Goal: Transaction & Acquisition: Book appointment/travel/reservation

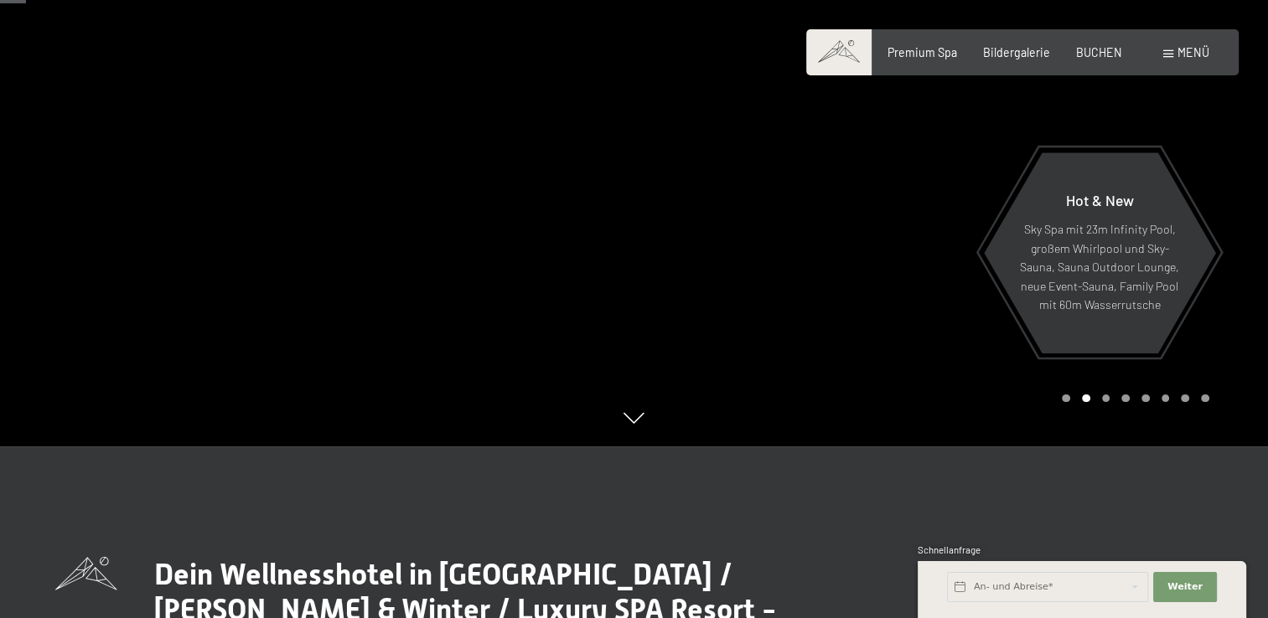
scroll to position [163, 0]
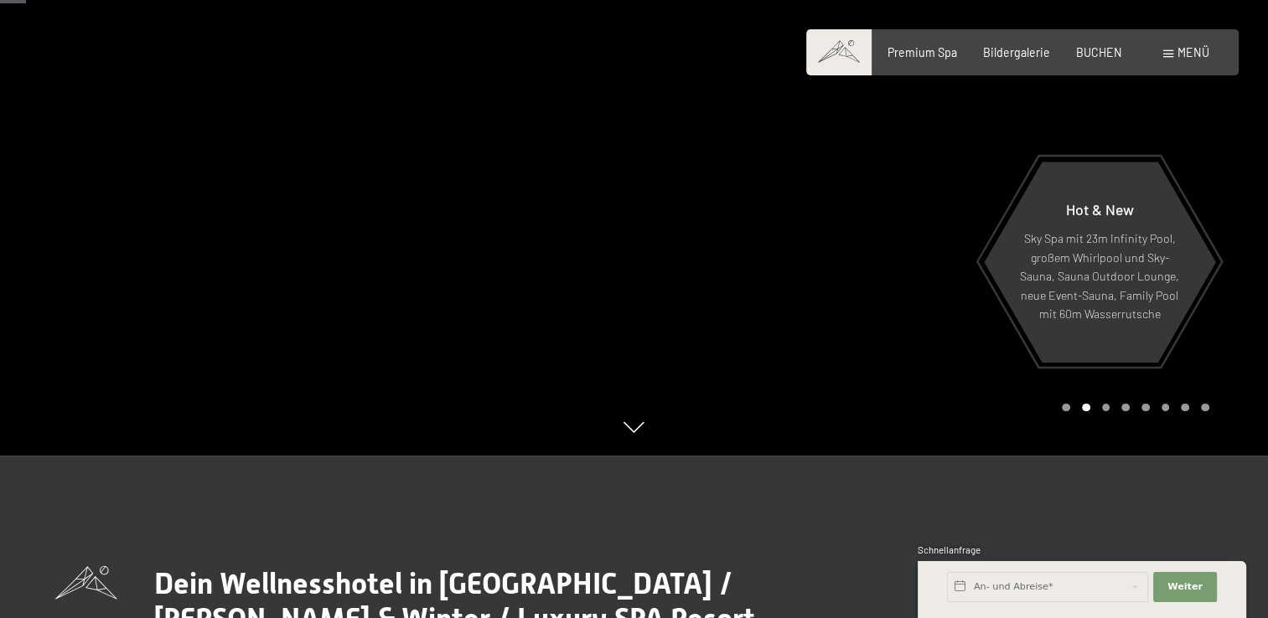
drag, startPoint x: 1266, startPoint y: 52, endPoint x: 1266, endPoint y: 85, distance: 33.5
click at [1266, 85] on div at bounding box center [951, 146] width 634 height 618
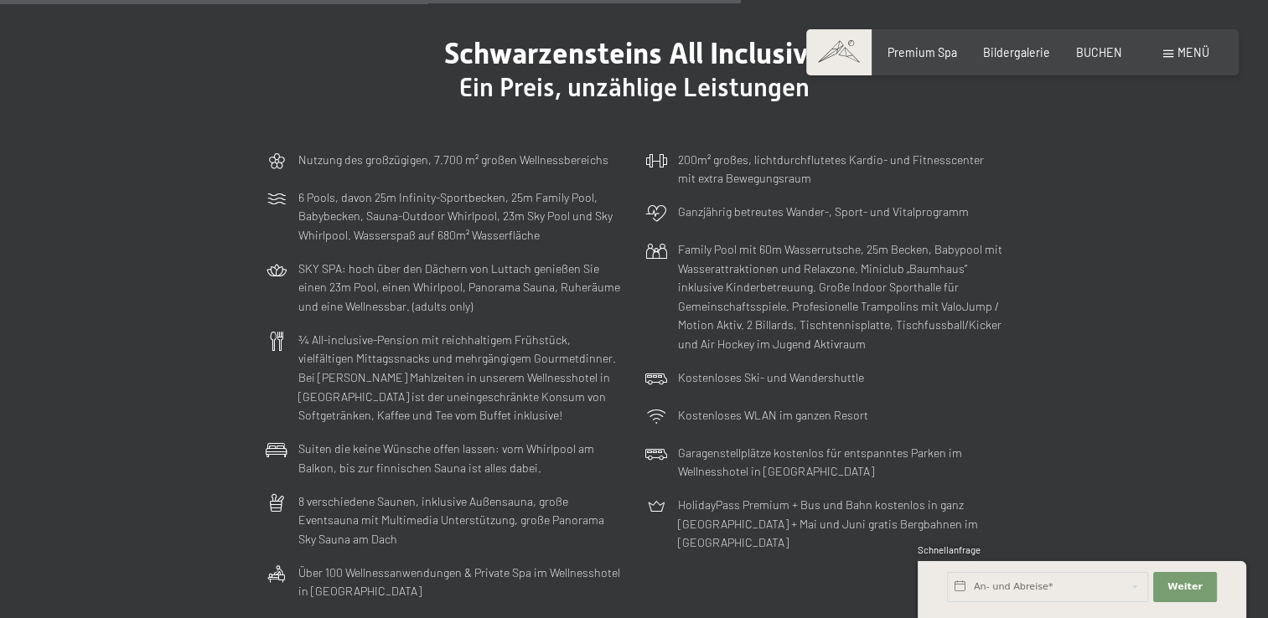
scroll to position [4132, 0]
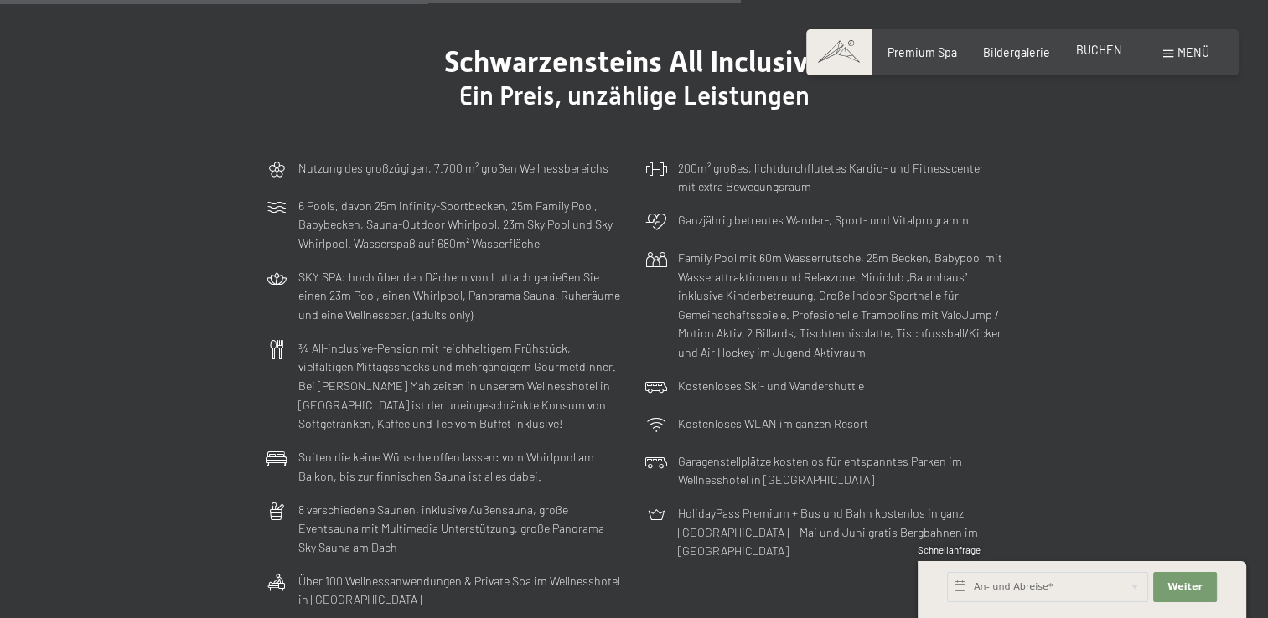
click at [1110, 47] on span "BUCHEN" at bounding box center [1099, 50] width 46 height 14
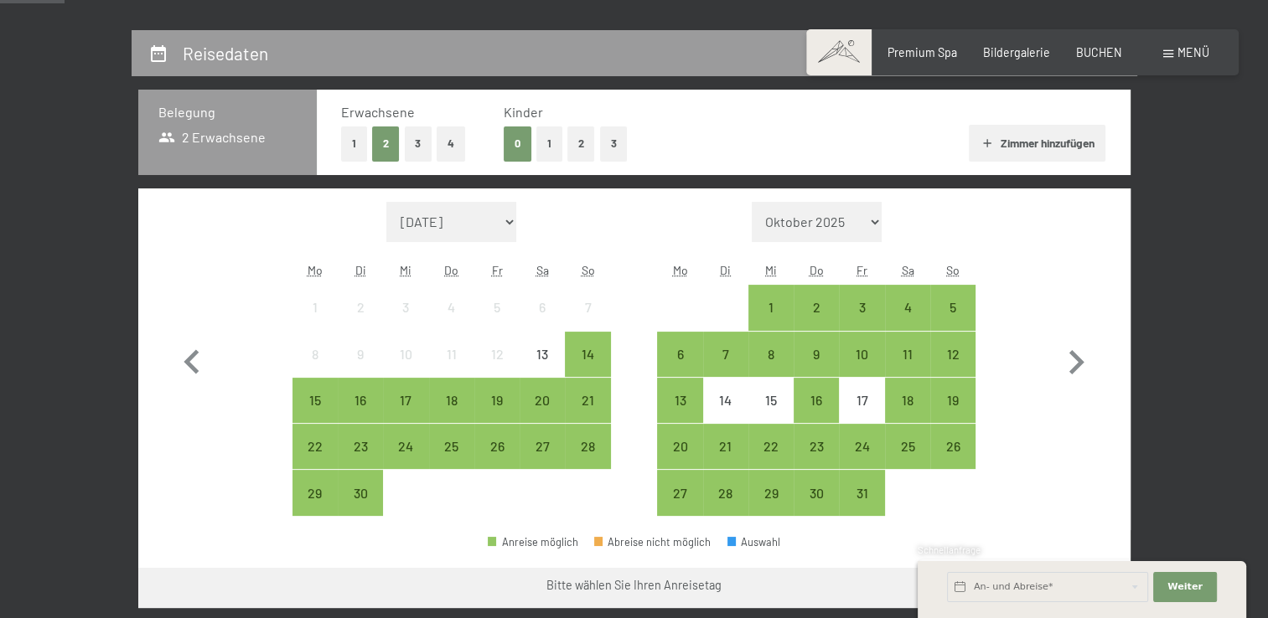
scroll to position [350, 0]
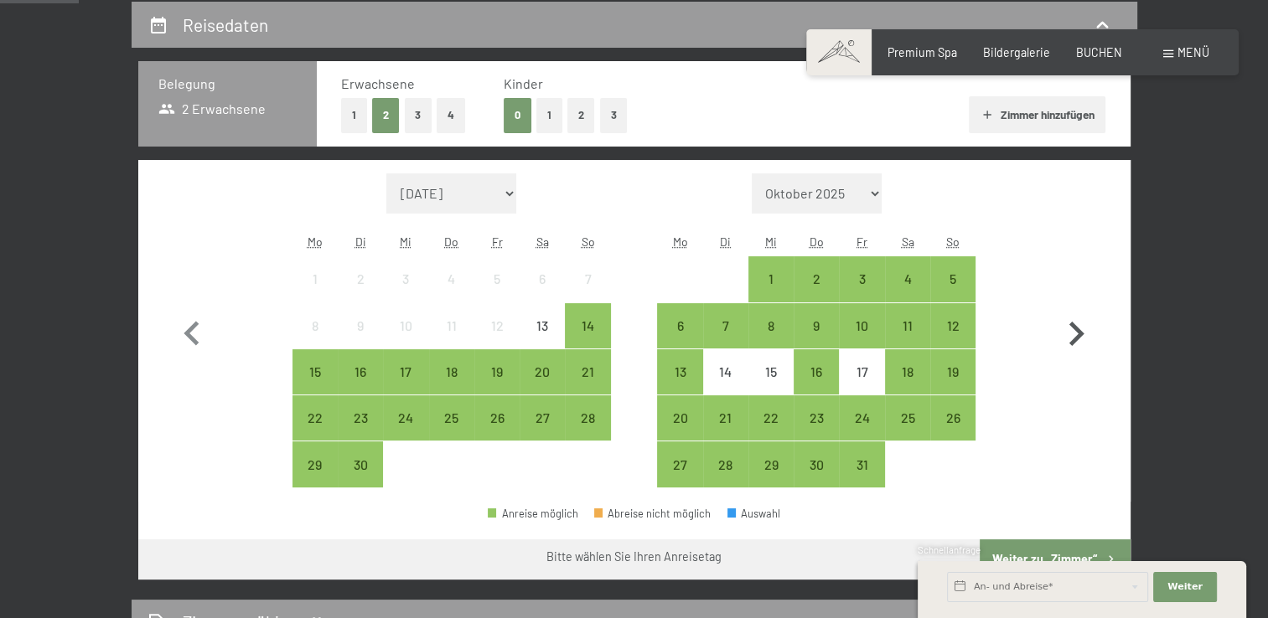
click at [1080, 327] on icon "button" at bounding box center [1076, 334] width 49 height 49
select select "[DATE]"
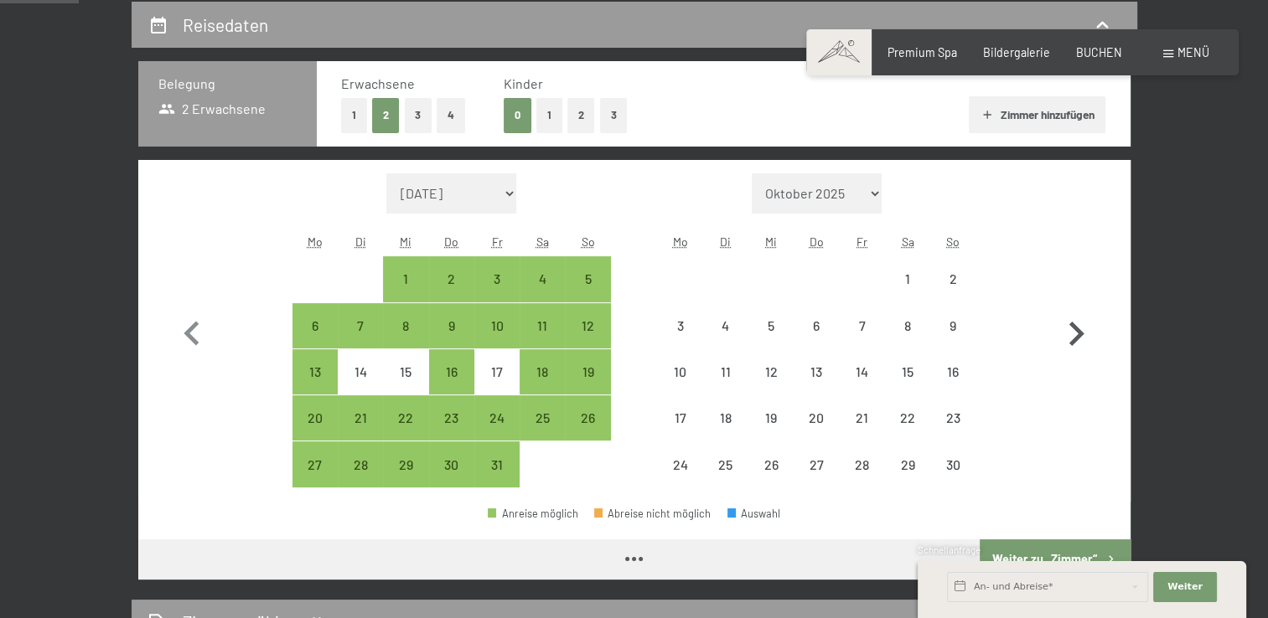
click at [1080, 327] on icon "button" at bounding box center [1076, 334] width 49 height 49
select select "[DATE]"
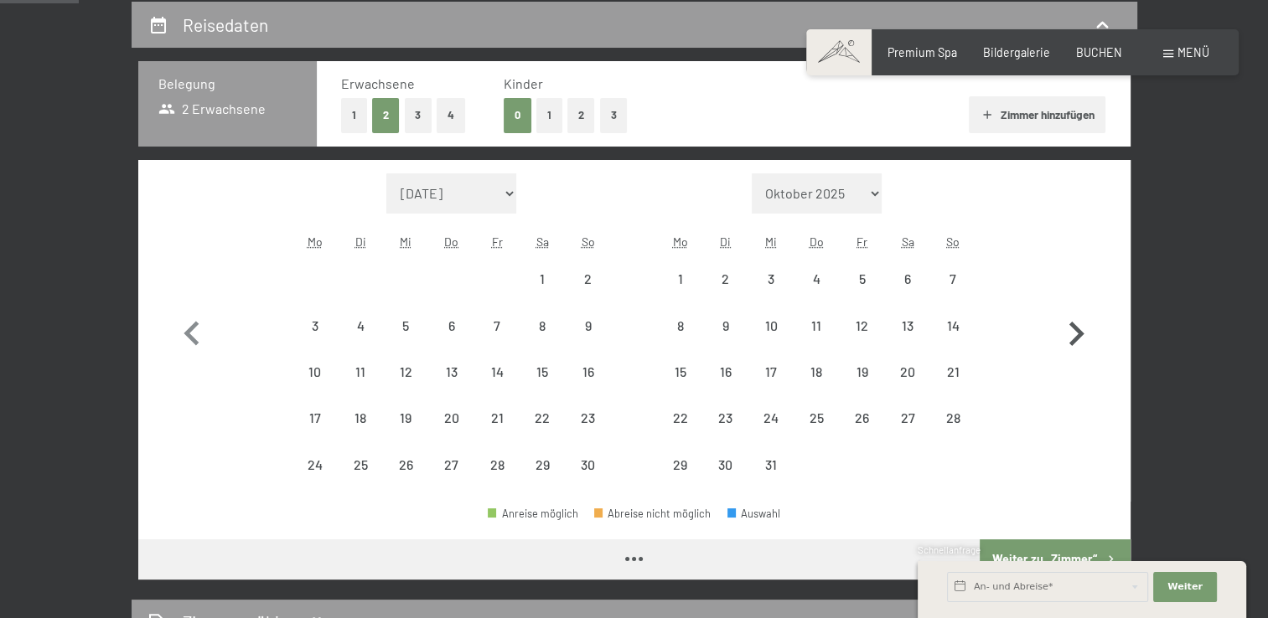
click at [1080, 327] on icon "button" at bounding box center [1076, 334] width 49 height 49
select select "[DATE]"
click at [1080, 327] on icon "button" at bounding box center [1076, 334] width 49 height 49
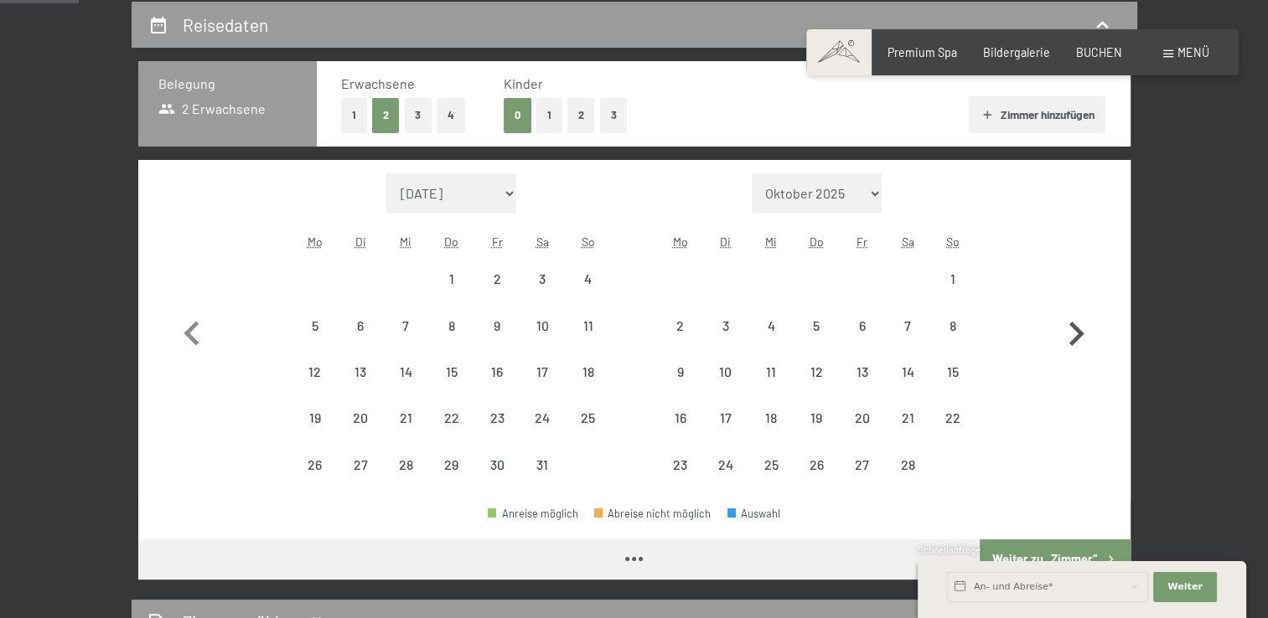
click at [1080, 327] on button "button" at bounding box center [1076, 330] width 49 height 315
select select "[DATE]"
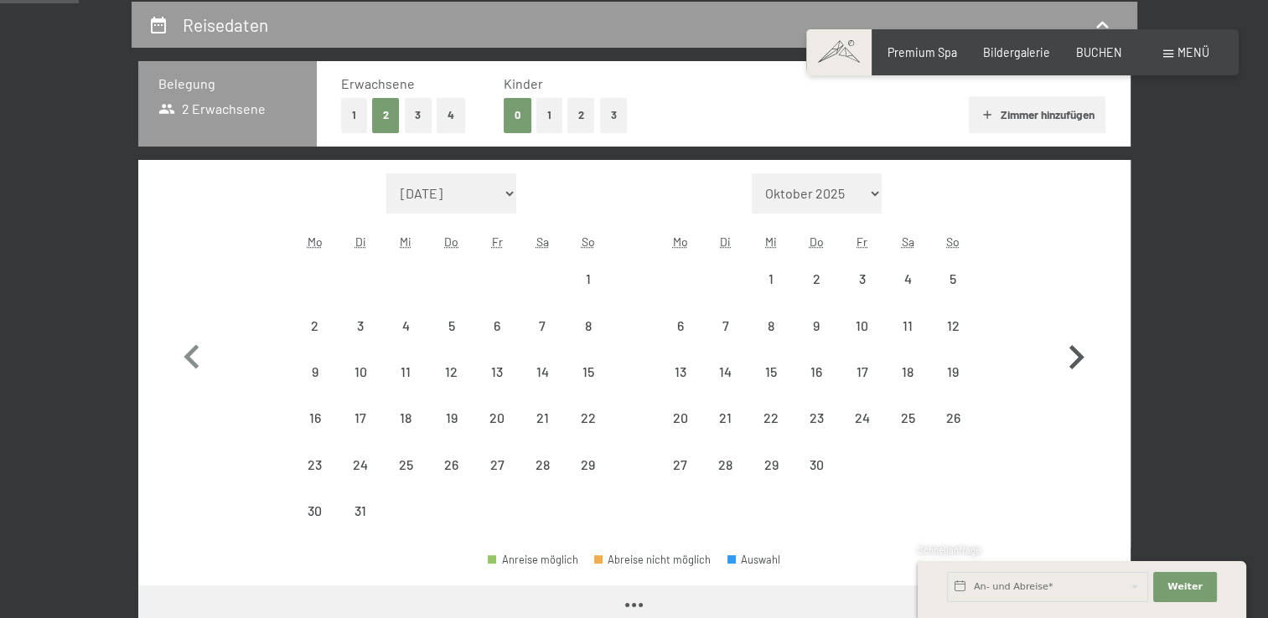
select select "[DATE]"
click at [1080, 327] on button "button" at bounding box center [1076, 353] width 49 height 361
select select "[DATE]"
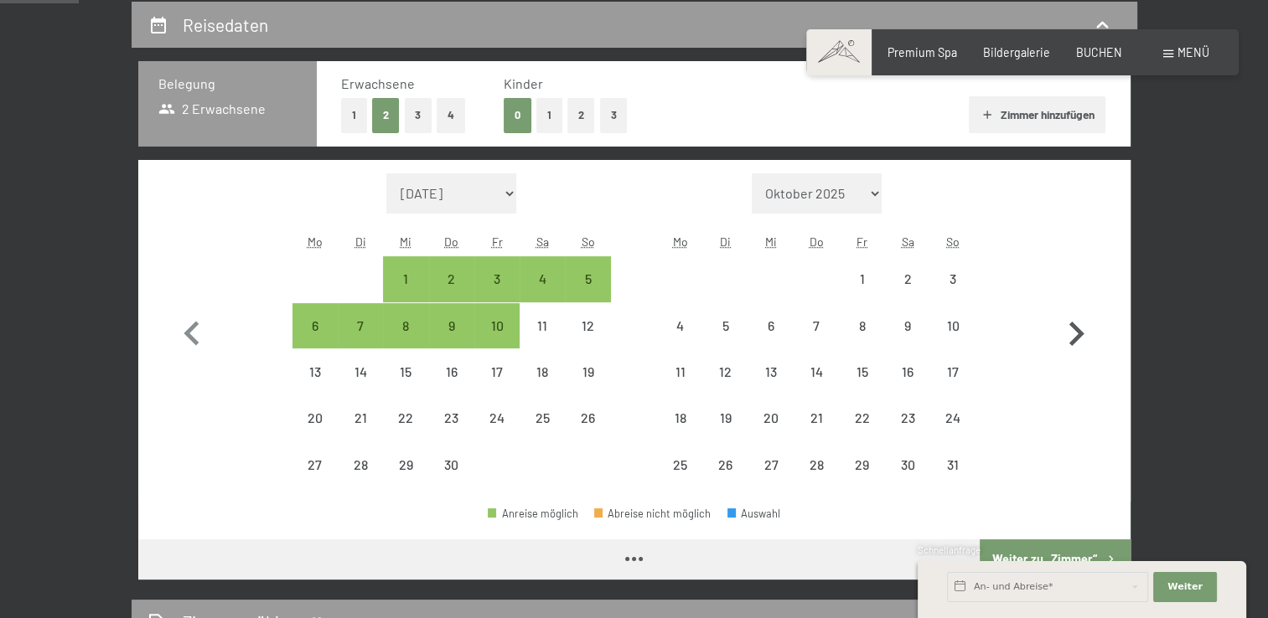
click at [1080, 327] on icon "button" at bounding box center [1076, 334] width 49 height 49
select select "[DATE]"
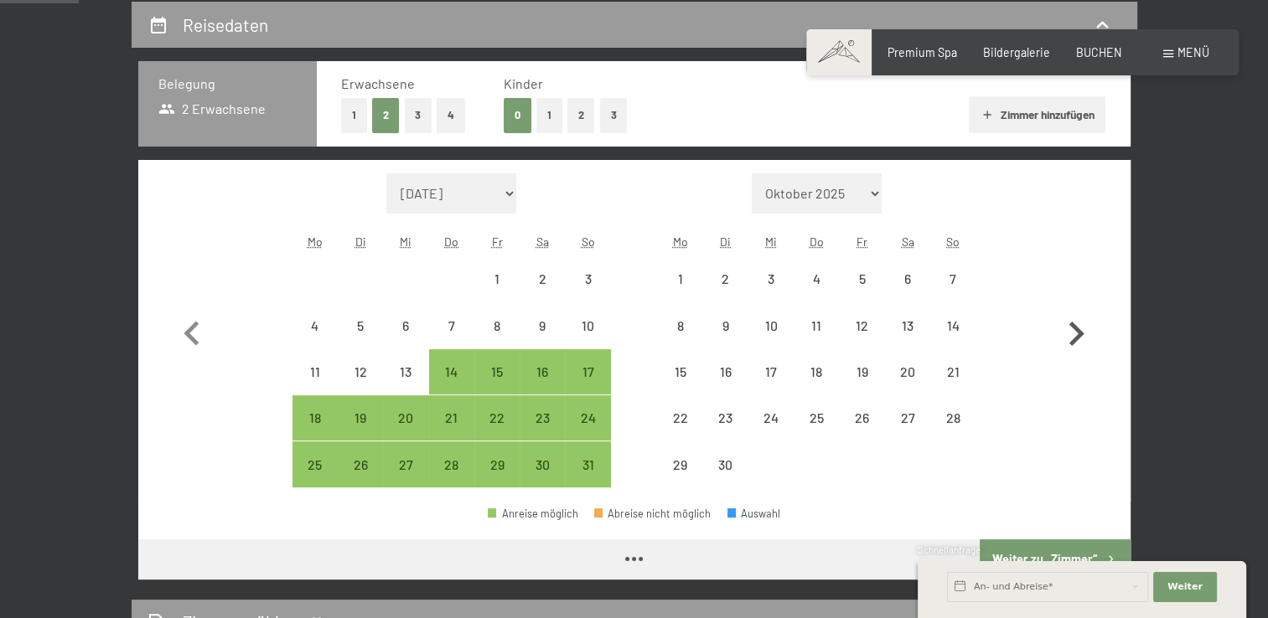
select select "[DATE]"
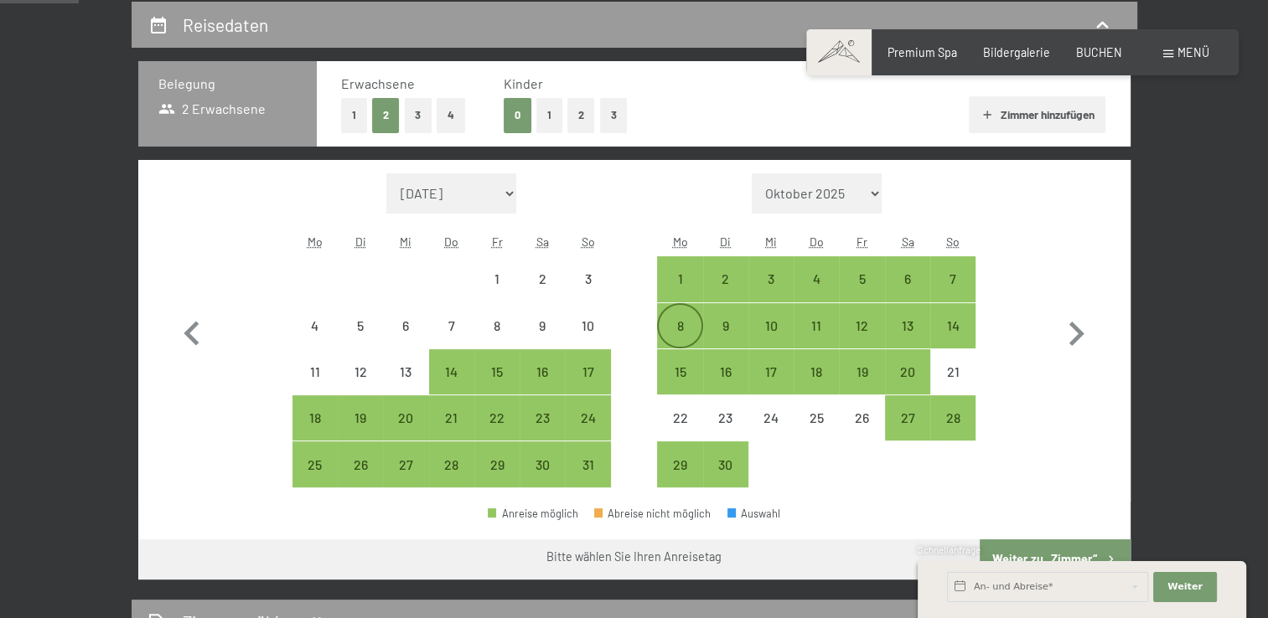
click at [685, 319] on div "8" at bounding box center [680, 340] width 42 height 42
select select "[DATE]"
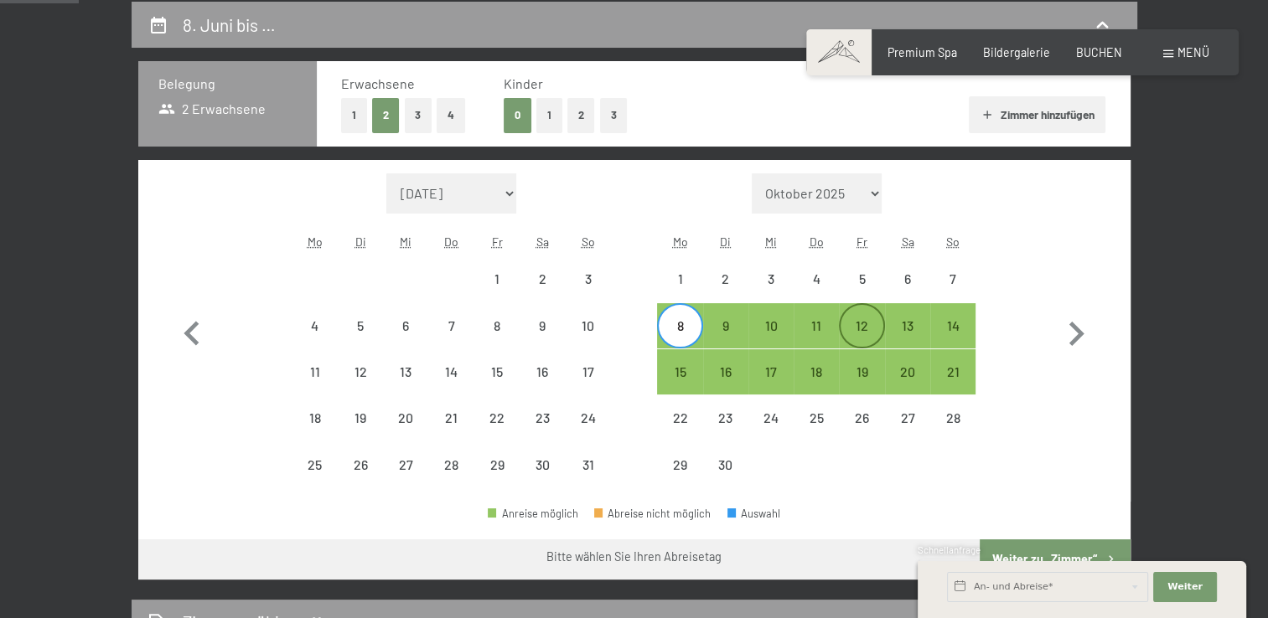
click at [859, 320] on div "12" at bounding box center [861, 340] width 42 height 42
select select "[DATE]"
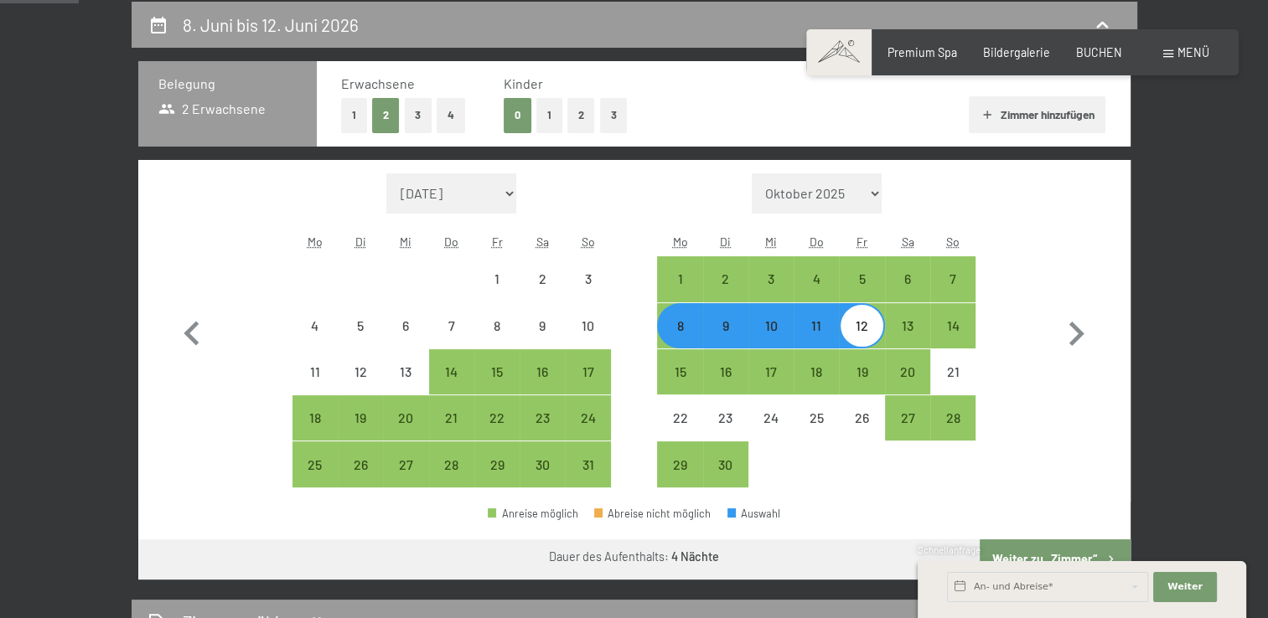
click at [1079, 551] on div "Schnellanfrage" at bounding box center [1082, 552] width 328 height 16
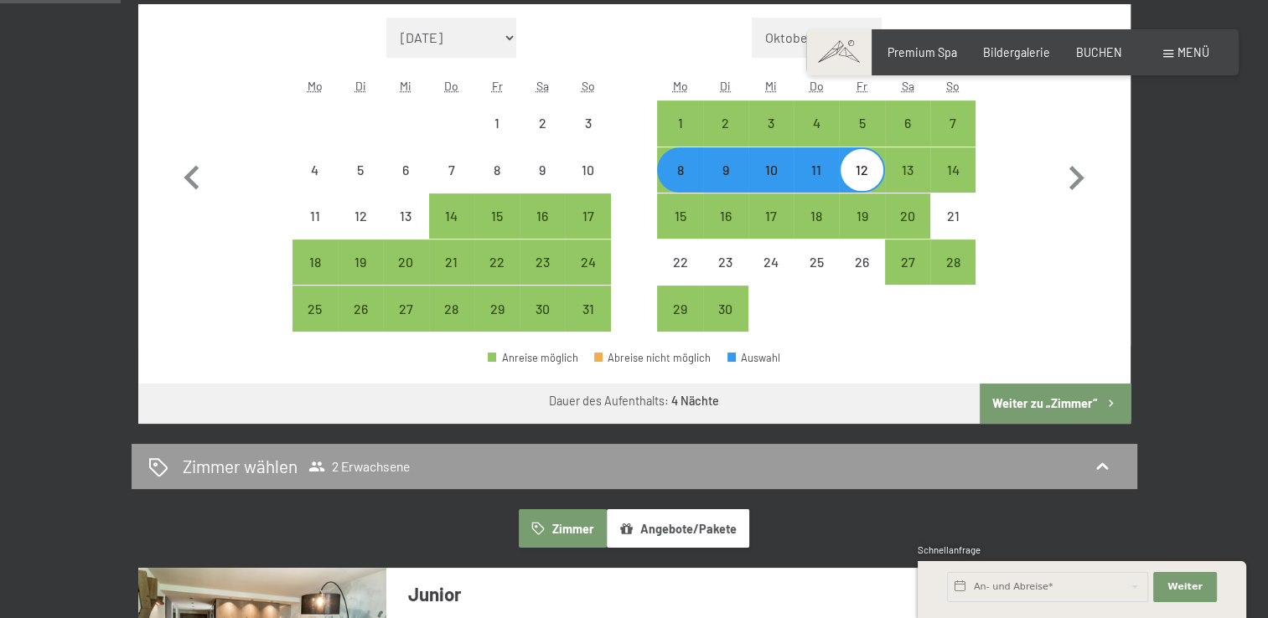
scroll to position [513, 0]
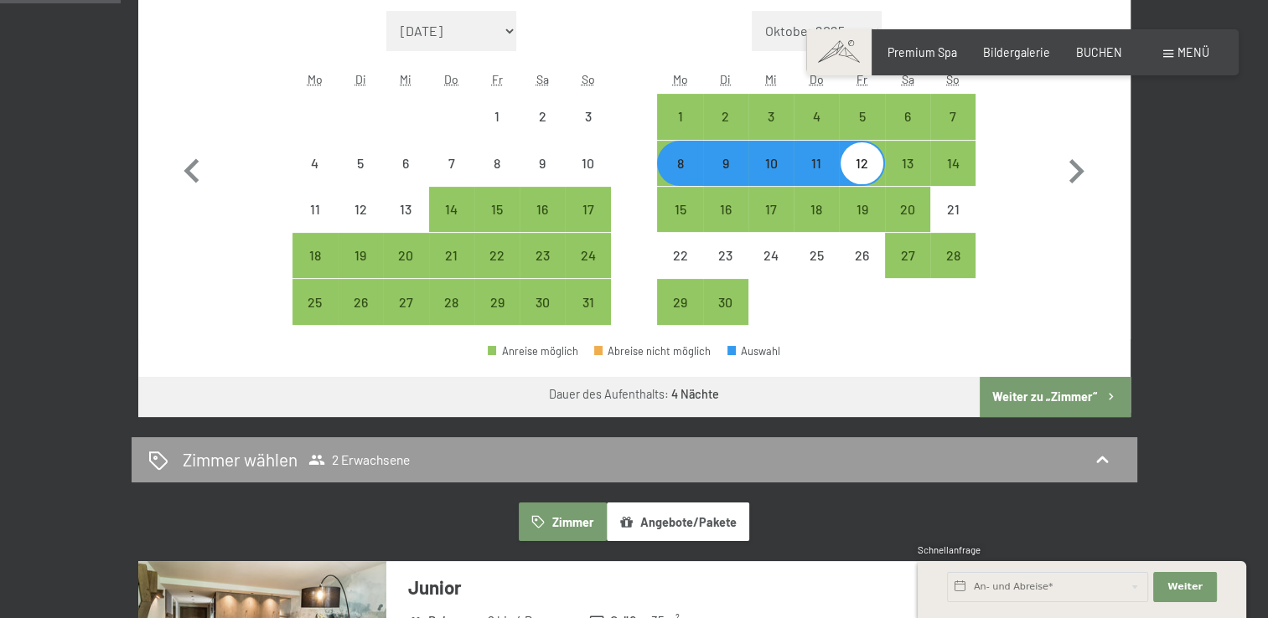
click at [1047, 400] on button "Weiter zu „Zimmer“" at bounding box center [1055, 397] width 150 height 40
select select "[DATE]"
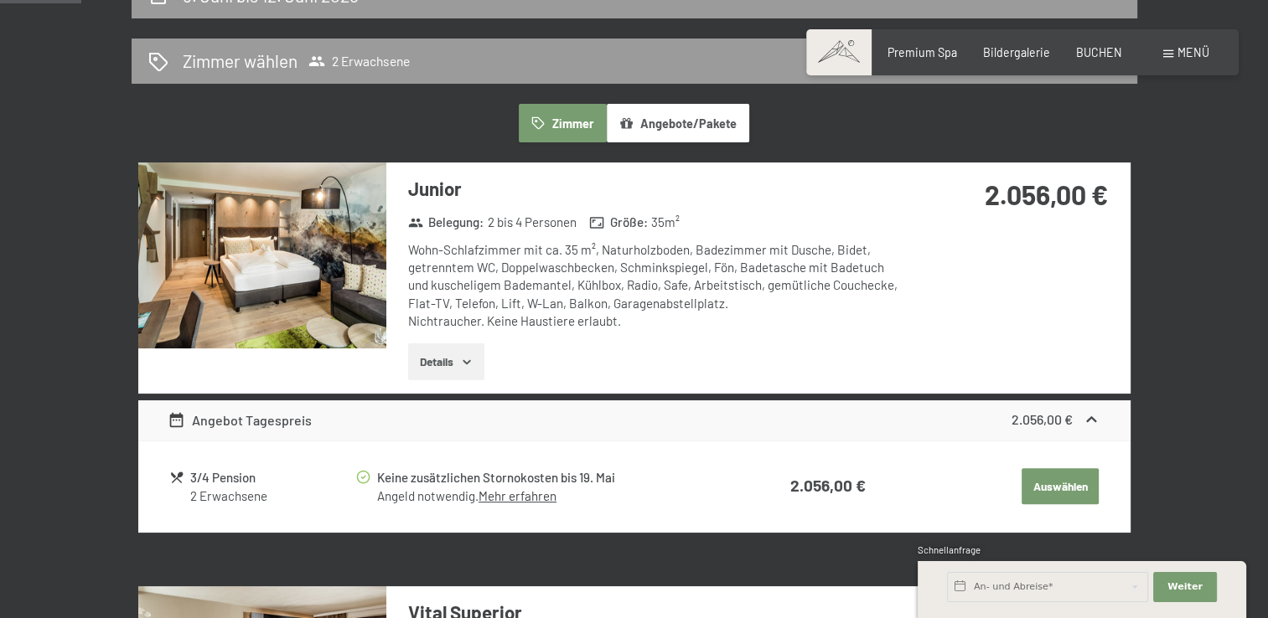
scroll to position [310, 0]
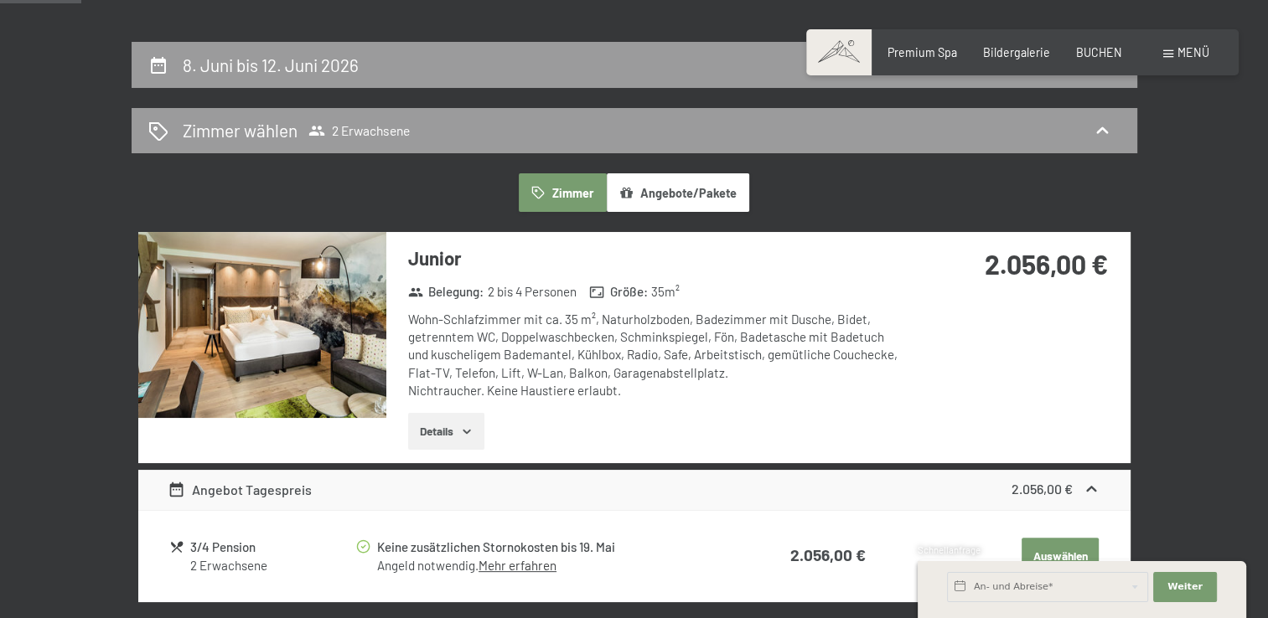
click at [280, 344] on img at bounding box center [262, 325] width 248 height 186
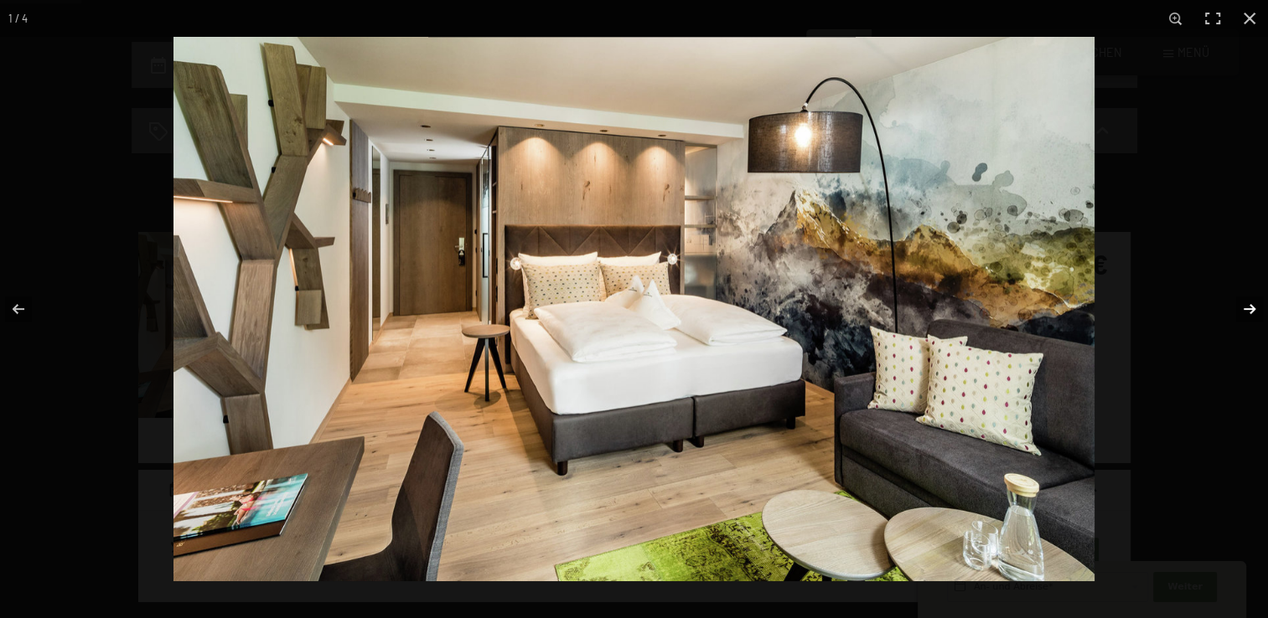
click at [1253, 310] on button "button" at bounding box center [1238, 309] width 59 height 84
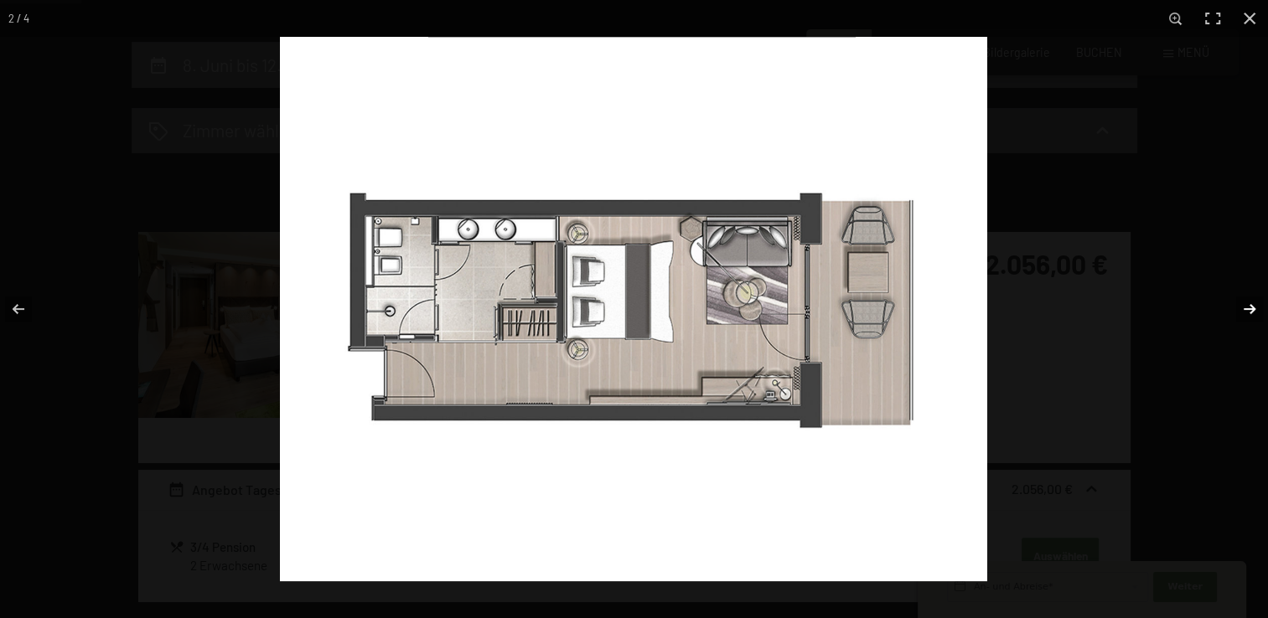
click at [1253, 310] on button "button" at bounding box center [1238, 309] width 59 height 84
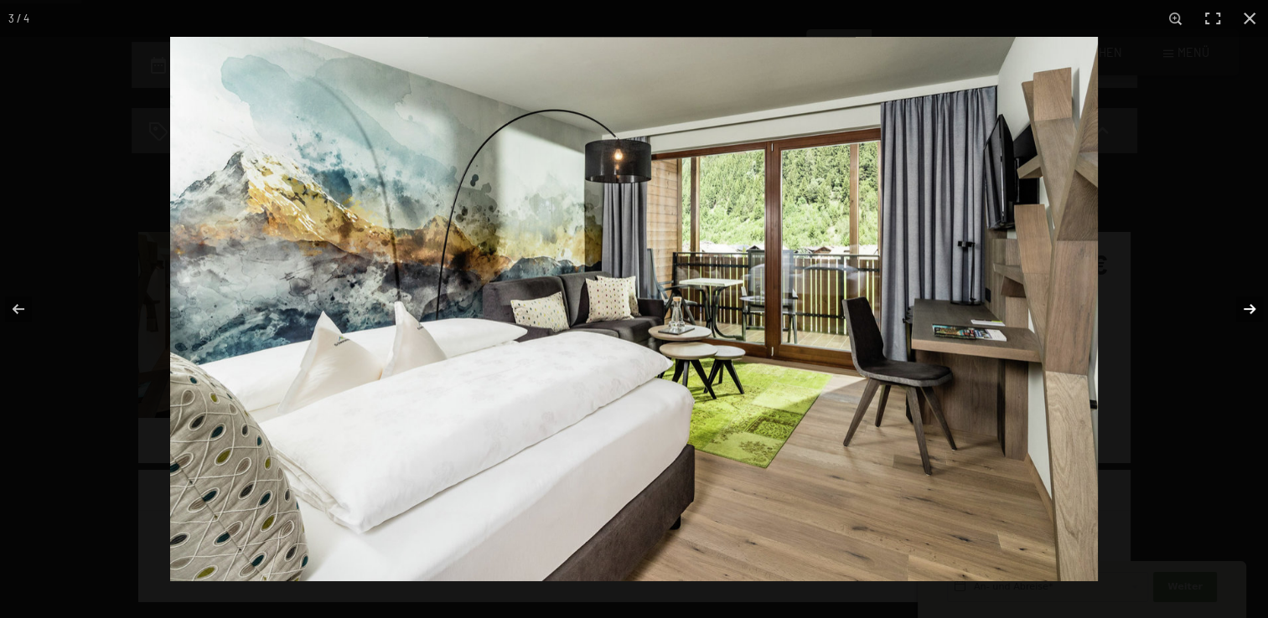
click at [1253, 310] on button "button" at bounding box center [1238, 309] width 59 height 84
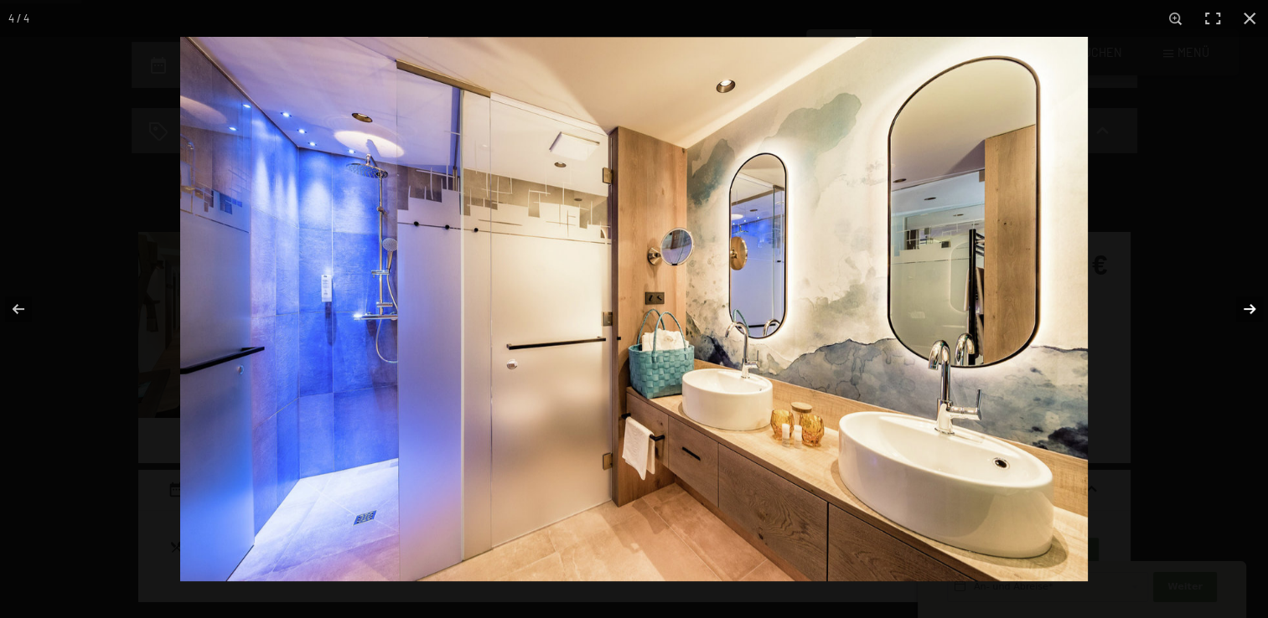
click at [1253, 310] on button "button" at bounding box center [1238, 309] width 59 height 84
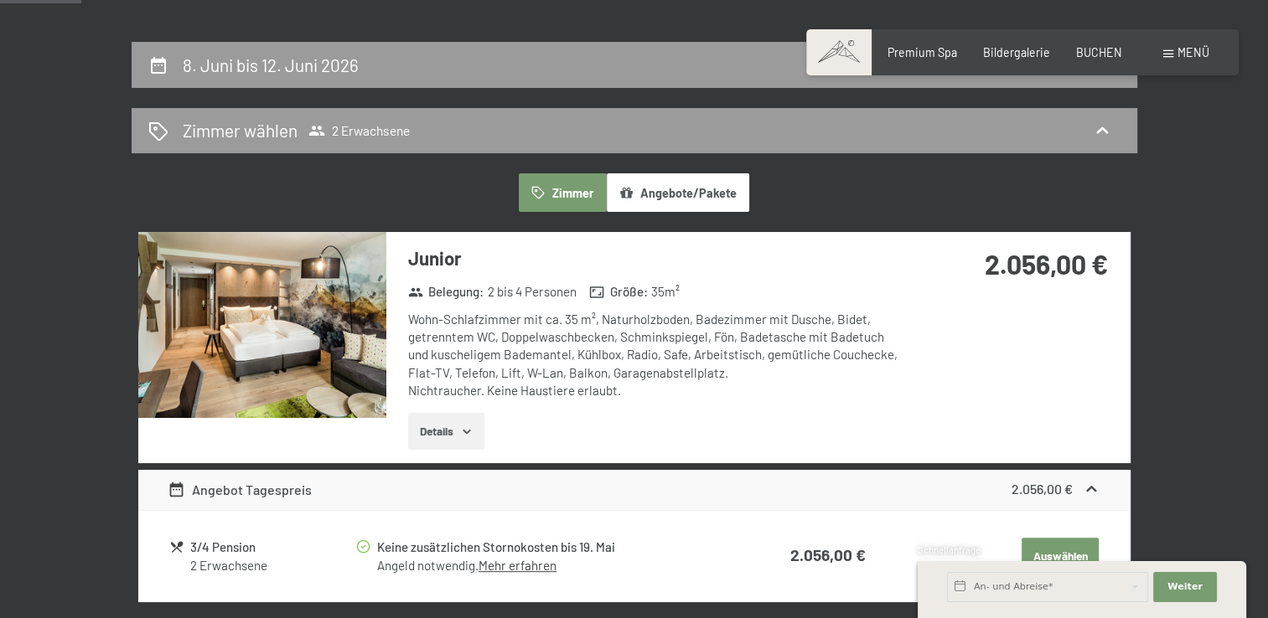
click at [0, 0] on button "button" at bounding box center [0, 0] width 0 height 0
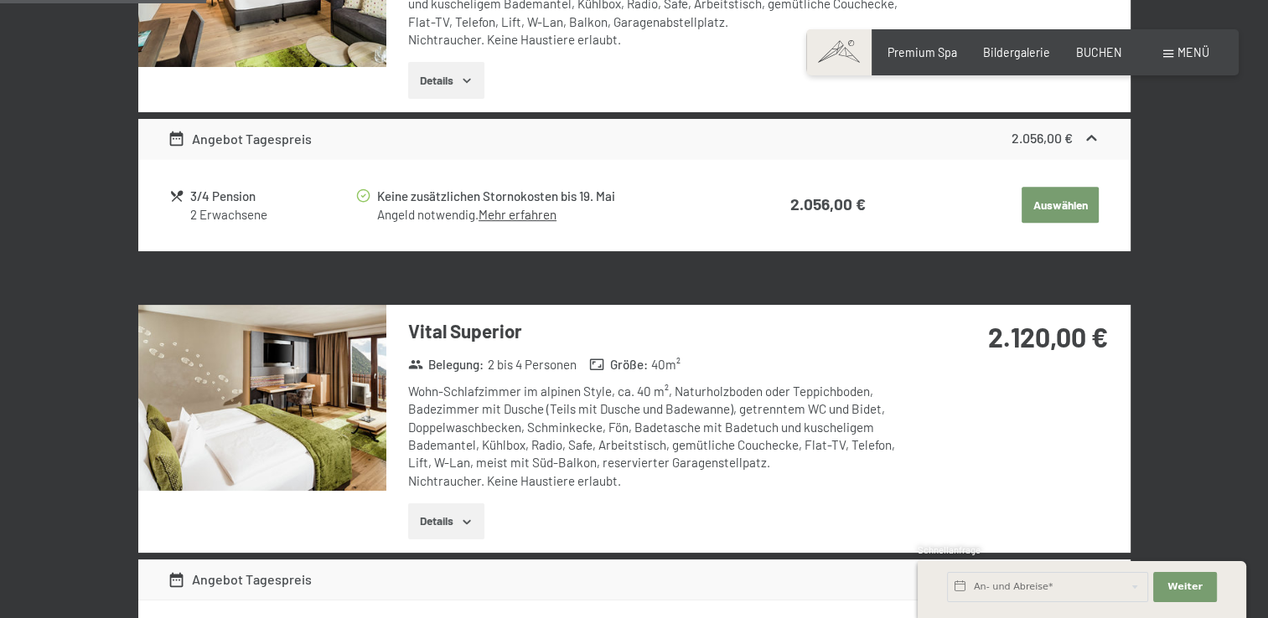
scroll to position [800, 0]
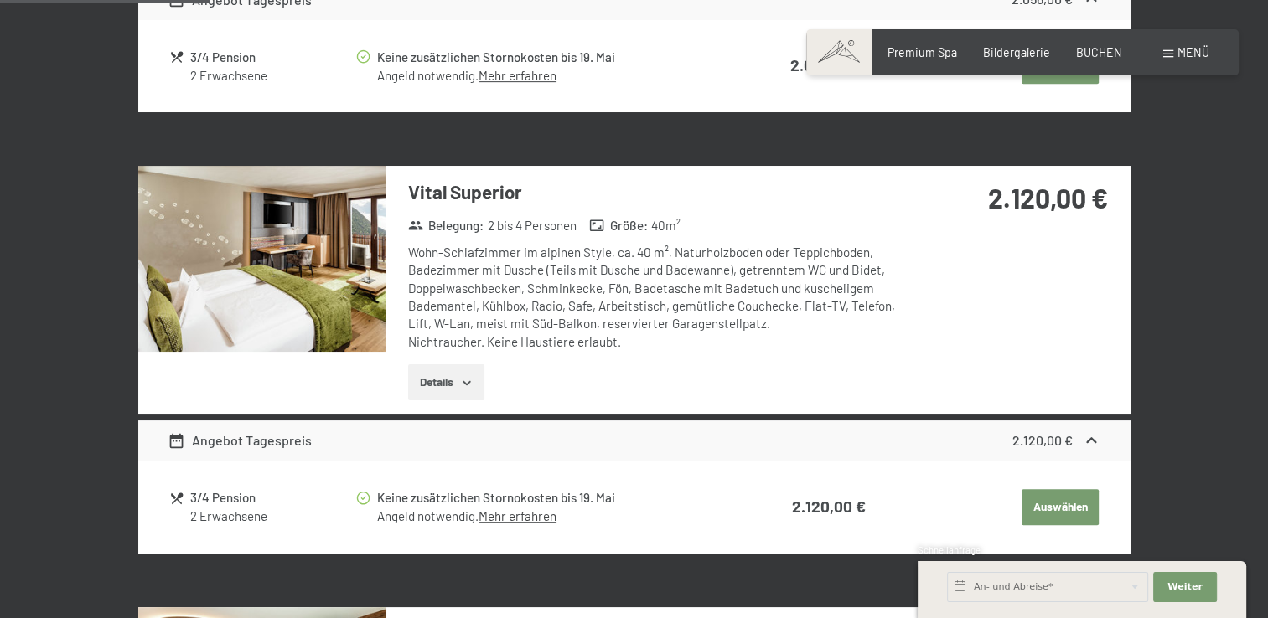
click at [224, 277] on img at bounding box center [262, 259] width 248 height 186
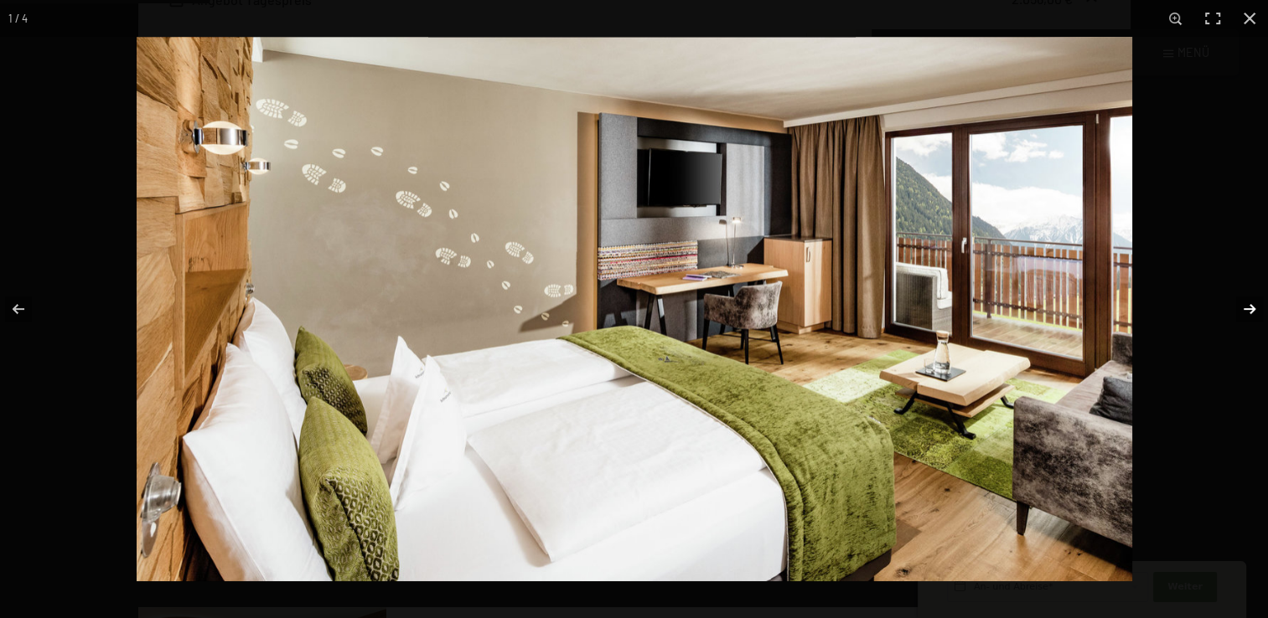
click at [1250, 307] on button "button" at bounding box center [1238, 309] width 59 height 84
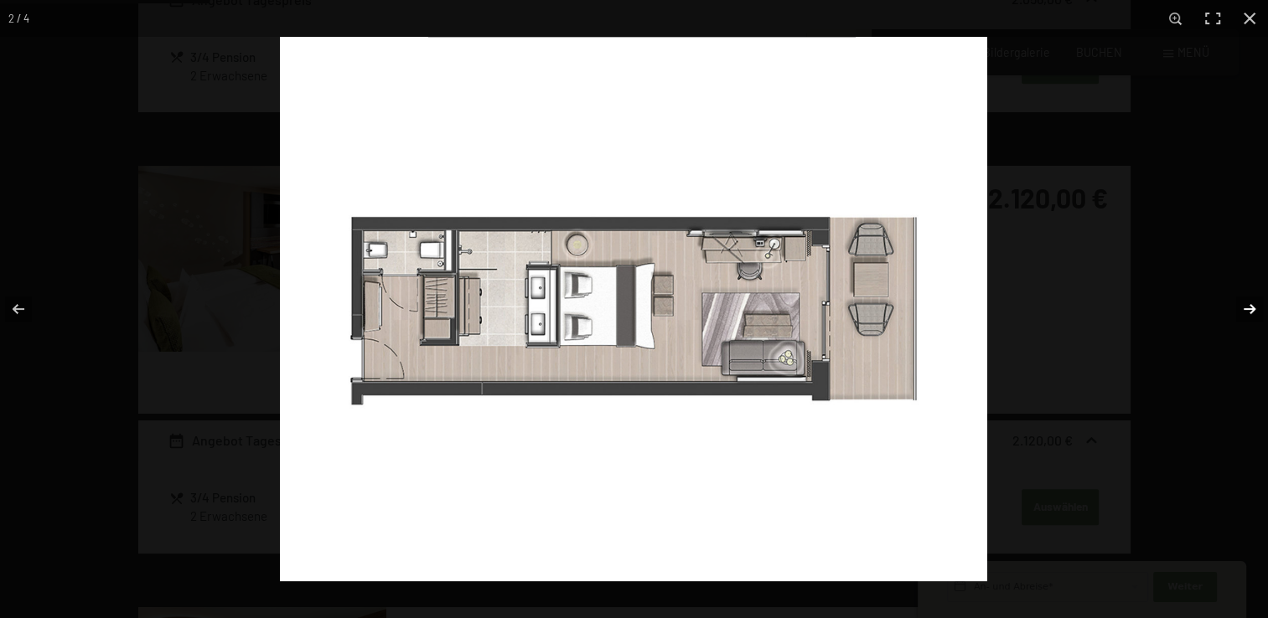
click at [1250, 307] on button "button" at bounding box center [1238, 309] width 59 height 84
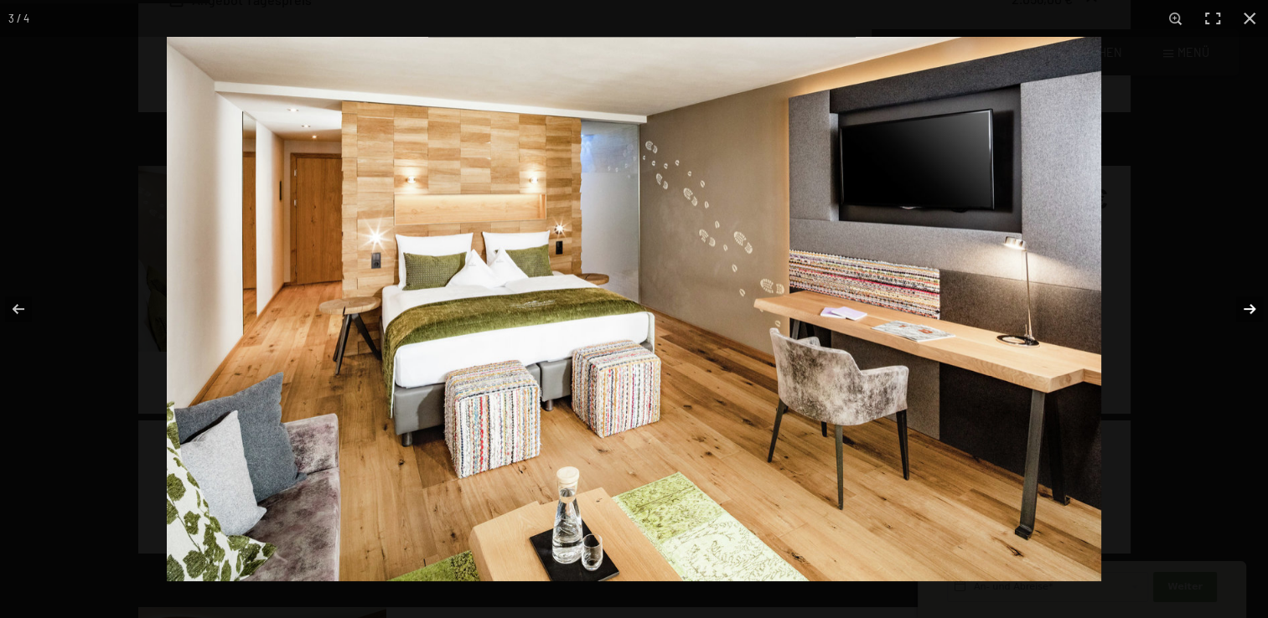
click at [1250, 307] on button "button" at bounding box center [1238, 309] width 59 height 84
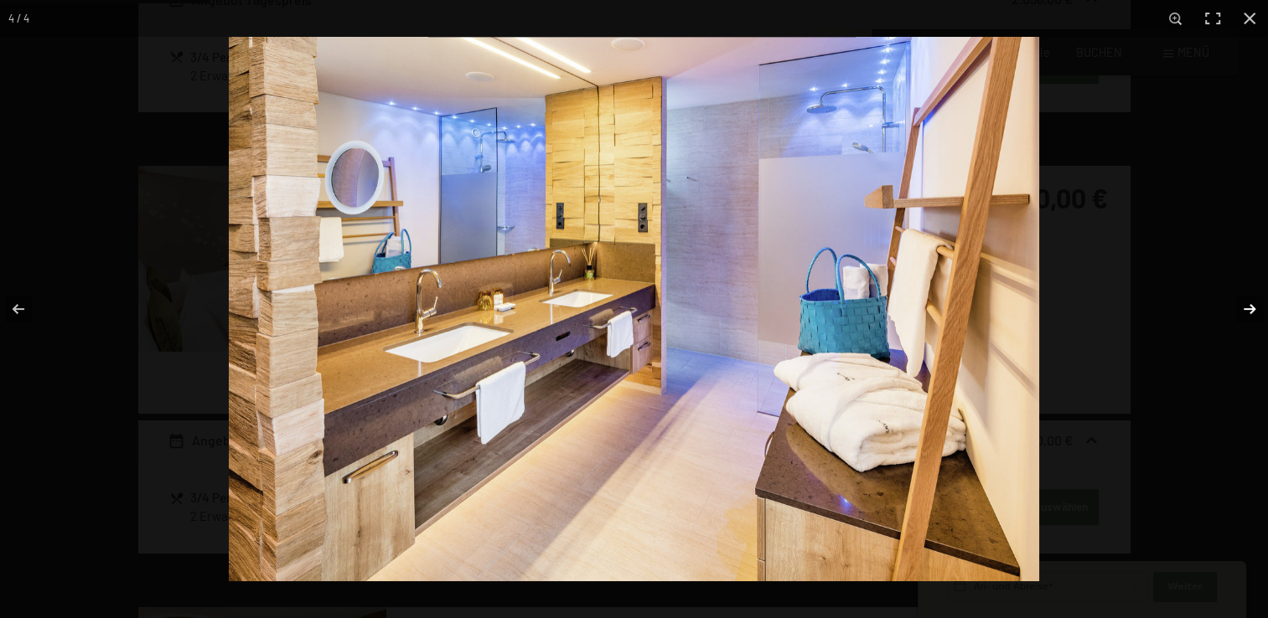
click at [1250, 307] on button "button" at bounding box center [1238, 309] width 59 height 84
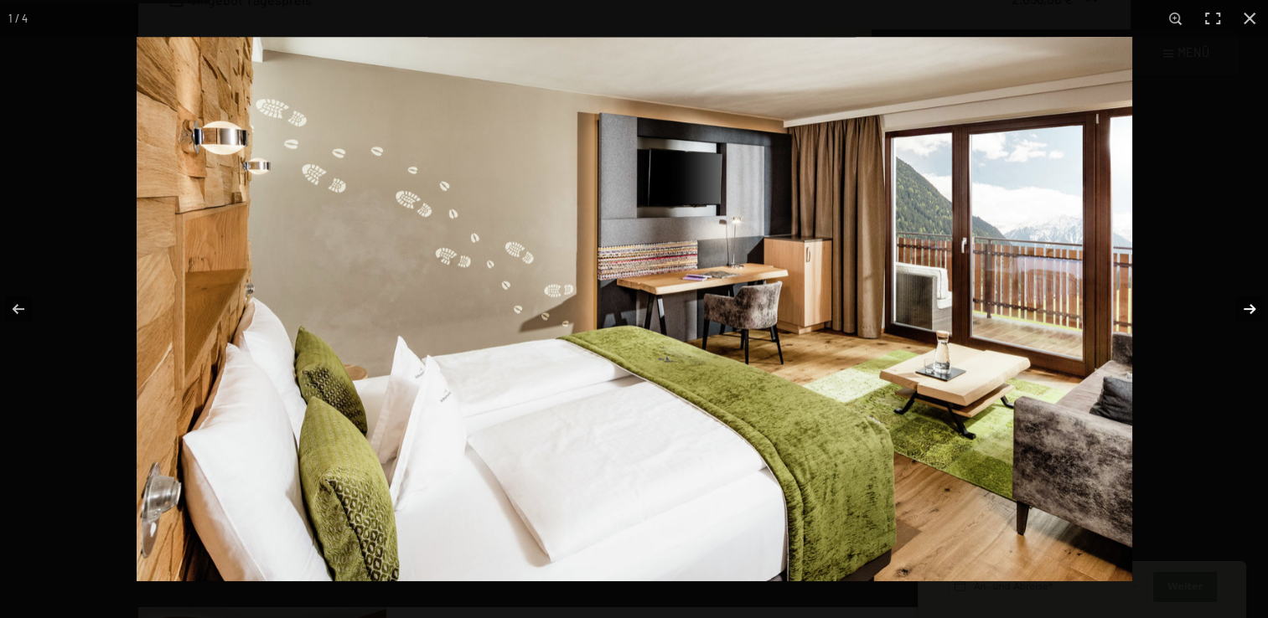
click at [1250, 307] on button "button" at bounding box center [1238, 309] width 59 height 84
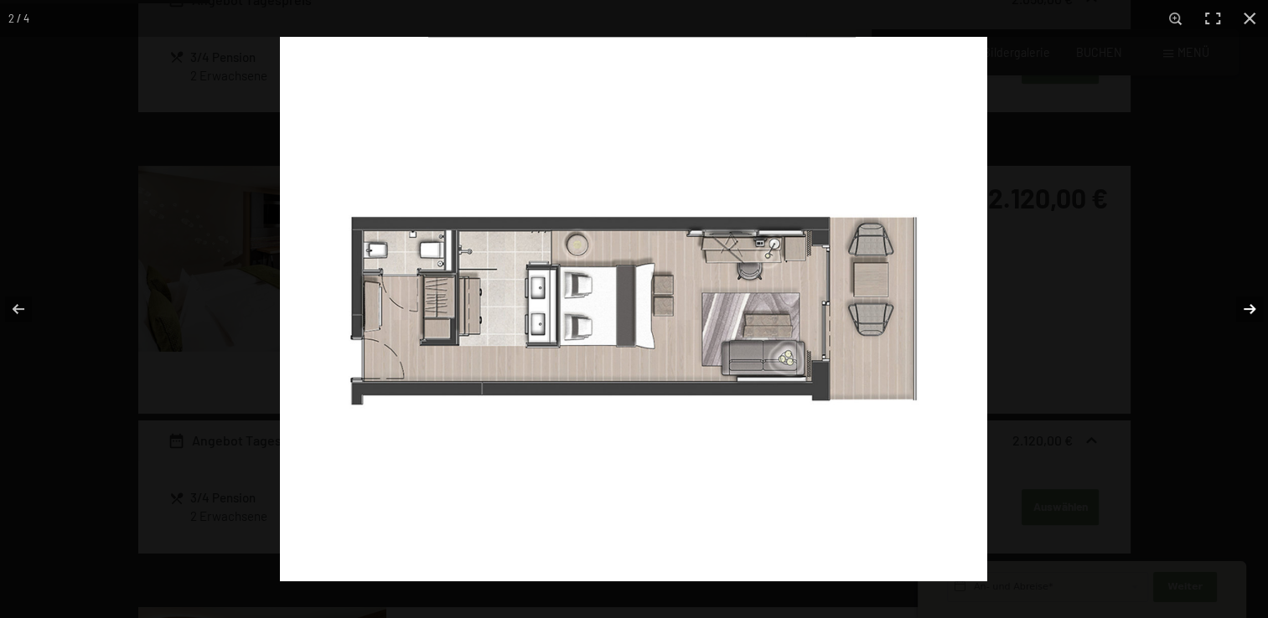
click at [1250, 307] on button "button" at bounding box center [1238, 309] width 59 height 84
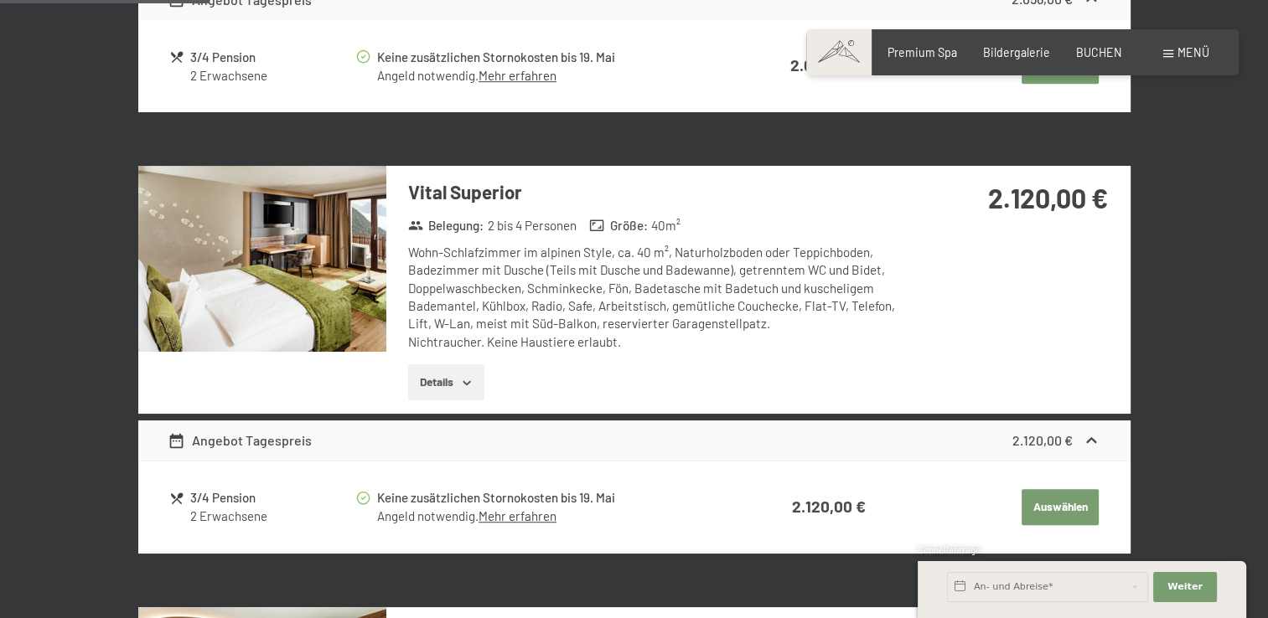
click at [0, 0] on button "button" at bounding box center [0, 0] width 0 height 0
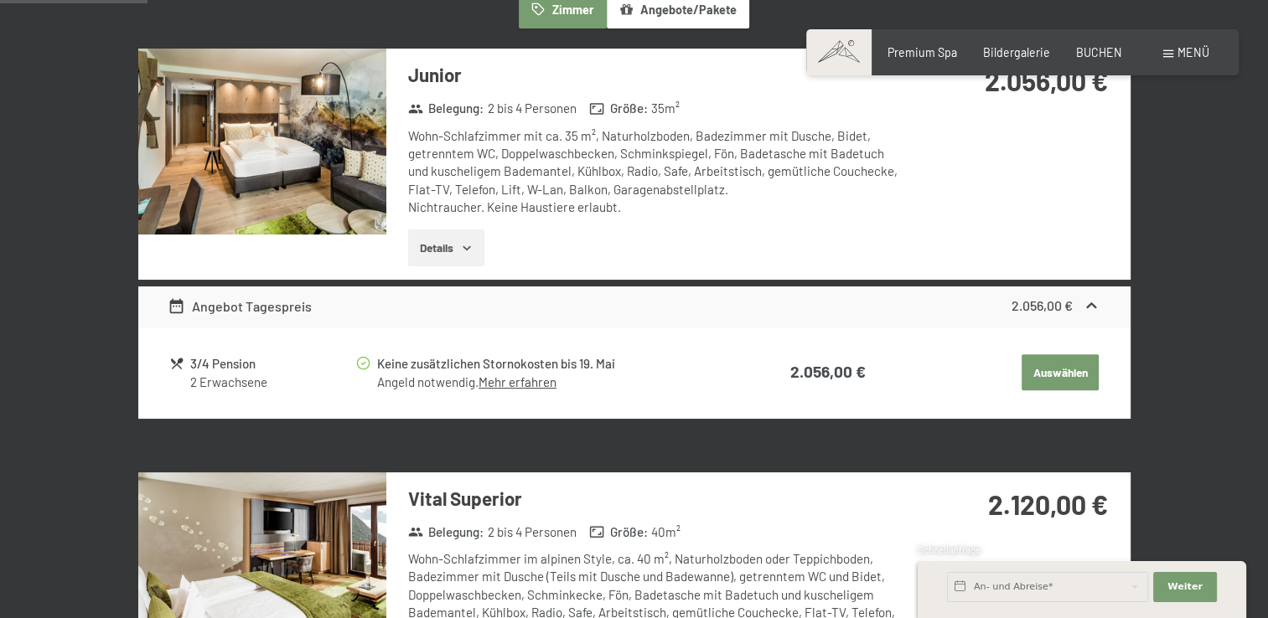
scroll to position [475, 0]
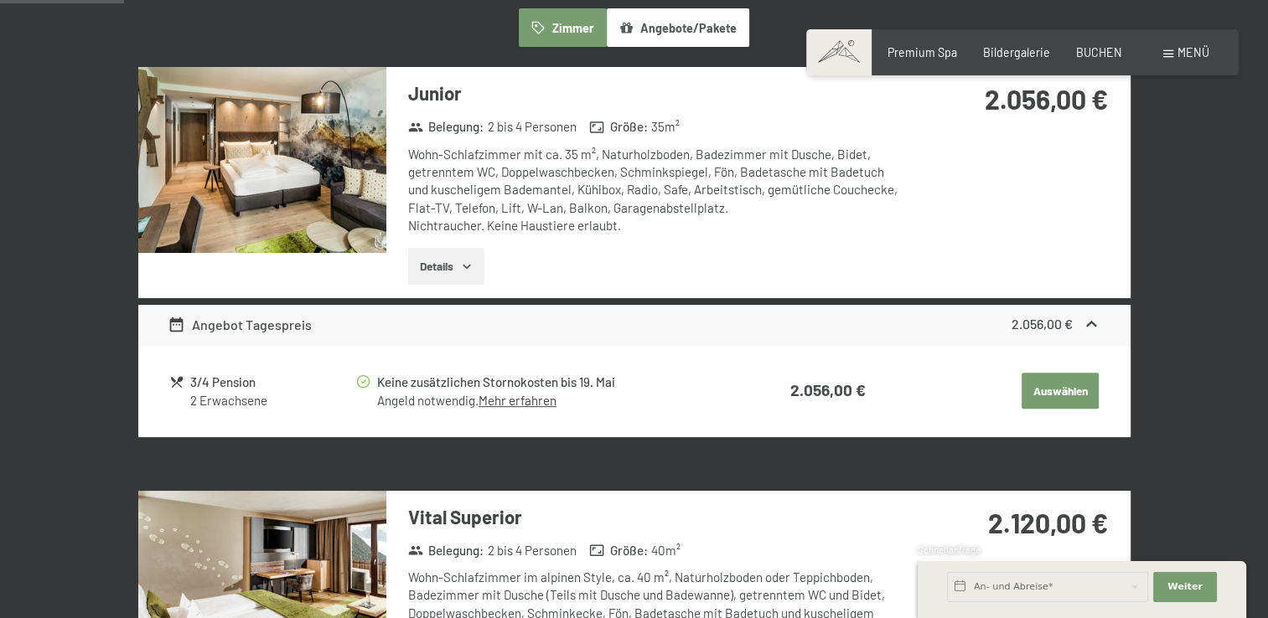
click at [262, 181] on img at bounding box center [262, 160] width 248 height 186
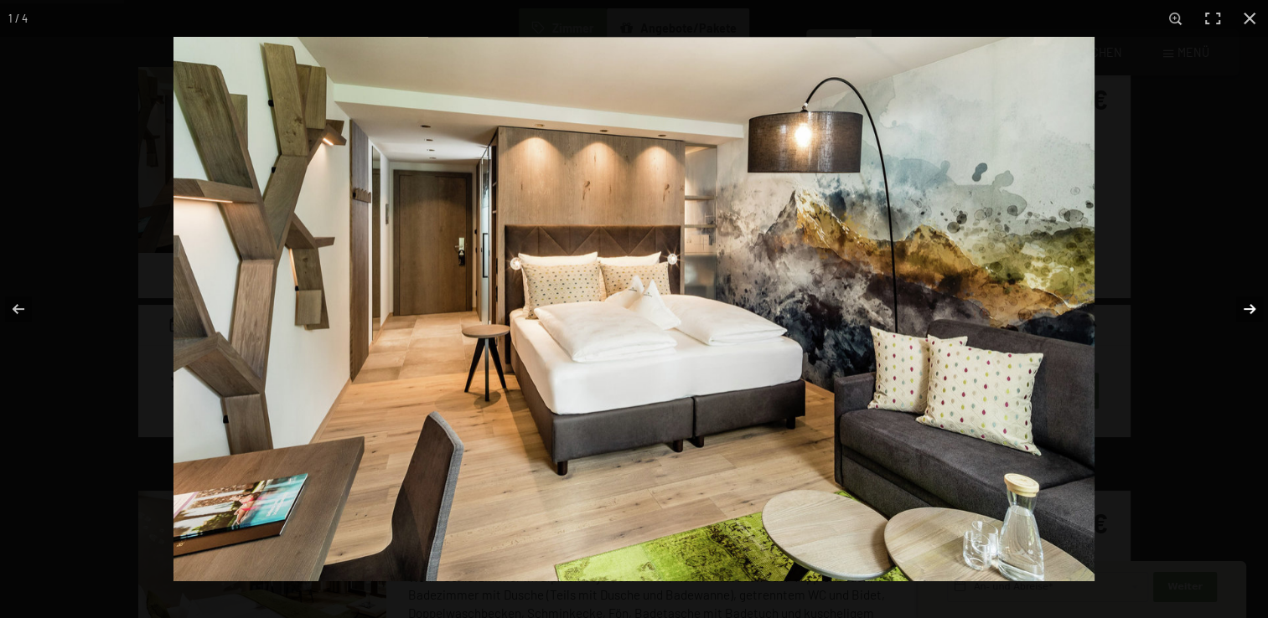
click at [1245, 307] on button "button" at bounding box center [1238, 309] width 59 height 84
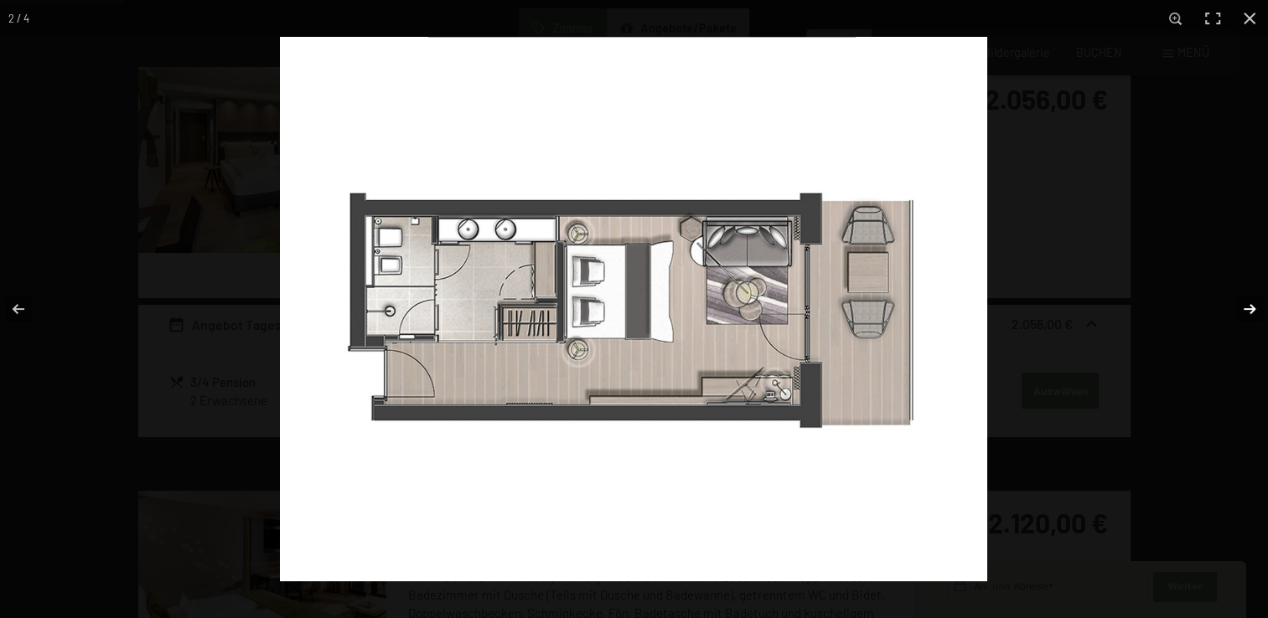
click at [1245, 307] on button "button" at bounding box center [1238, 309] width 59 height 84
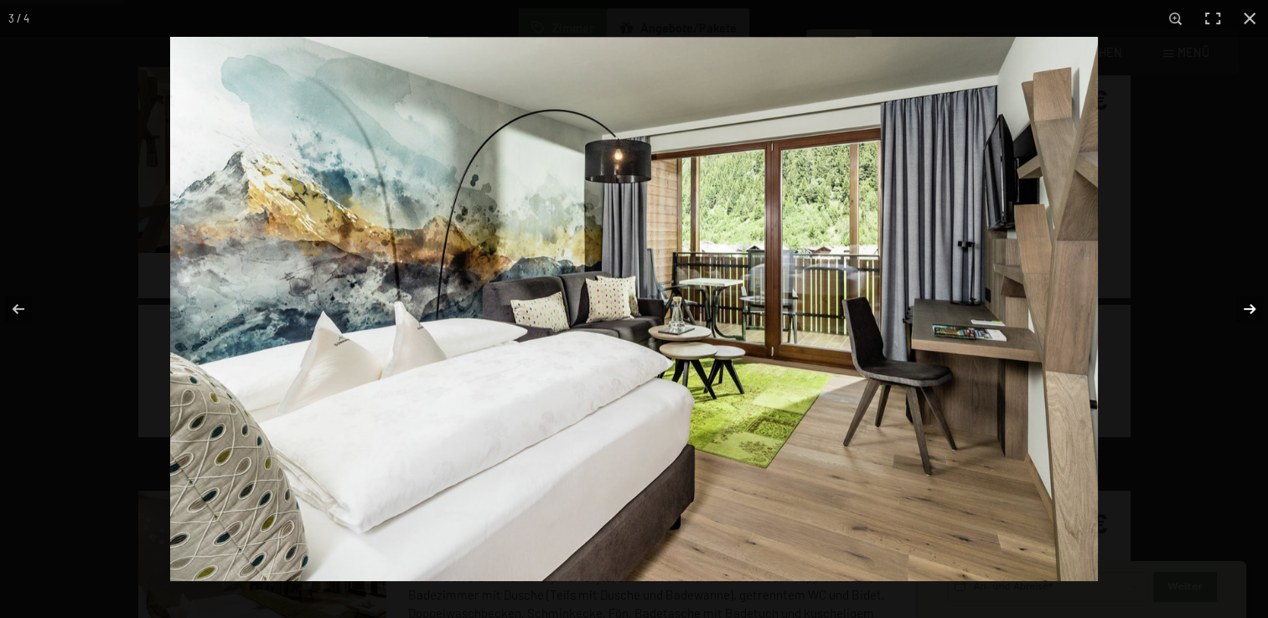
click at [1245, 307] on button "button" at bounding box center [1238, 309] width 59 height 84
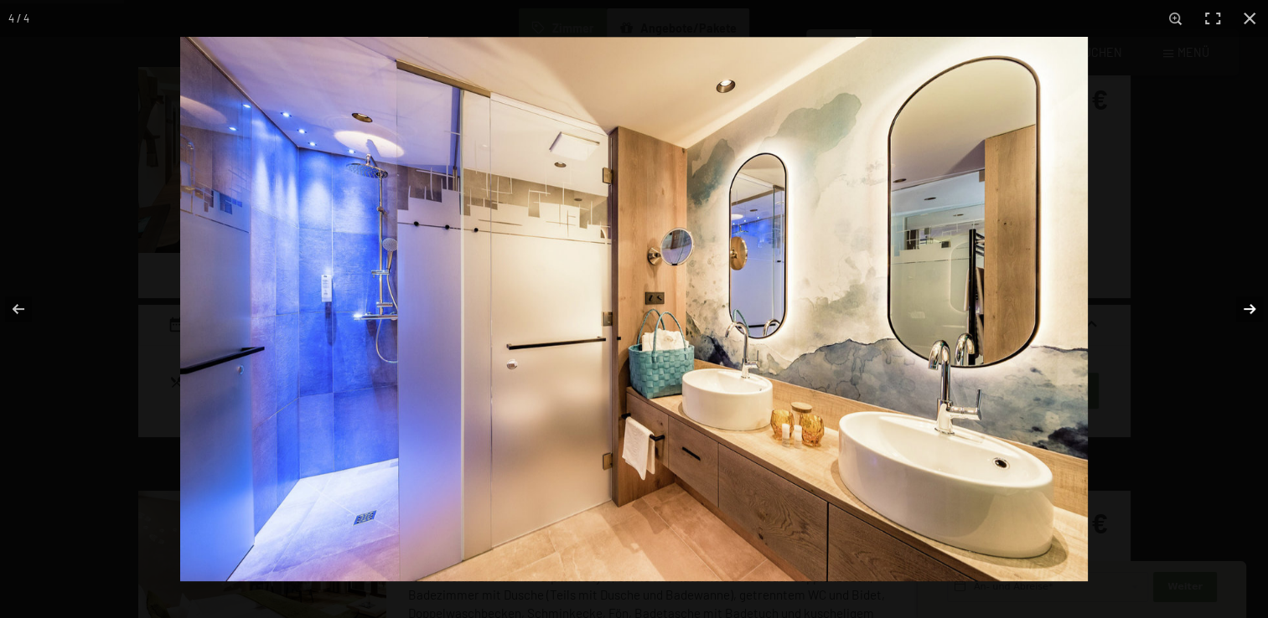
click at [1245, 307] on button "button" at bounding box center [1238, 309] width 59 height 84
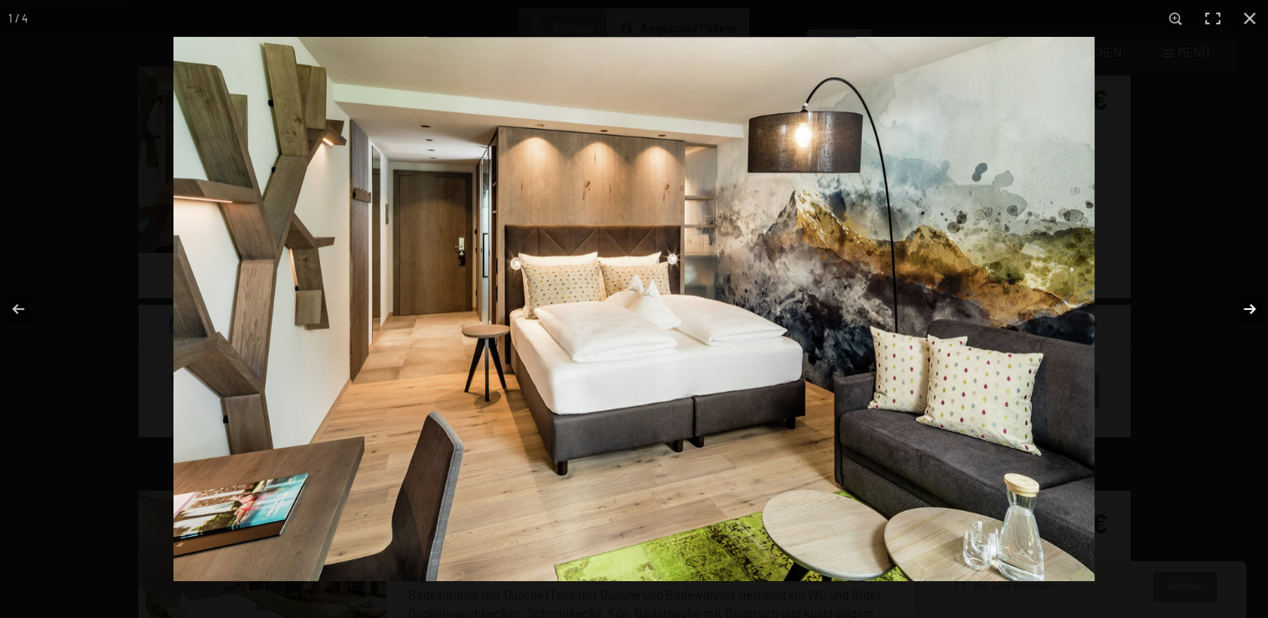
click at [1245, 307] on button "button" at bounding box center [1238, 309] width 59 height 84
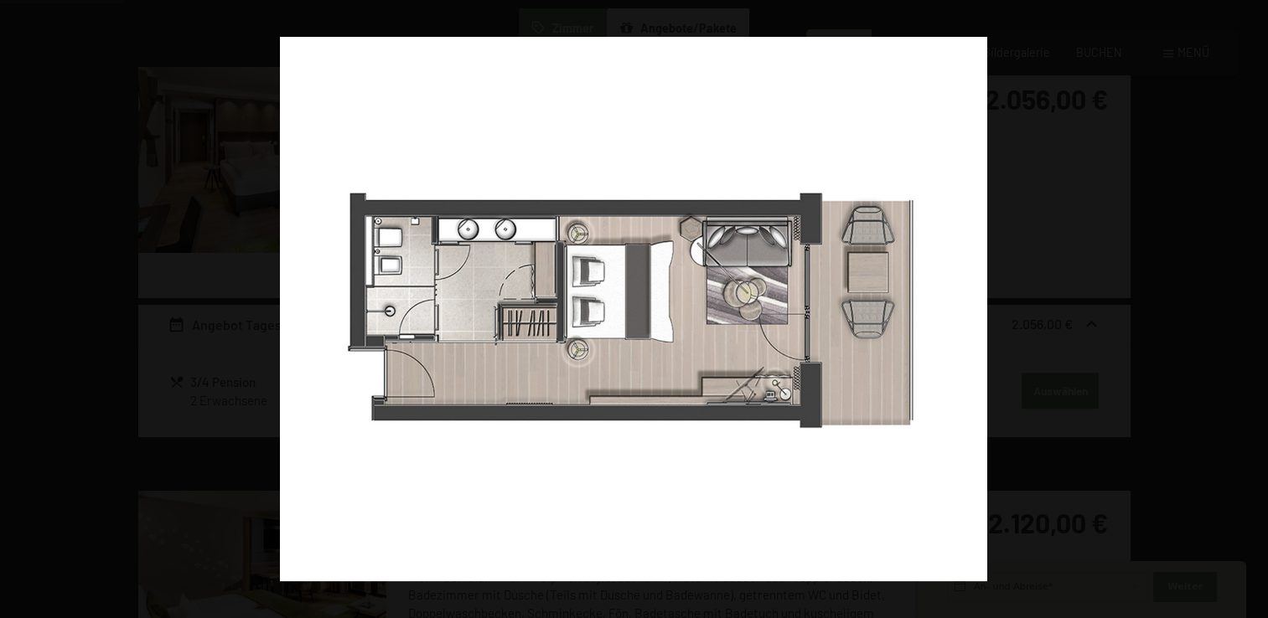
click at [1245, 307] on button "button" at bounding box center [1238, 309] width 59 height 84
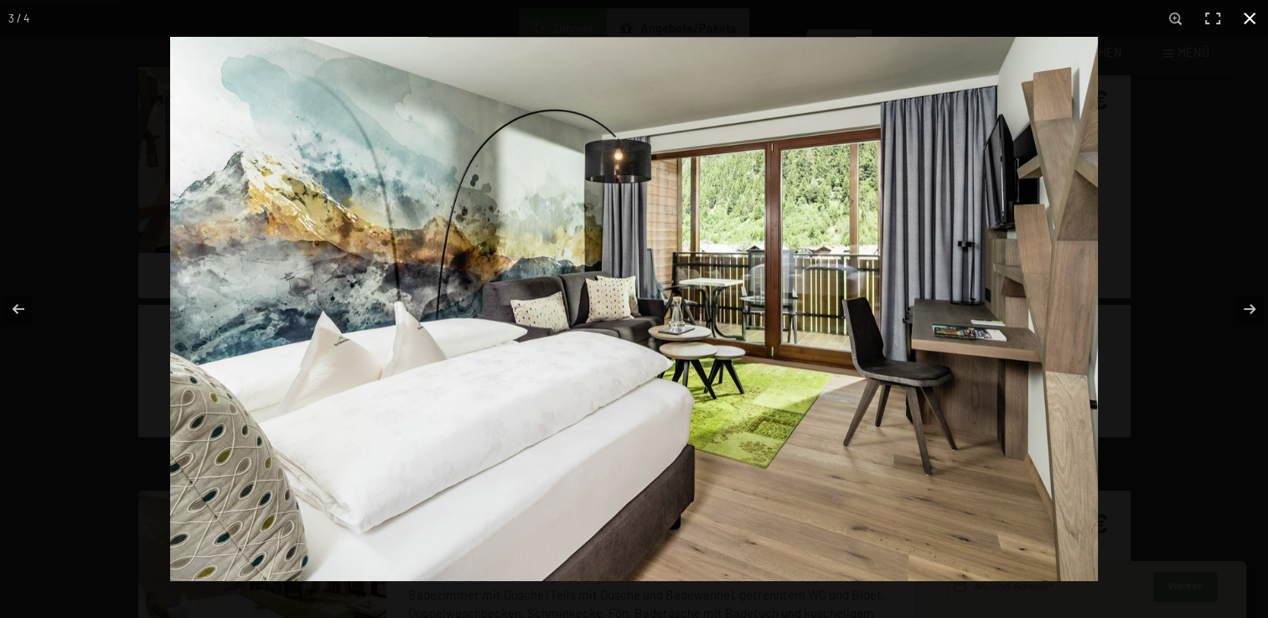
click at [1244, 18] on button "button" at bounding box center [1249, 18] width 37 height 37
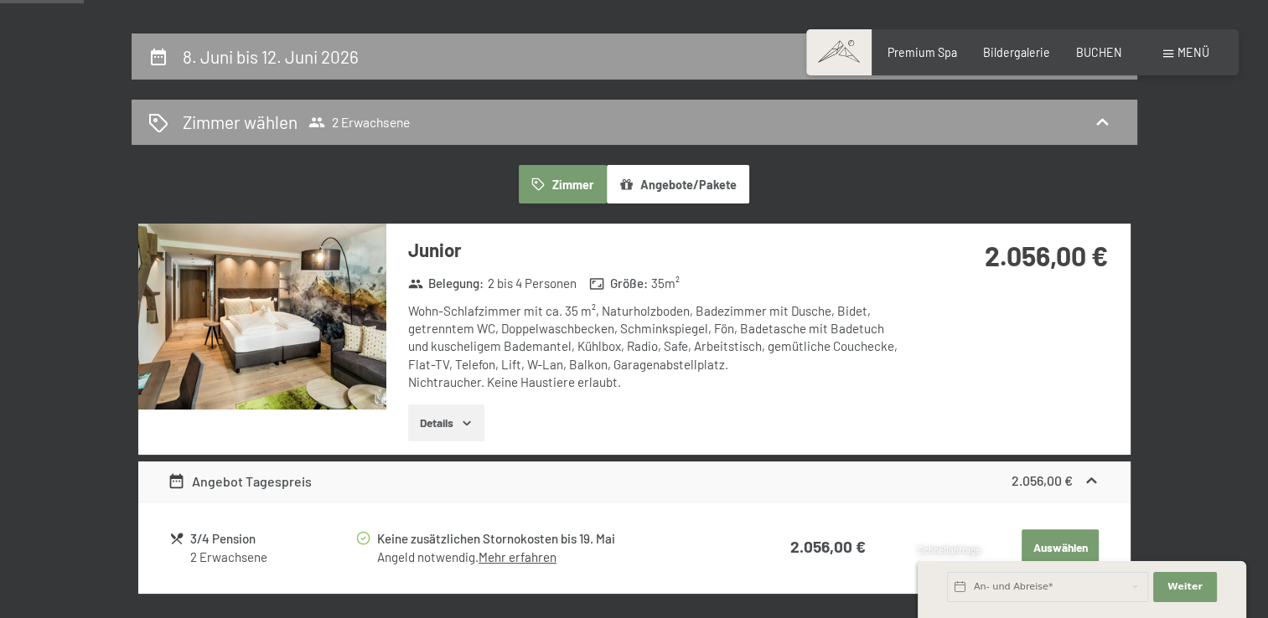
scroll to position [414, 0]
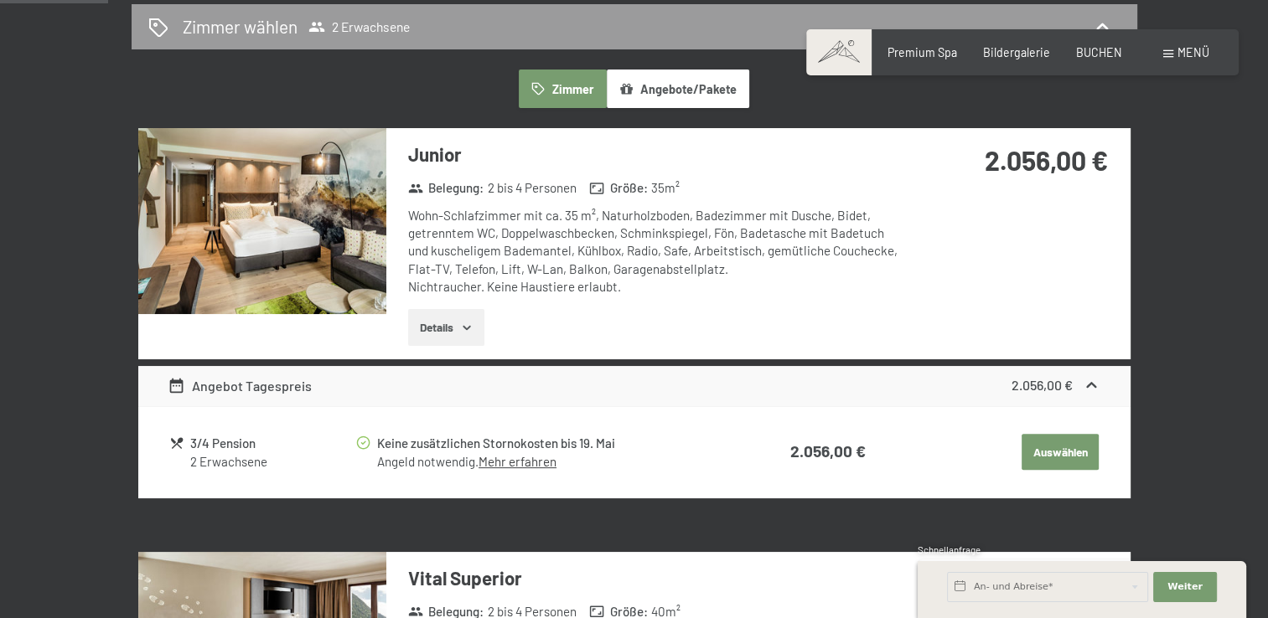
click at [473, 329] on icon "button" at bounding box center [466, 327] width 13 height 13
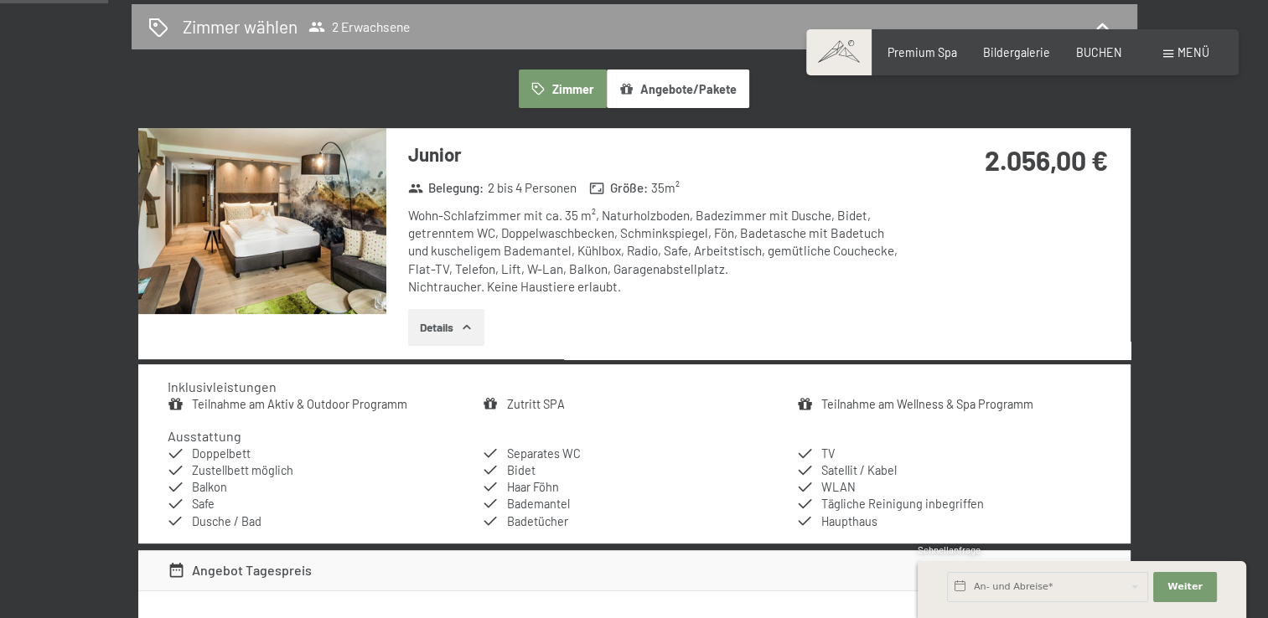
click at [473, 329] on icon "button" at bounding box center [466, 327] width 13 height 13
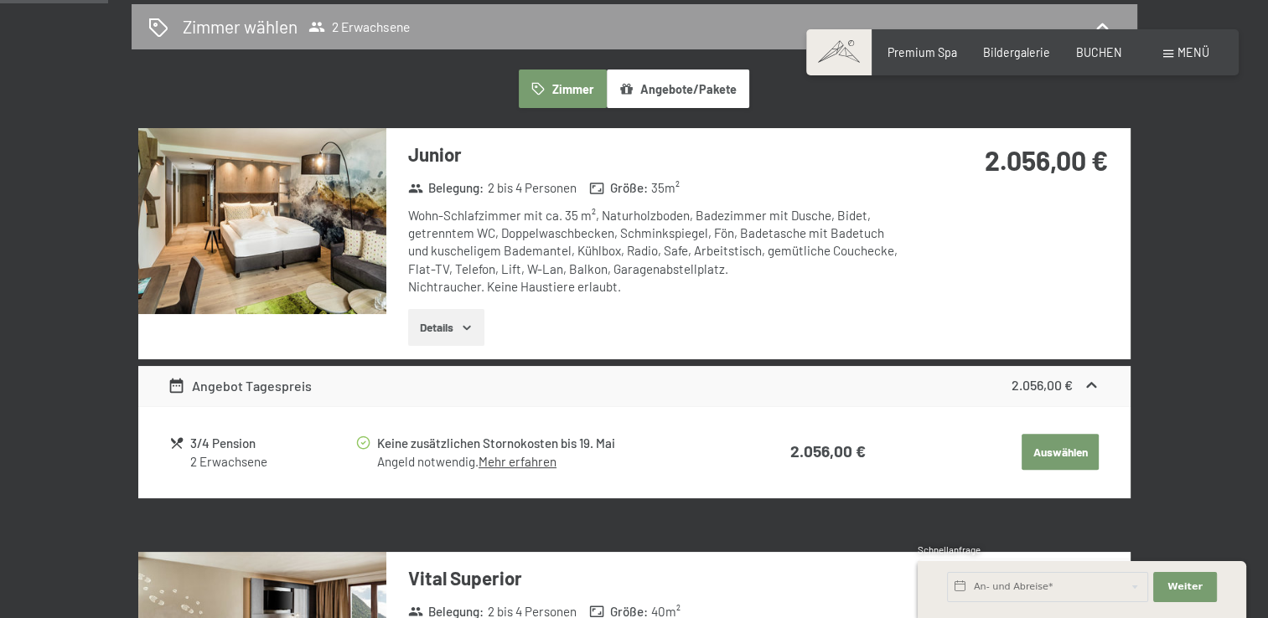
click at [473, 329] on icon "button" at bounding box center [466, 327] width 13 height 13
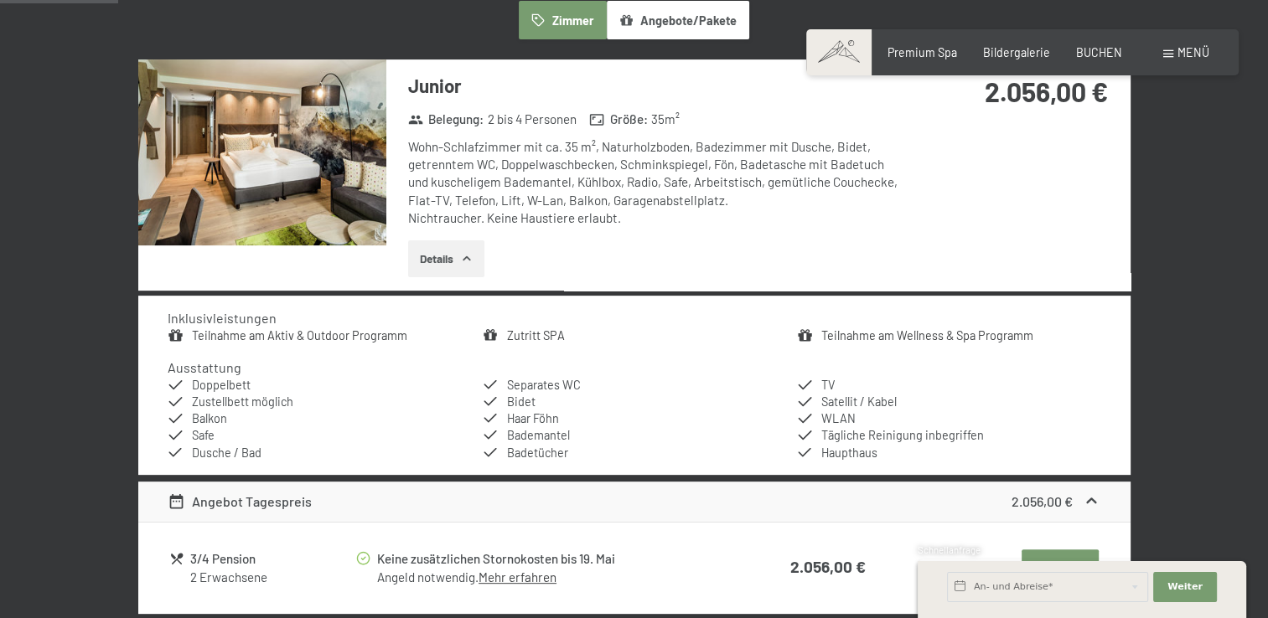
scroll to position [469, 0]
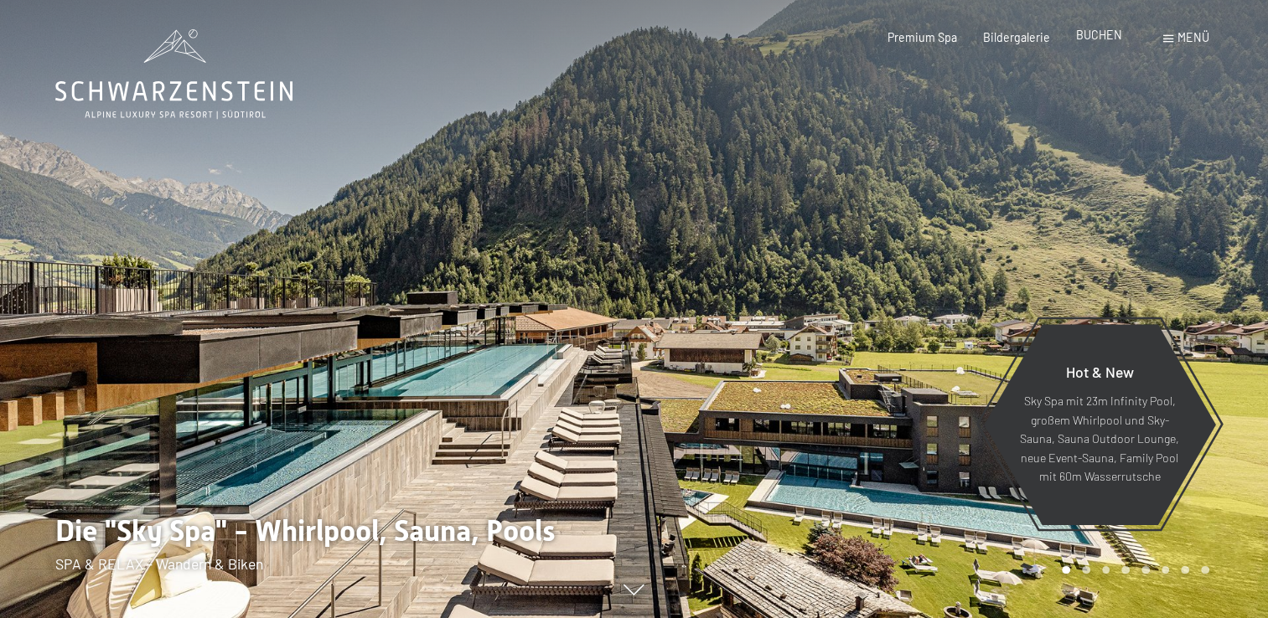
click at [1102, 36] on span "BUCHEN" at bounding box center [1099, 35] width 46 height 14
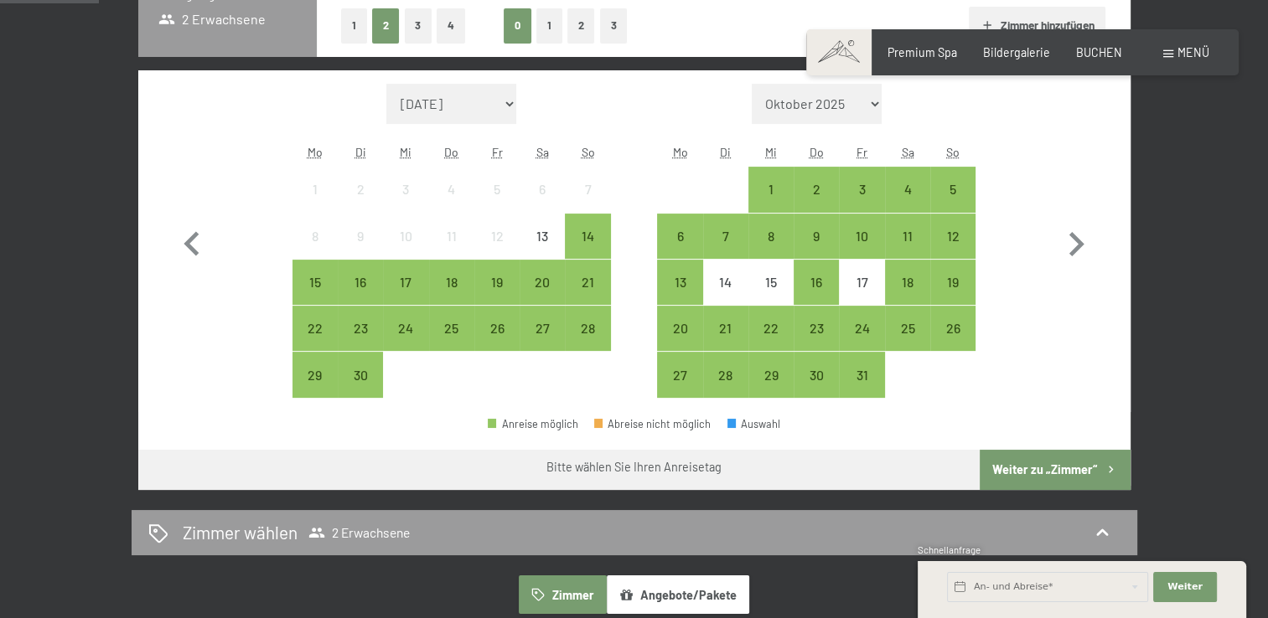
scroll to position [447, 0]
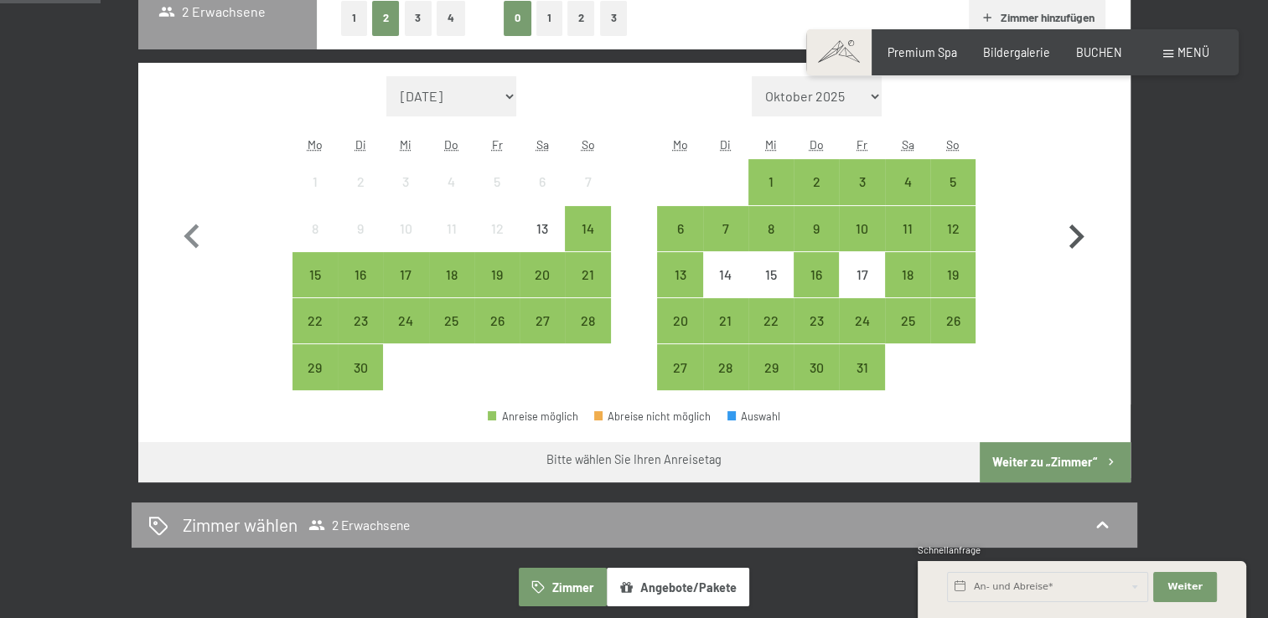
click at [1071, 233] on icon "button" at bounding box center [1076, 237] width 49 height 49
select select "[DATE]"
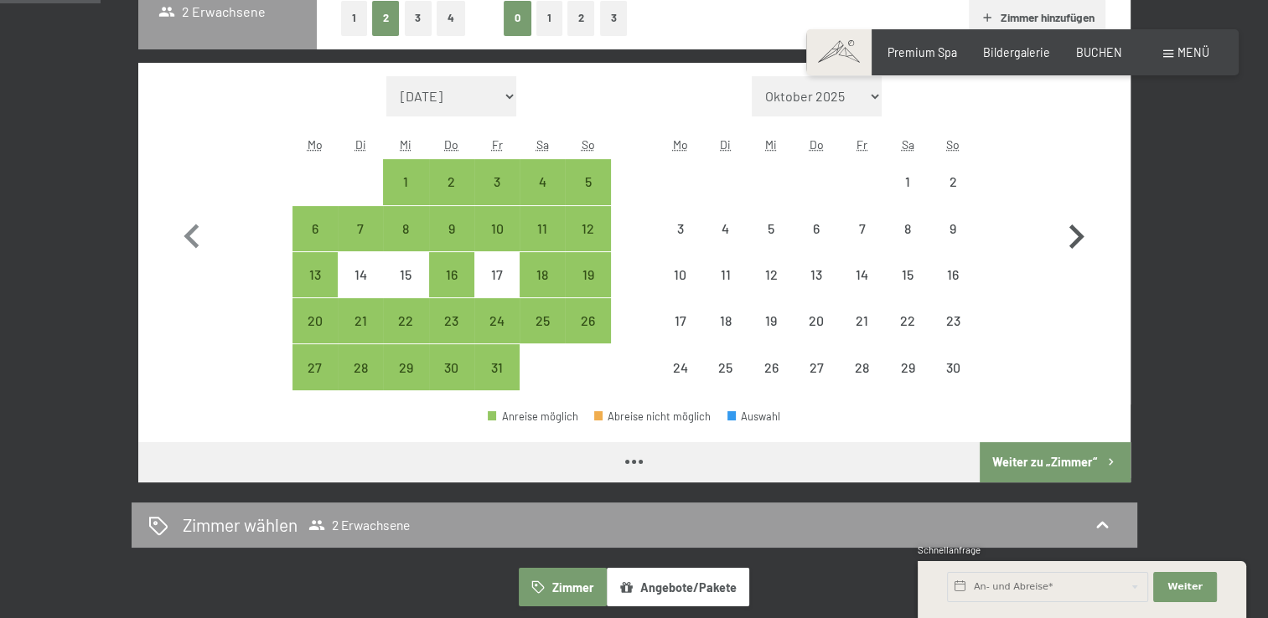
click at [1071, 233] on icon "button" at bounding box center [1076, 237] width 49 height 49
select select "[DATE]"
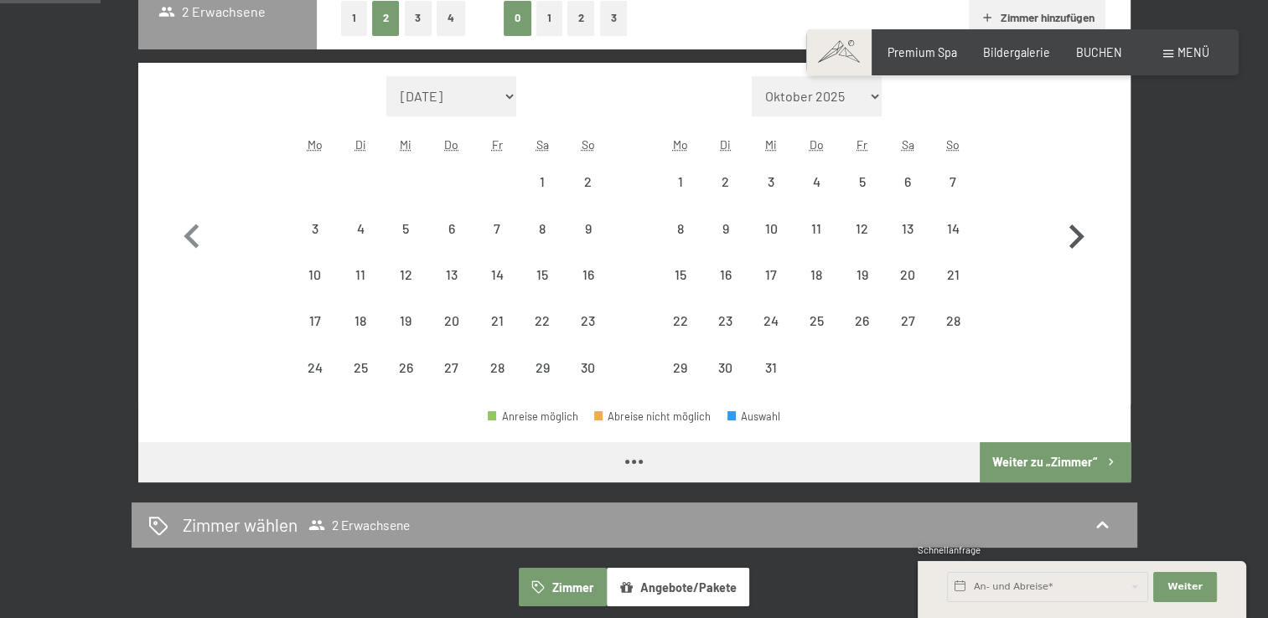
click at [1071, 233] on icon "button" at bounding box center [1076, 237] width 49 height 49
select select "[DATE]"
click at [1071, 233] on icon "button" at bounding box center [1076, 237] width 49 height 49
select select "[DATE]"
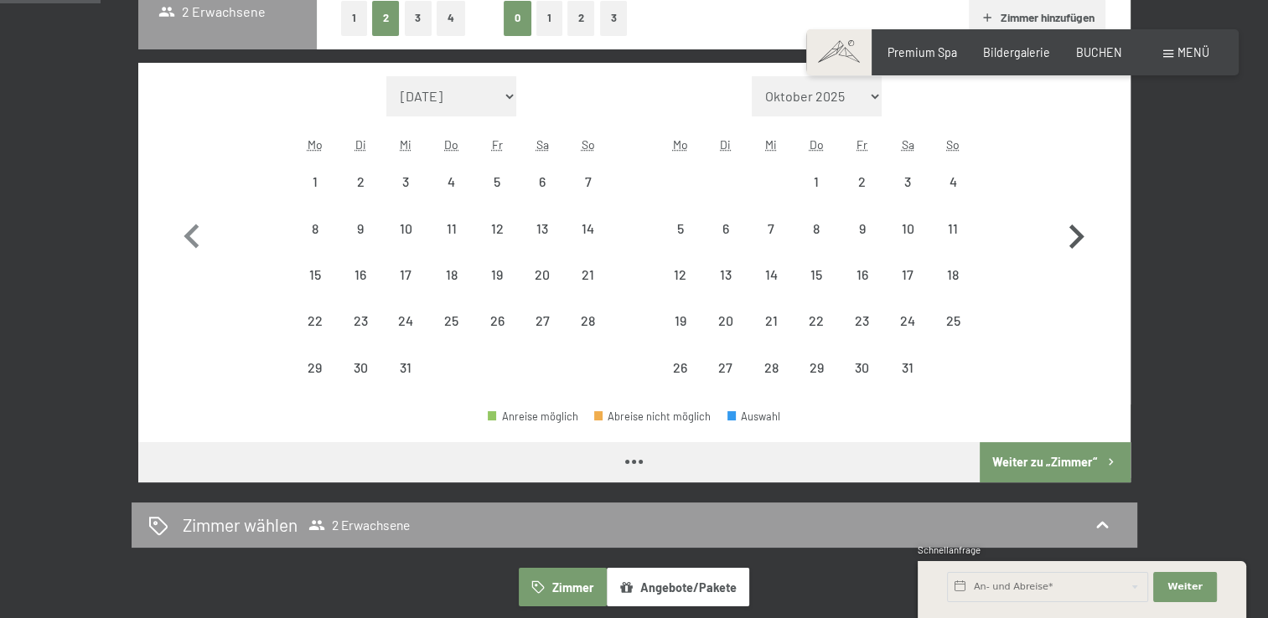
select select "[DATE]"
click at [1071, 233] on icon "button" at bounding box center [1076, 237] width 49 height 49
select select "[DATE]"
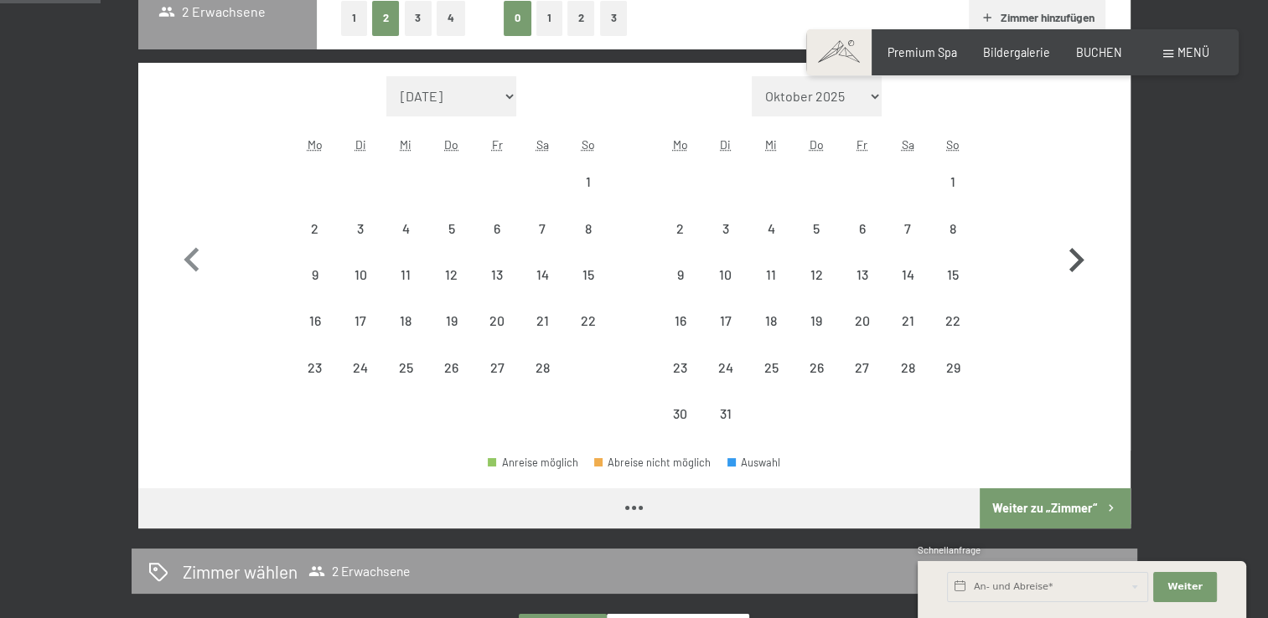
select select "[DATE]"
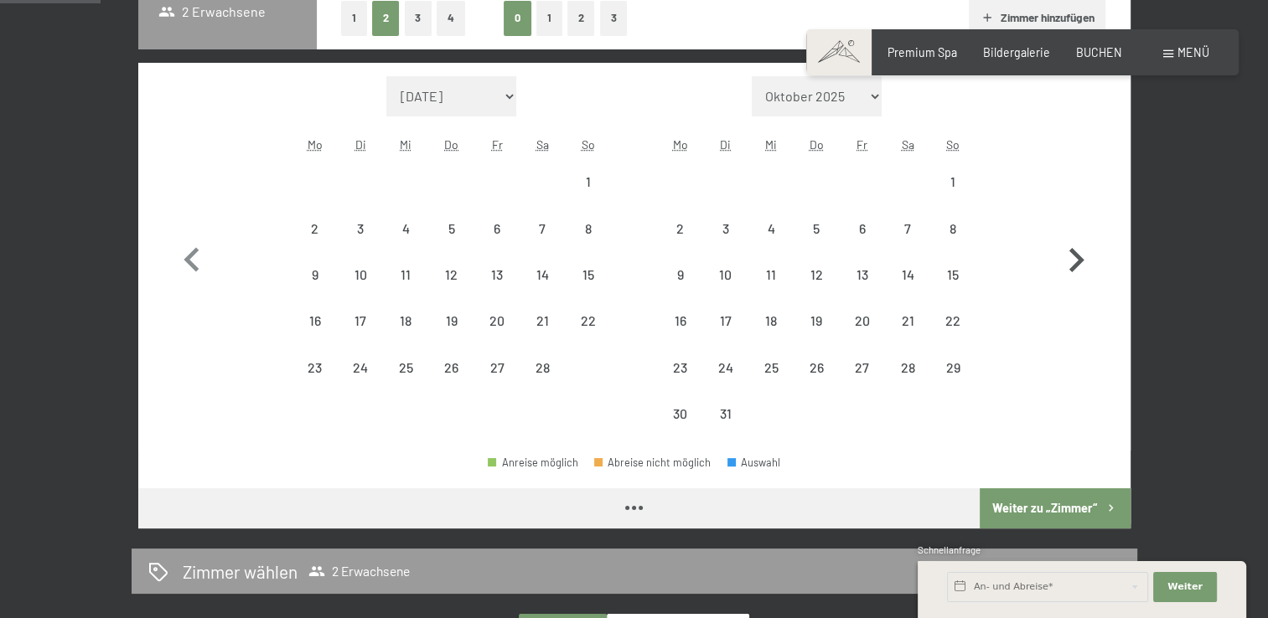
select select "[DATE]"
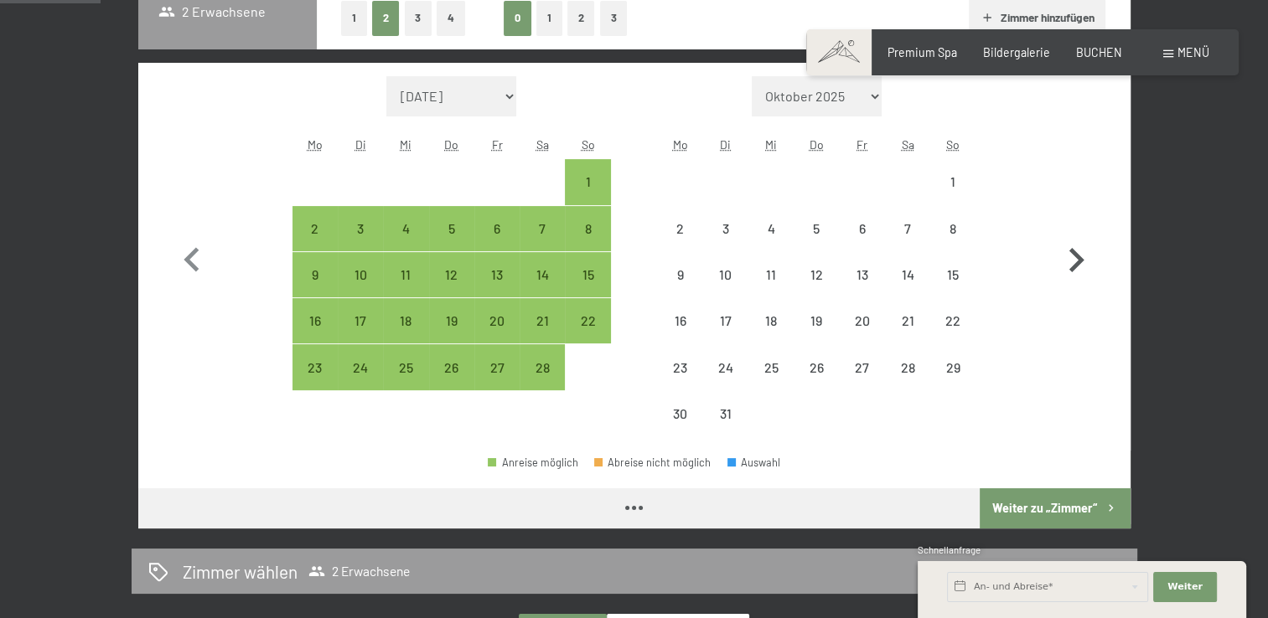
select select "[DATE]"
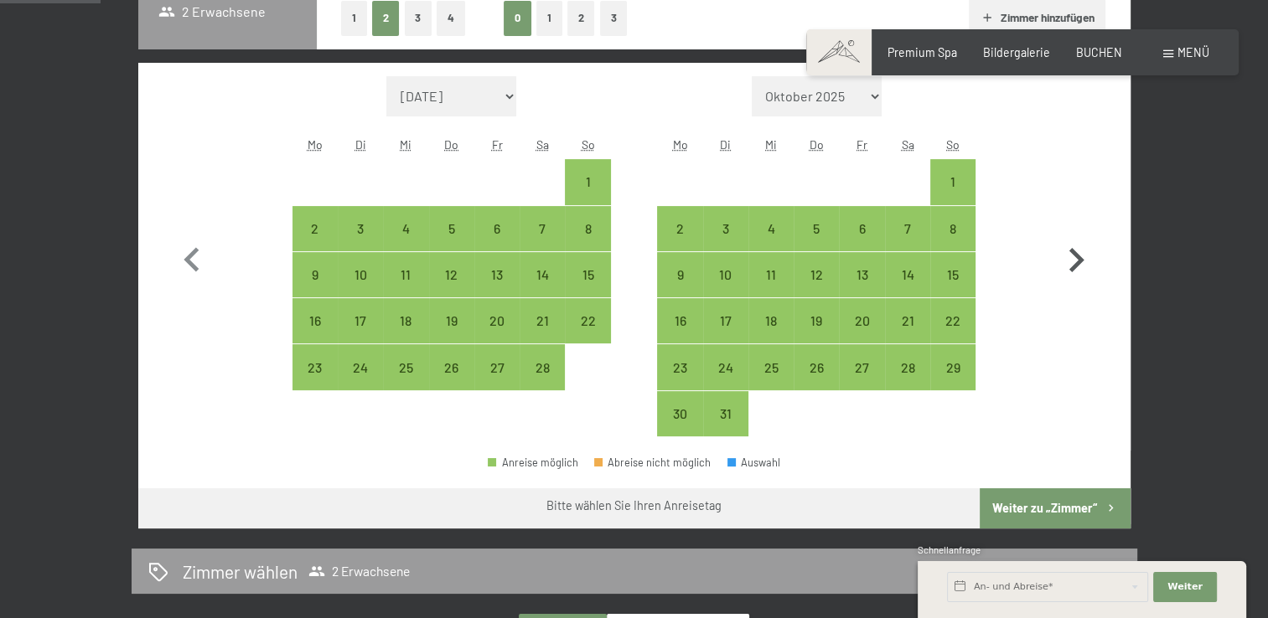
click at [1078, 260] on icon "button" at bounding box center [1076, 259] width 15 height 24
select select "[DATE]"
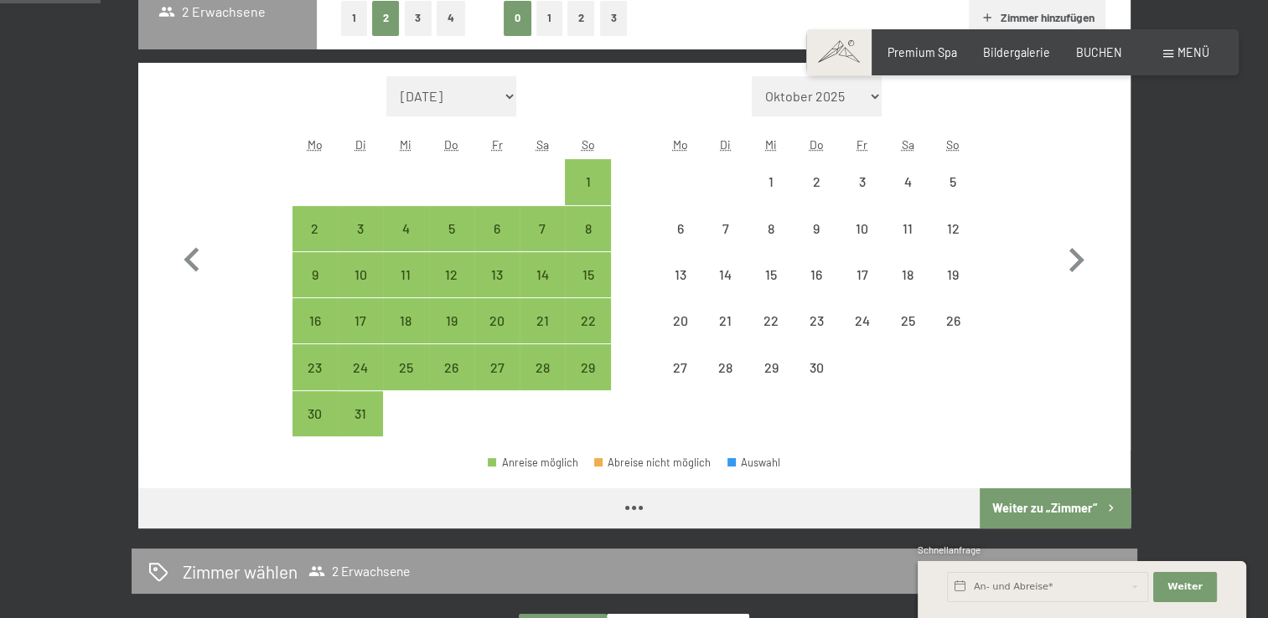
select select "[DATE]"
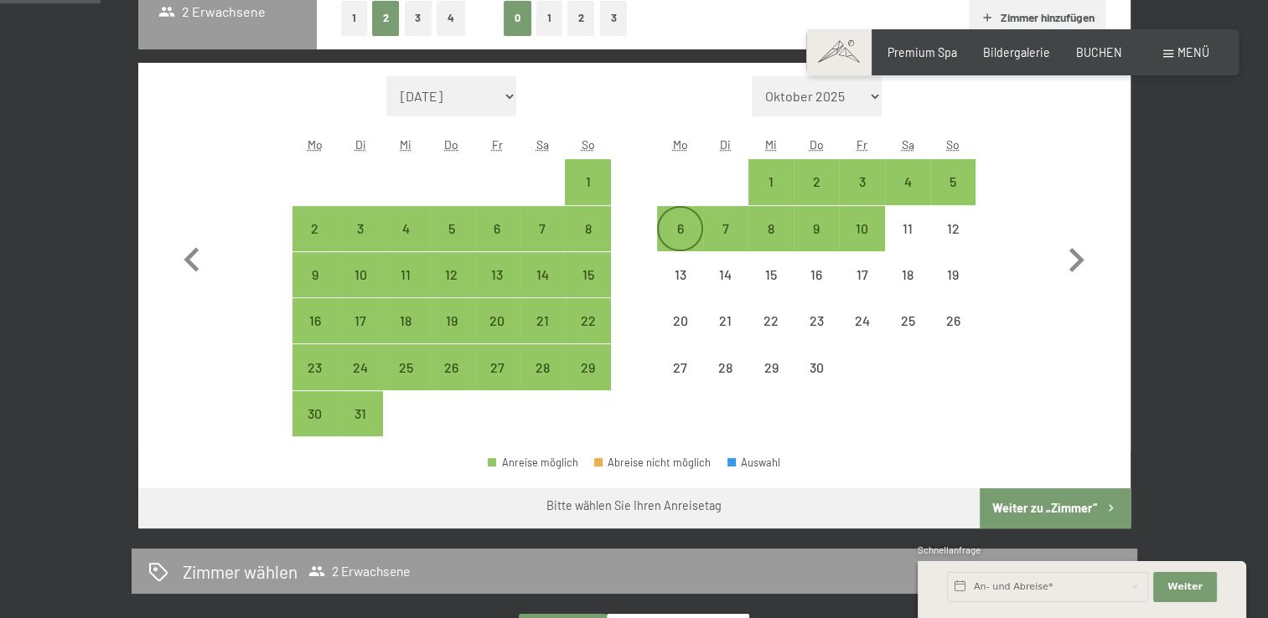
click at [680, 225] on div "6" at bounding box center [680, 243] width 42 height 42
select select "[DATE]"
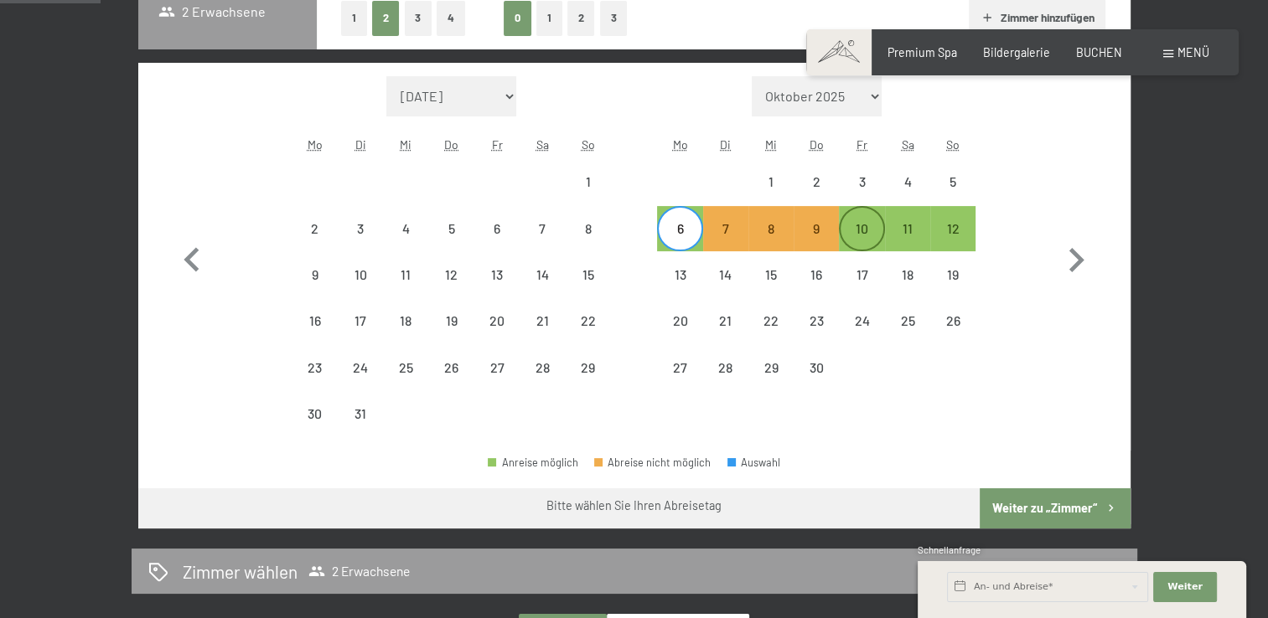
click at [858, 230] on div "10" at bounding box center [861, 243] width 42 height 42
select select "[DATE]"
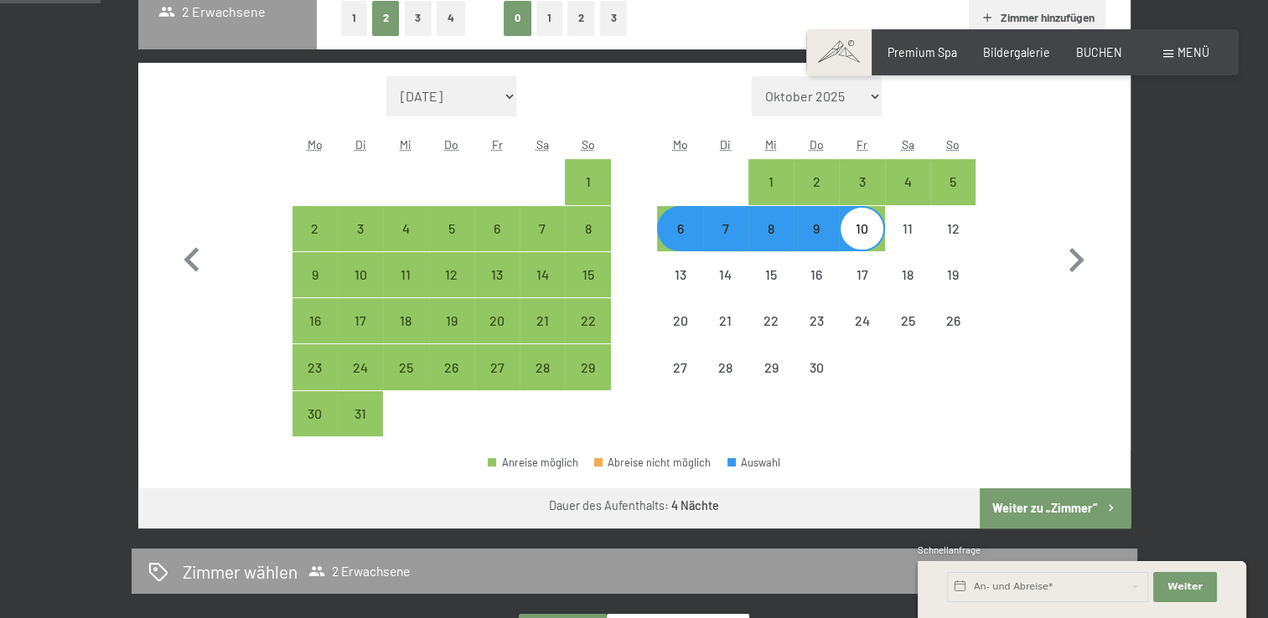
click at [1019, 511] on button "Weiter zu „Zimmer“" at bounding box center [1055, 509] width 150 height 40
select select "[DATE]"
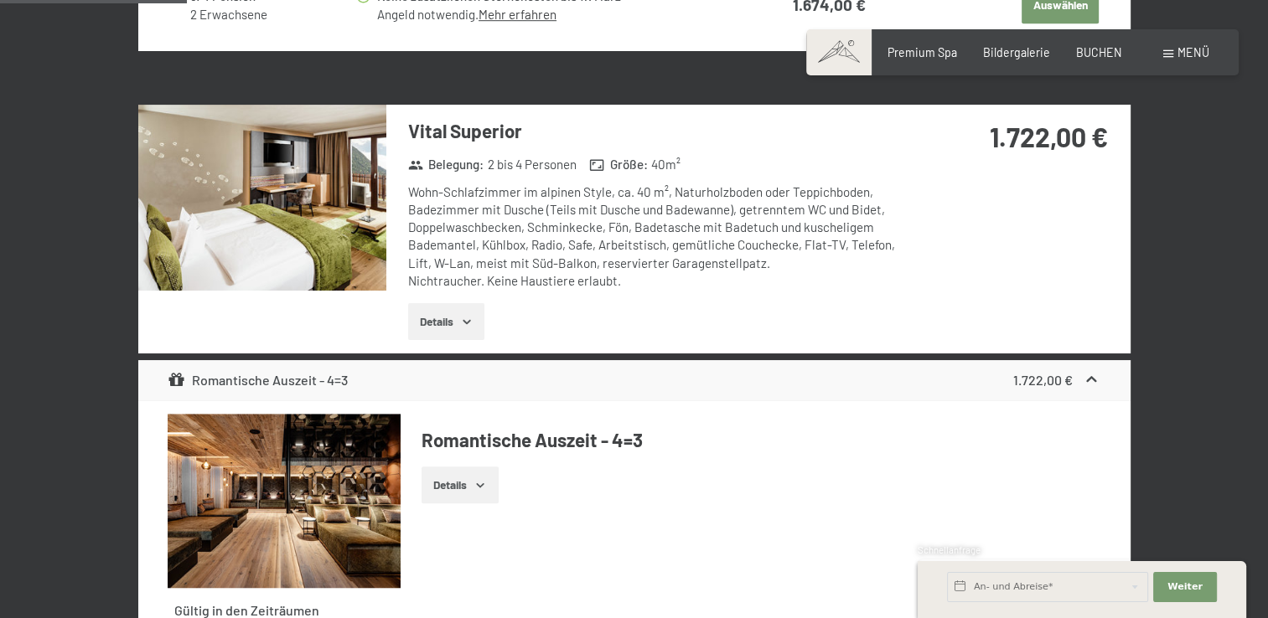
scroll to position [1052, 0]
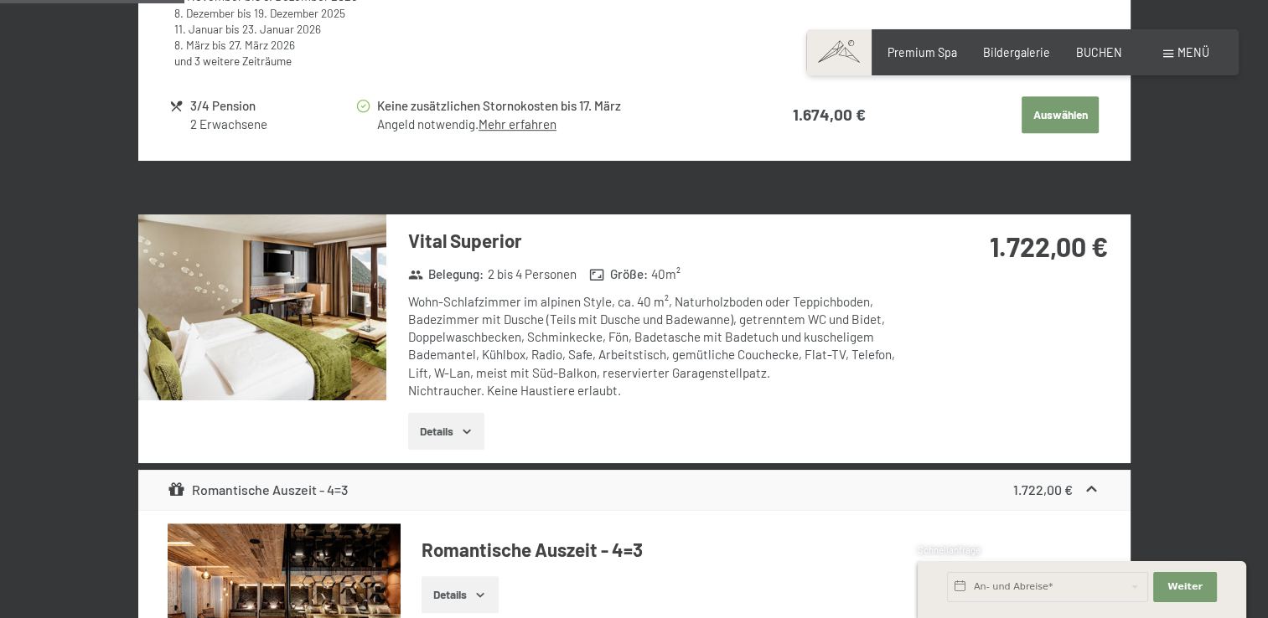
click at [324, 309] on img at bounding box center [262, 308] width 248 height 186
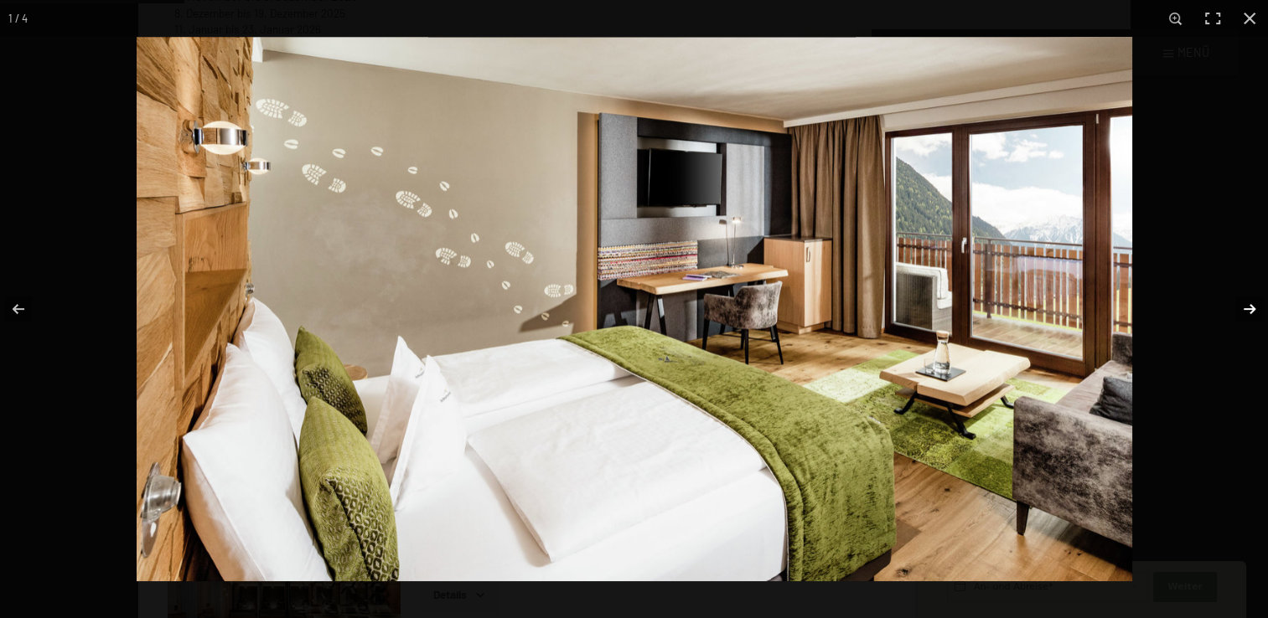
click at [1253, 303] on button "button" at bounding box center [1238, 309] width 59 height 84
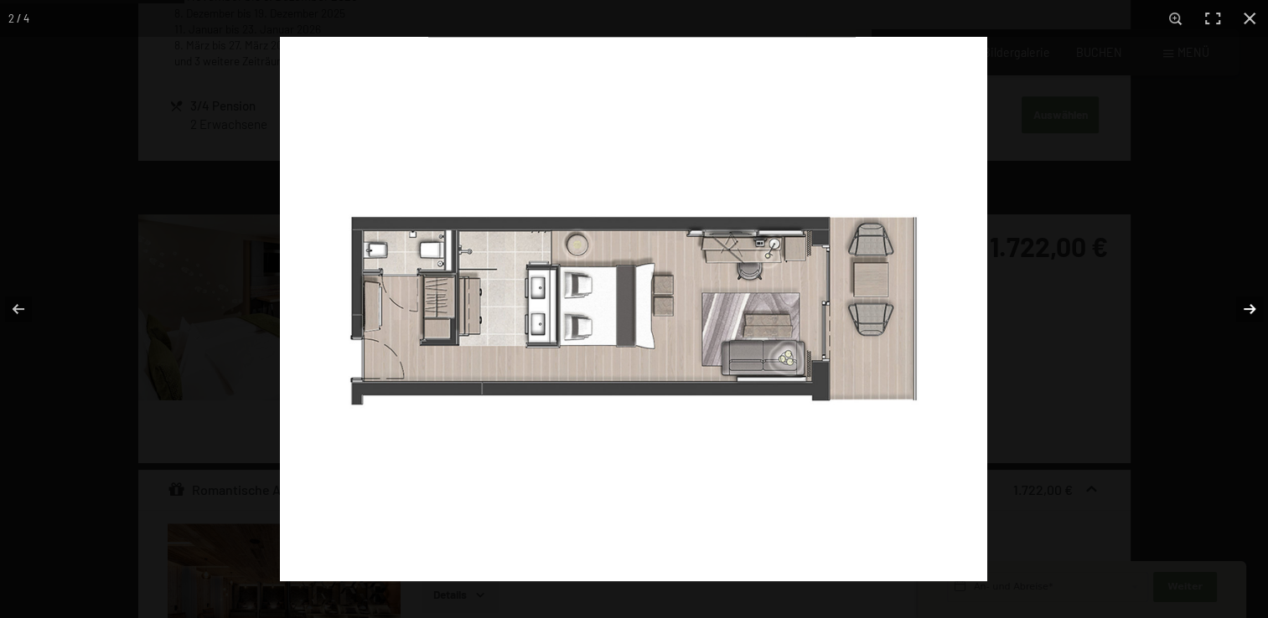
click at [1253, 303] on button "button" at bounding box center [1238, 309] width 59 height 84
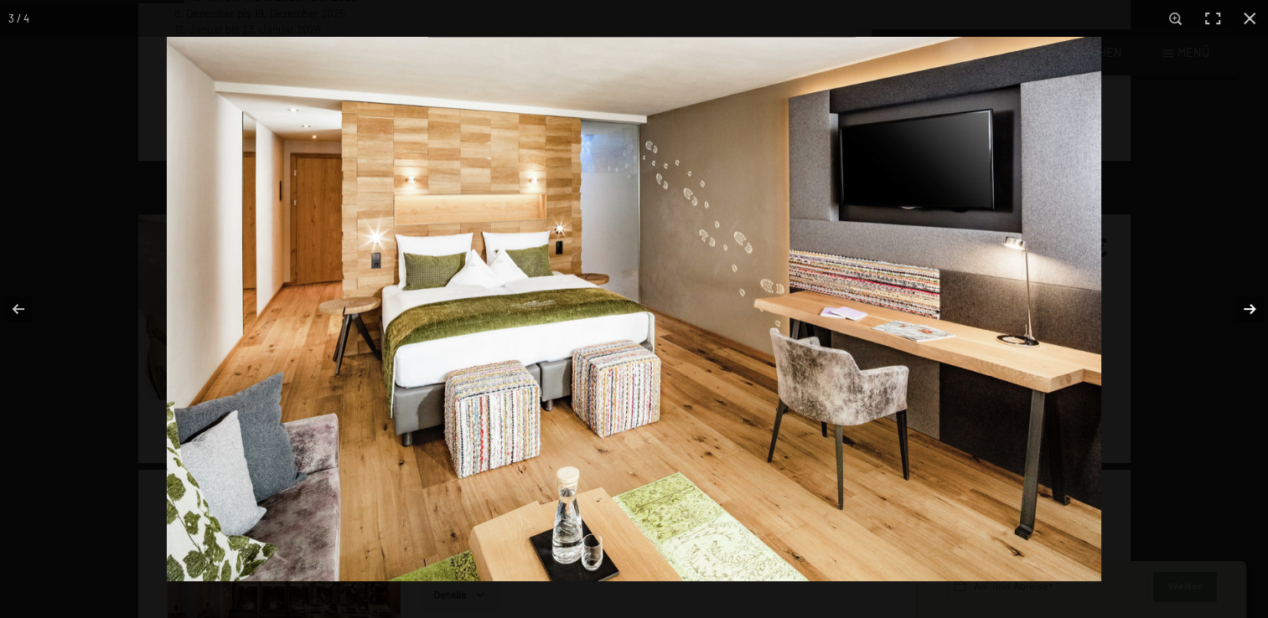
click at [1253, 303] on button "button" at bounding box center [1238, 309] width 59 height 84
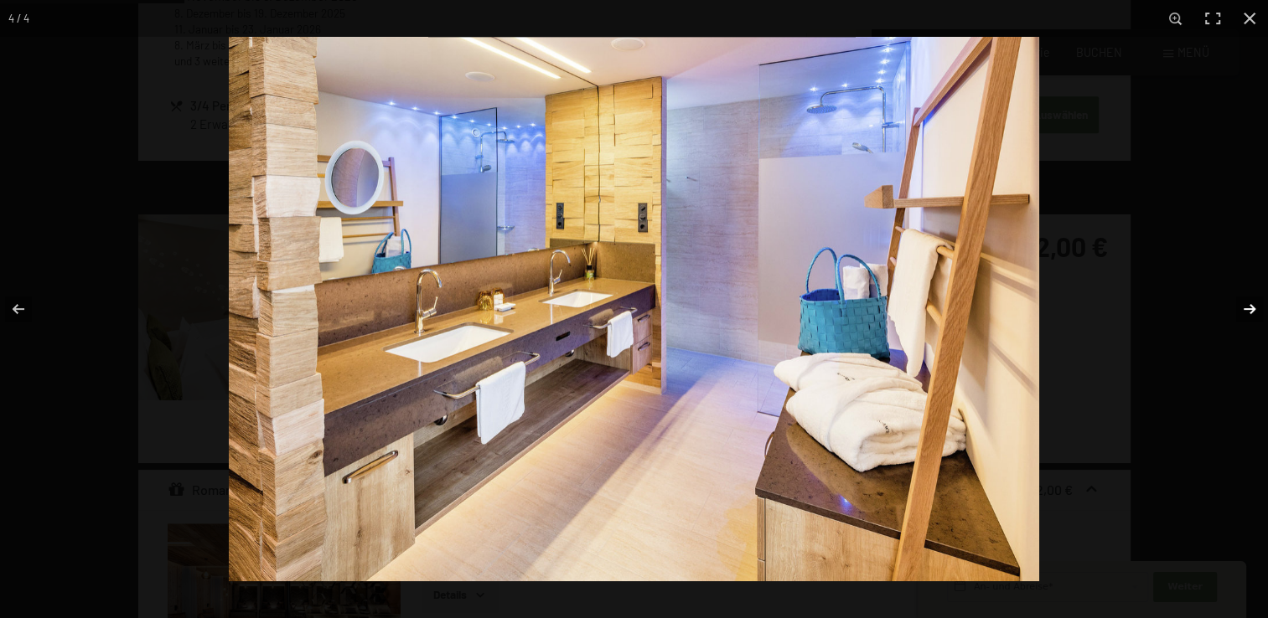
click at [1253, 303] on button "button" at bounding box center [1238, 309] width 59 height 84
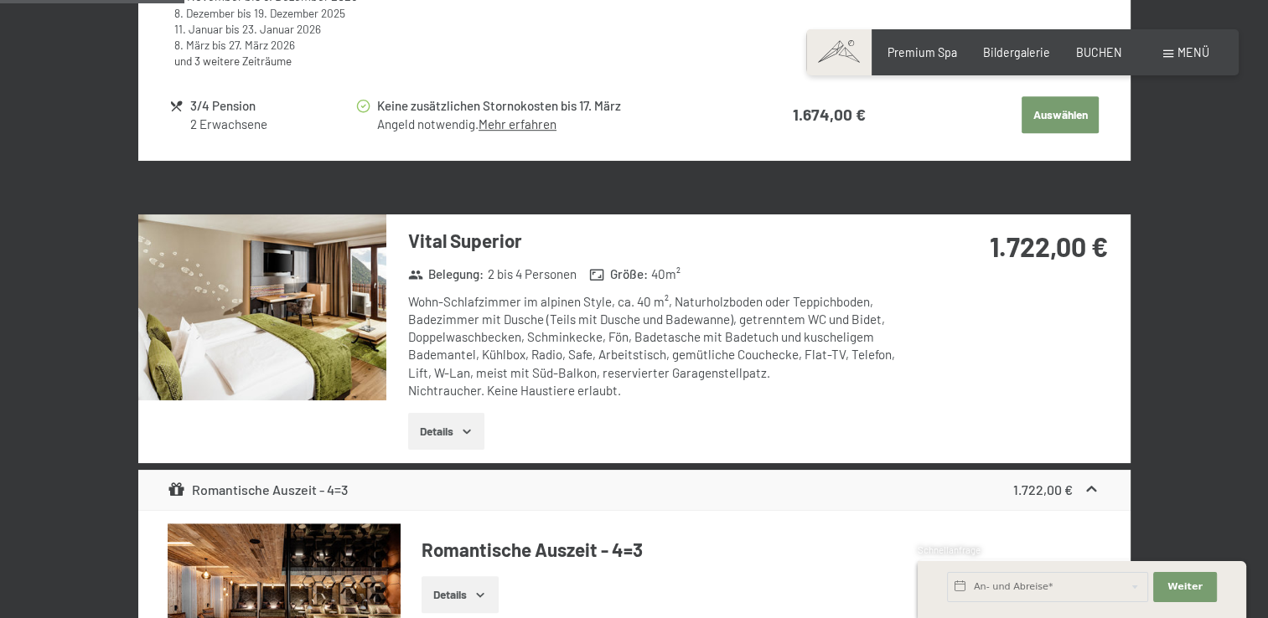
click at [0, 0] on button "button" at bounding box center [0, 0] width 0 height 0
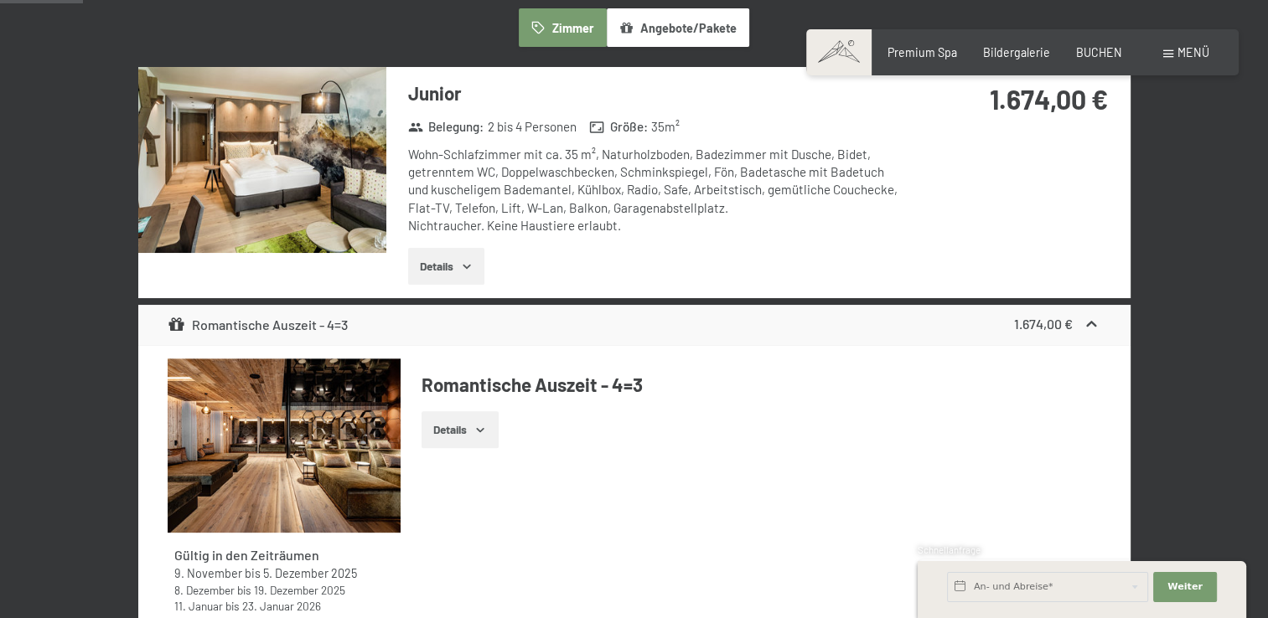
scroll to position [438, 0]
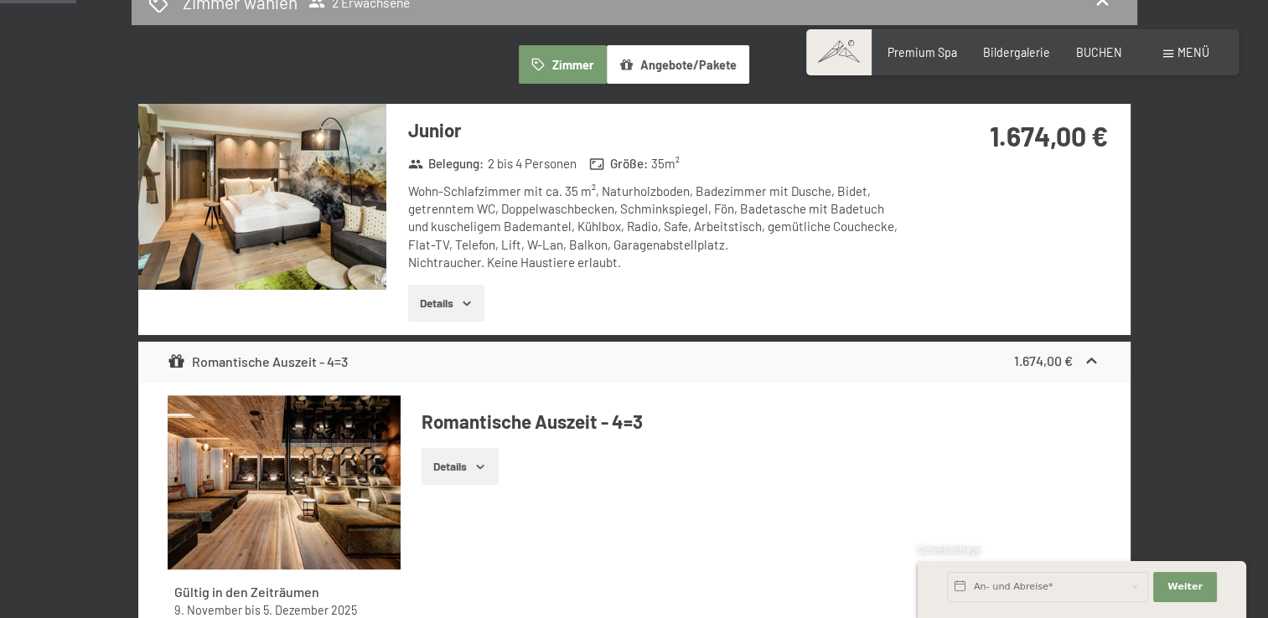
click at [272, 212] on img at bounding box center [262, 197] width 248 height 186
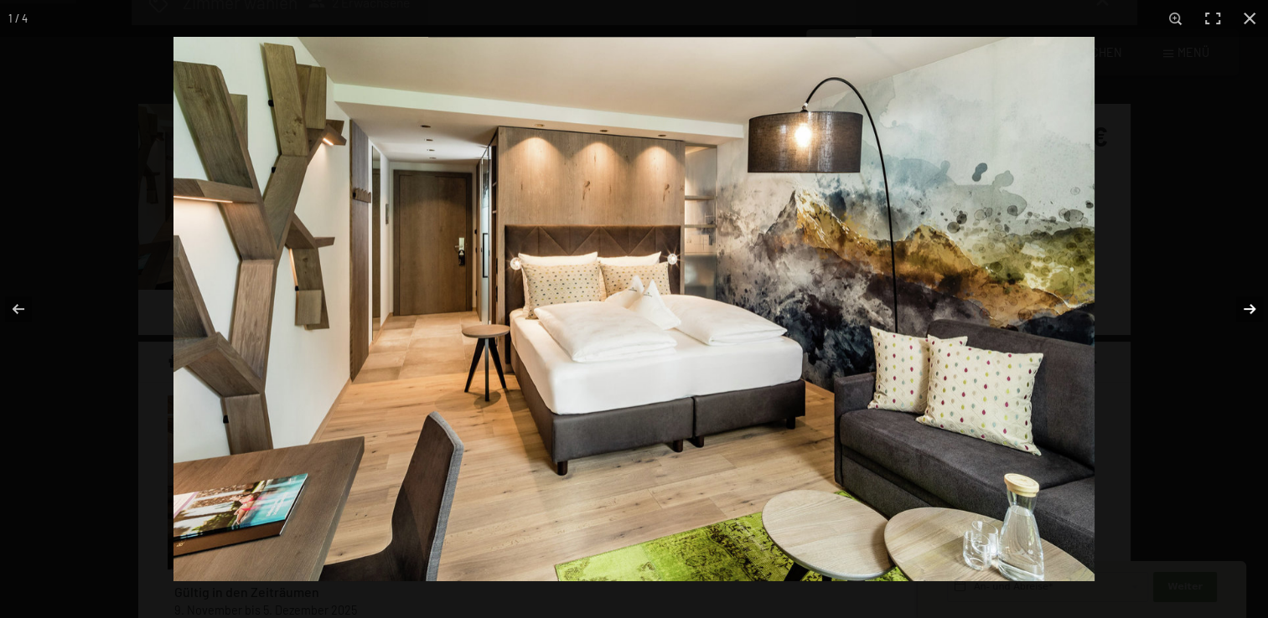
click at [1252, 303] on button "button" at bounding box center [1238, 309] width 59 height 84
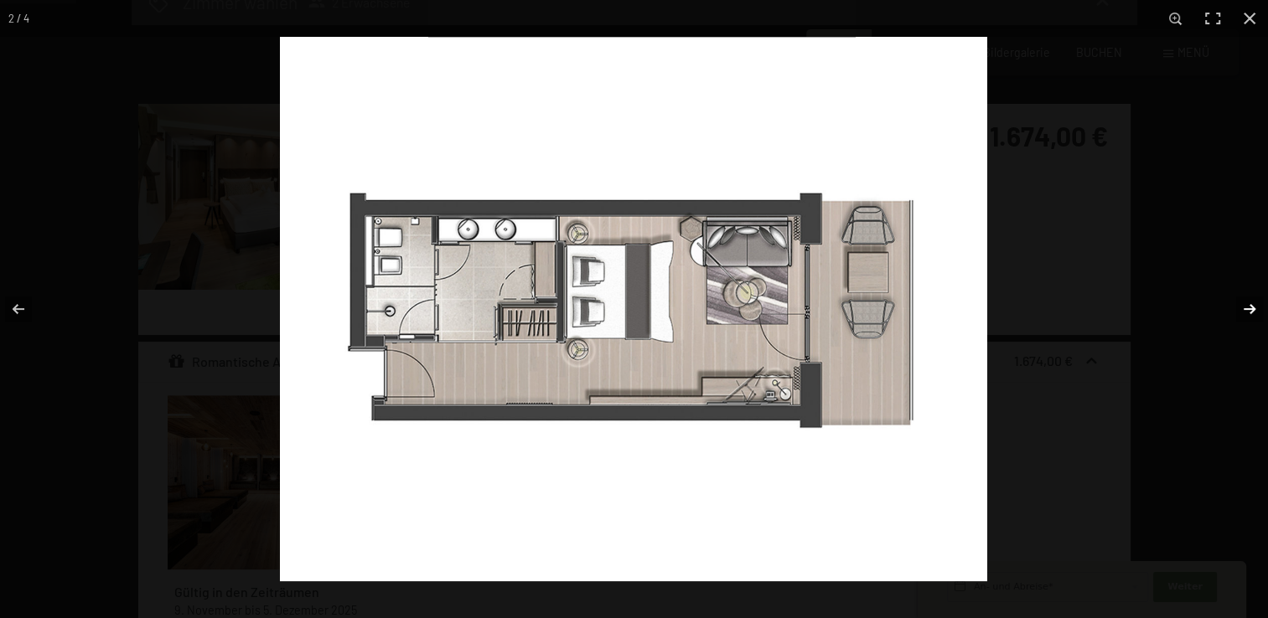
click at [1252, 303] on button "button" at bounding box center [1238, 309] width 59 height 84
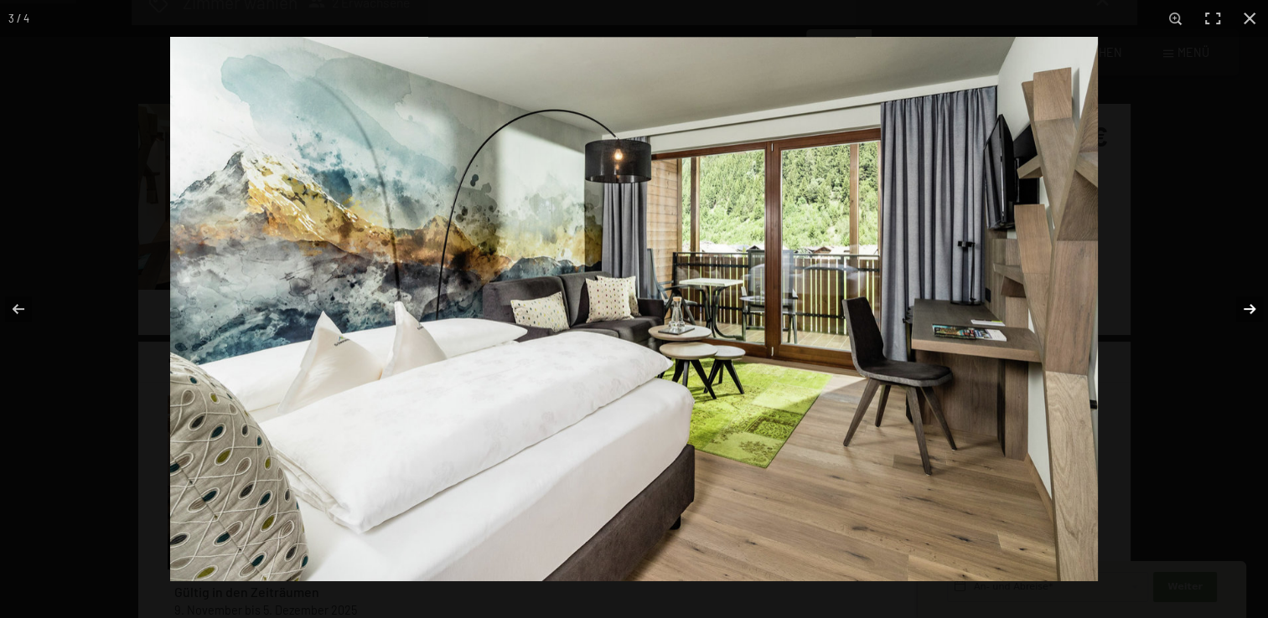
click at [1252, 303] on button "button" at bounding box center [1238, 309] width 59 height 84
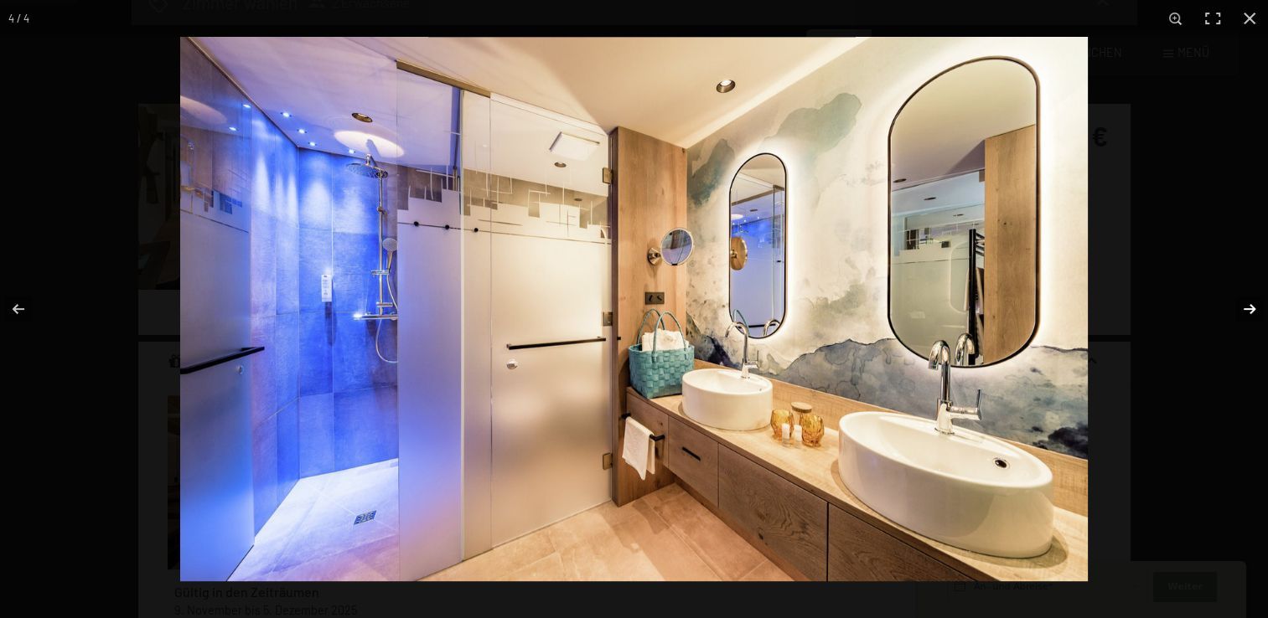
click at [1252, 303] on button "button" at bounding box center [1238, 309] width 59 height 84
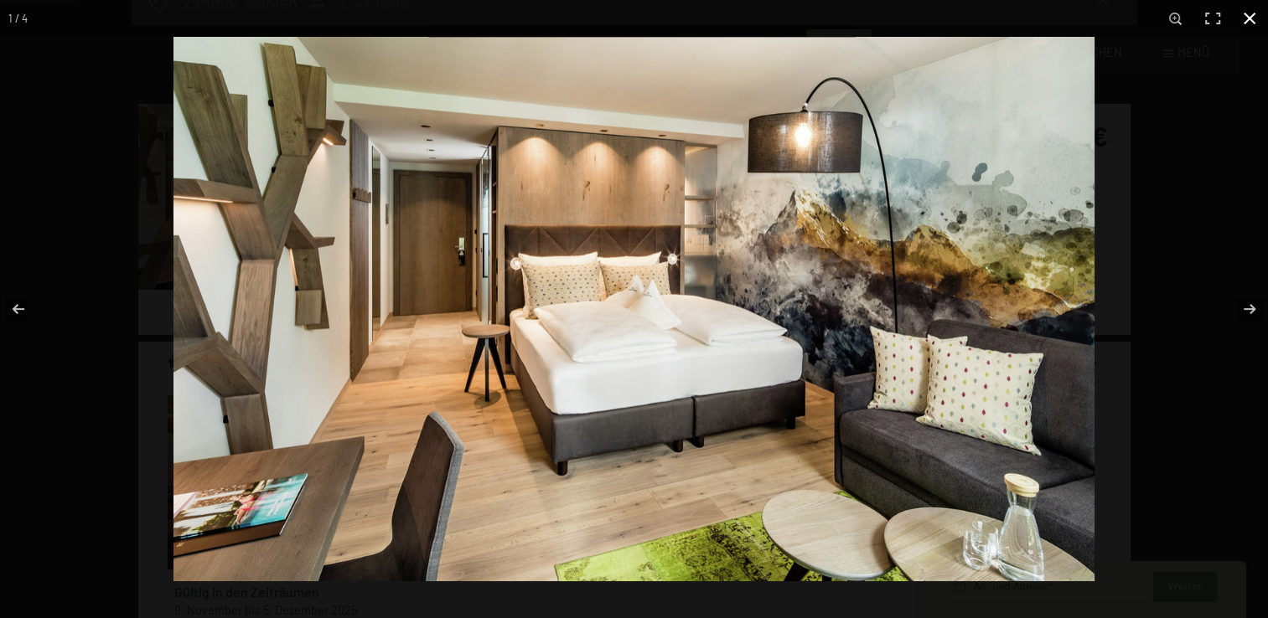
click at [1255, 19] on button "button" at bounding box center [1249, 18] width 37 height 37
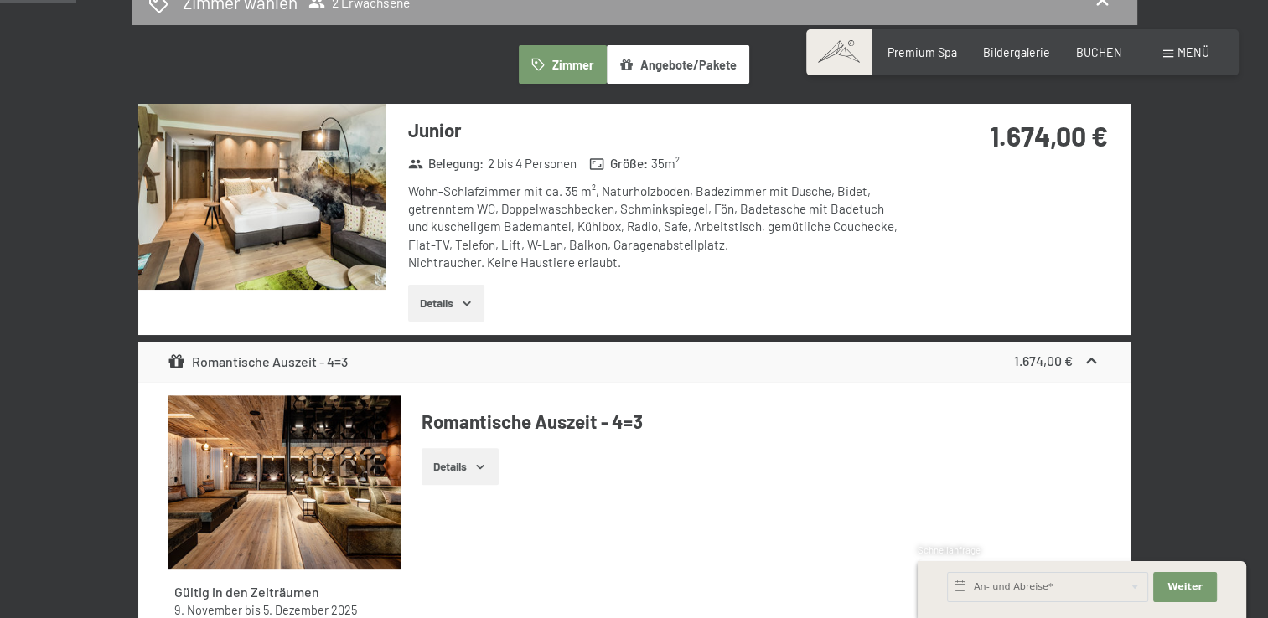
scroll to position [0, 0]
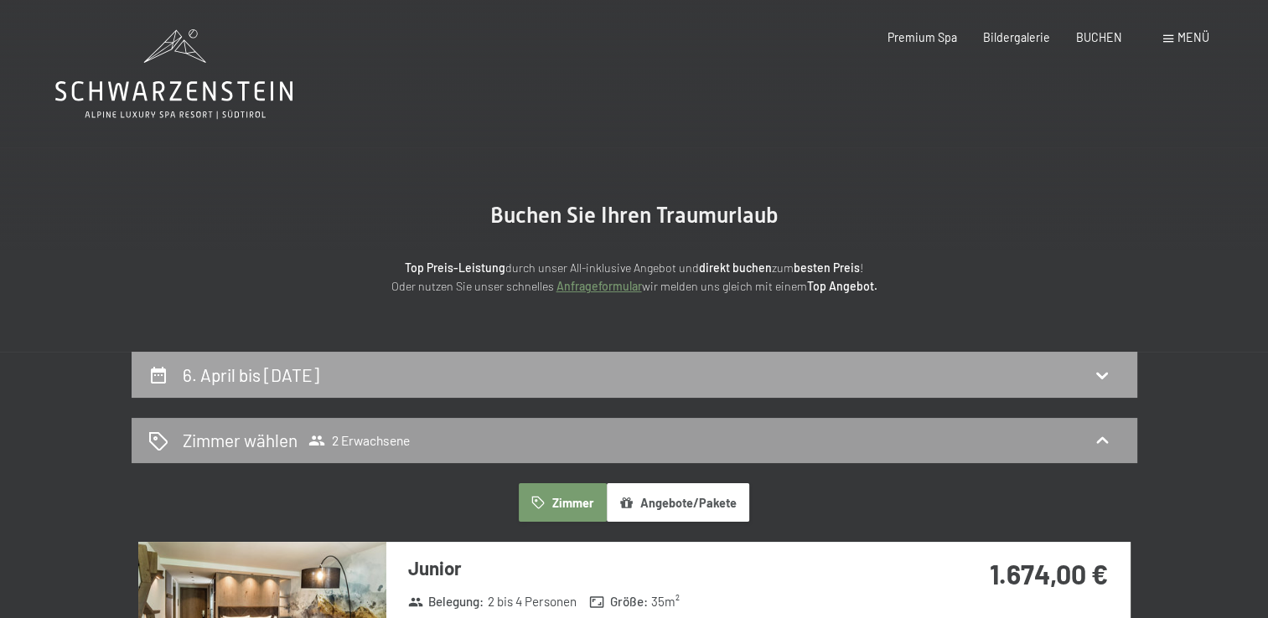
click at [163, 367] on icon at bounding box center [158, 375] width 20 height 20
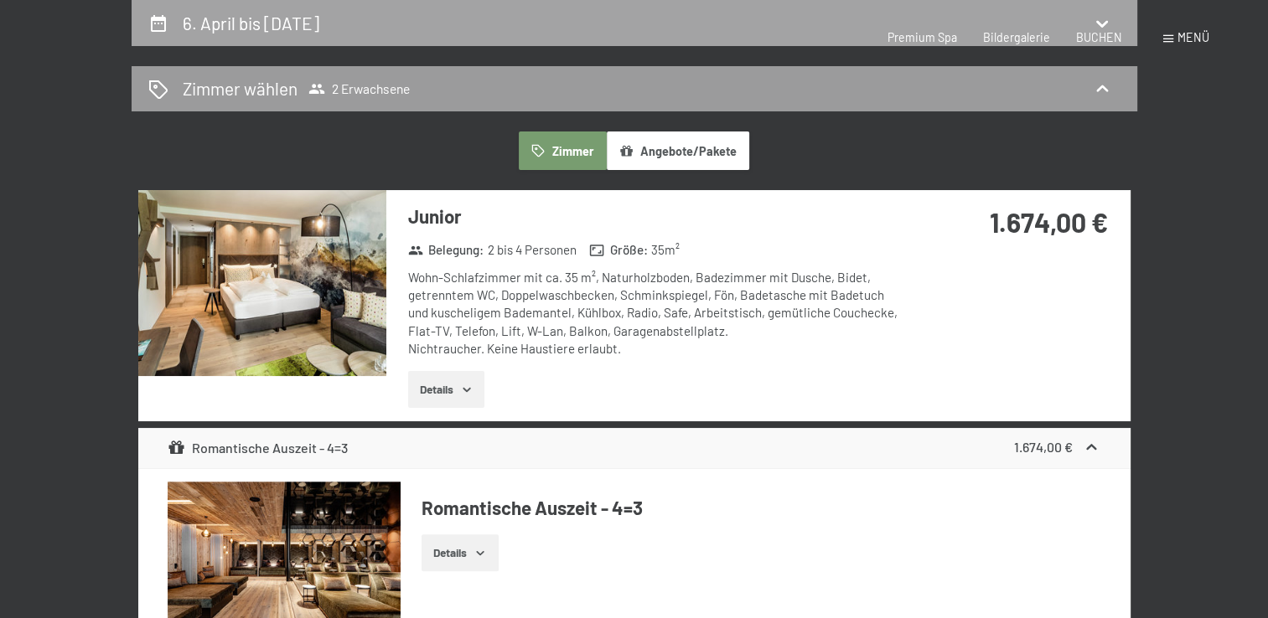
select select "[DATE]"
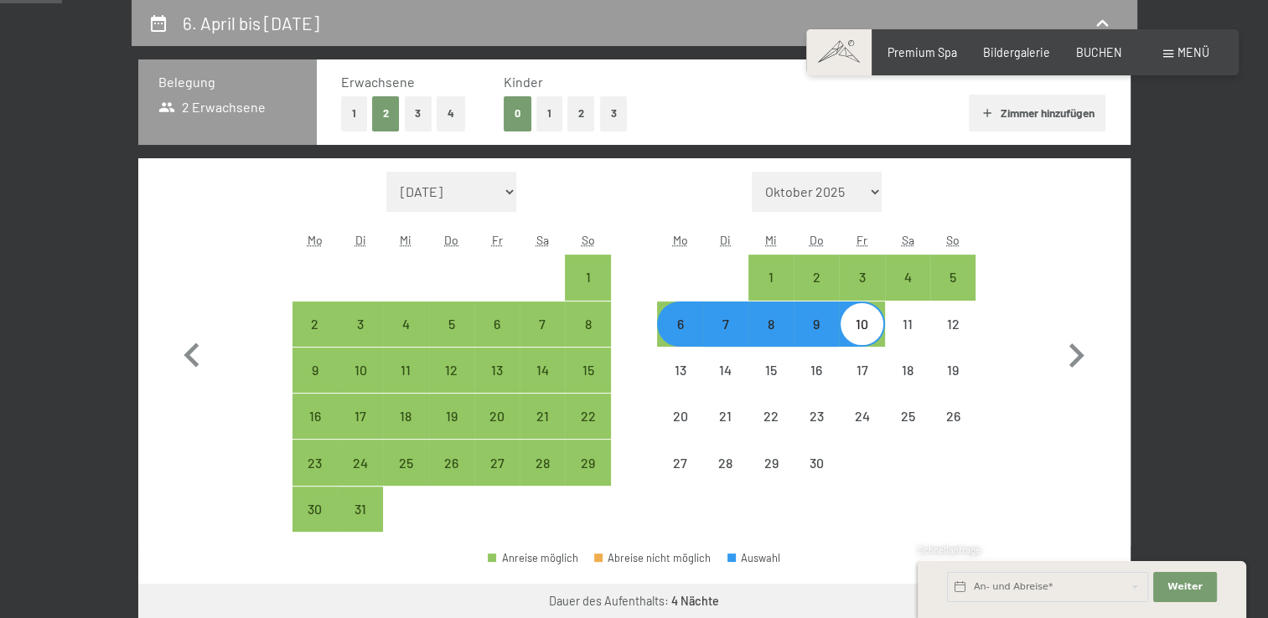
click at [684, 328] on div "6" at bounding box center [680, 339] width 42 height 42
select select "[DATE]"
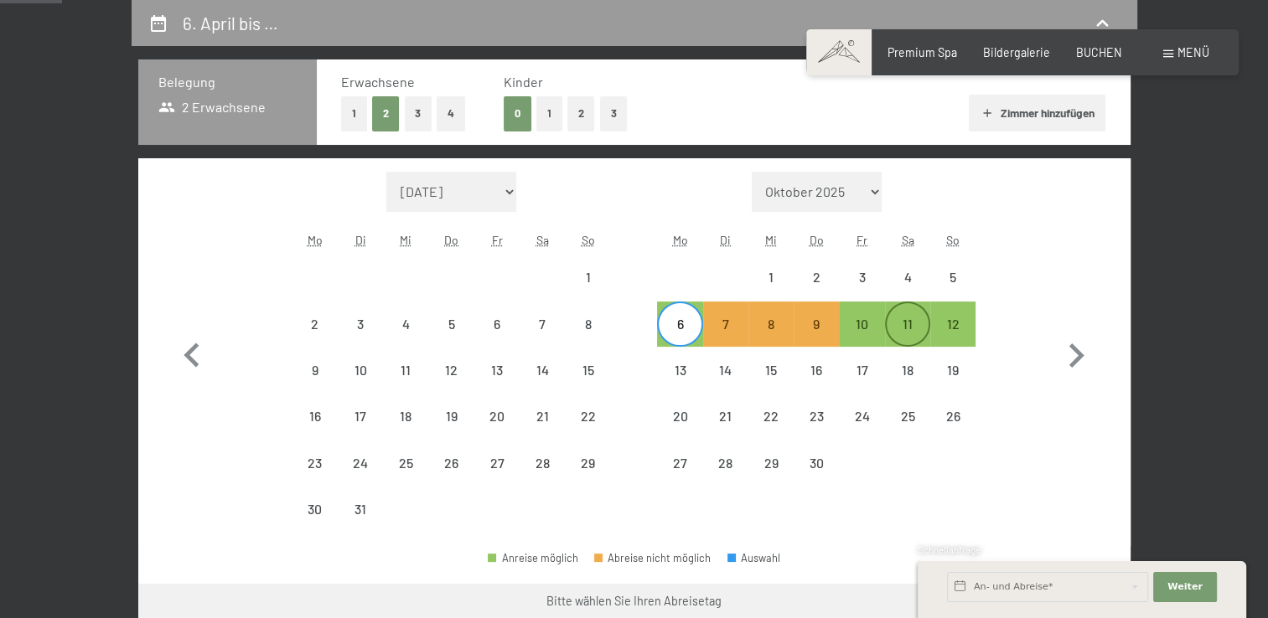
click at [918, 309] on div "11" at bounding box center [908, 324] width 42 height 42
select select "[DATE]"
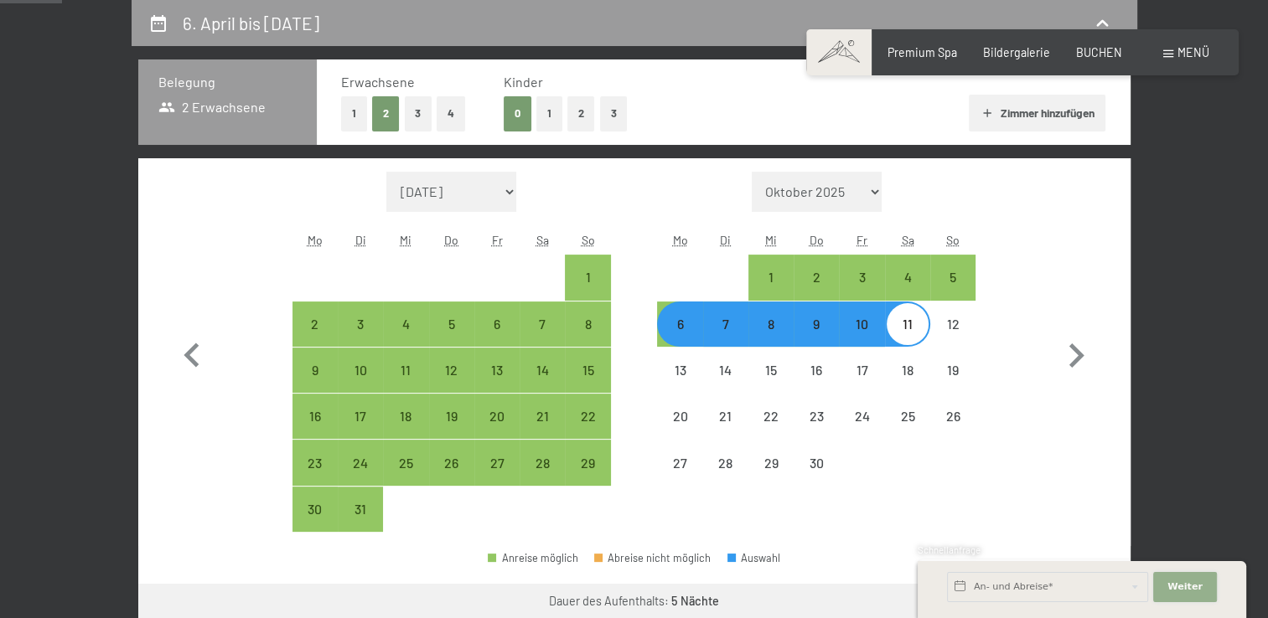
click at [1190, 582] on span "Weiter" at bounding box center [1184, 587] width 35 height 13
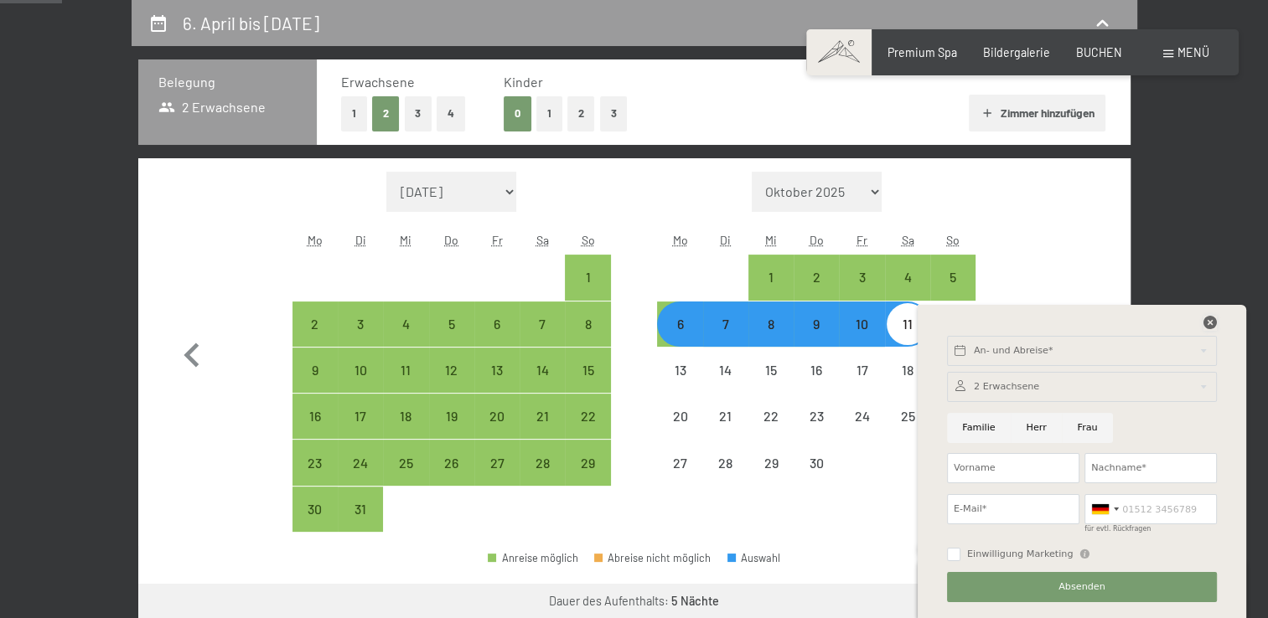
click at [1209, 320] on icon at bounding box center [1209, 322] width 13 height 13
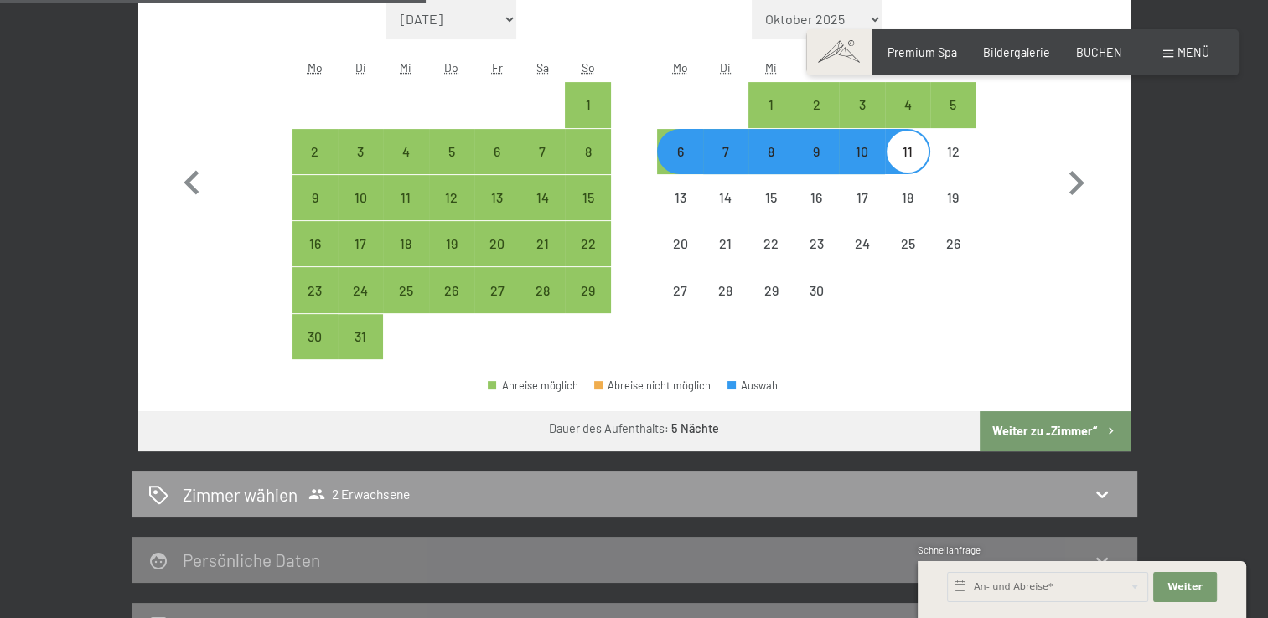
scroll to position [530, 0]
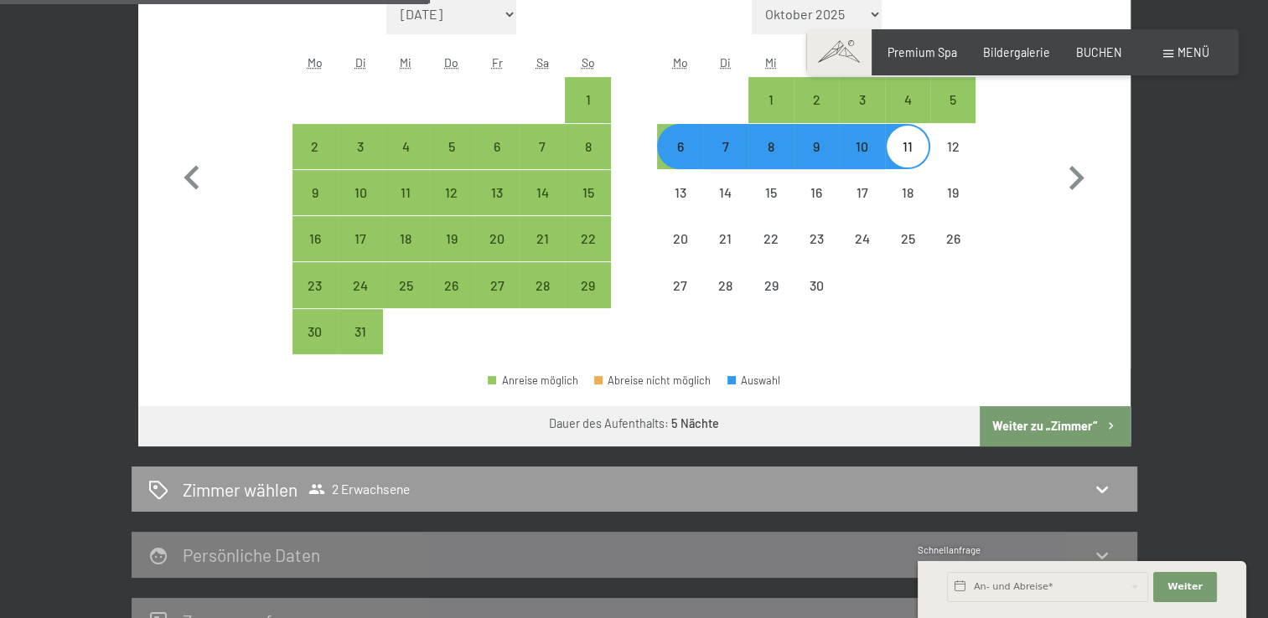
click at [1068, 413] on button "Weiter zu „Zimmer“" at bounding box center [1055, 426] width 150 height 40
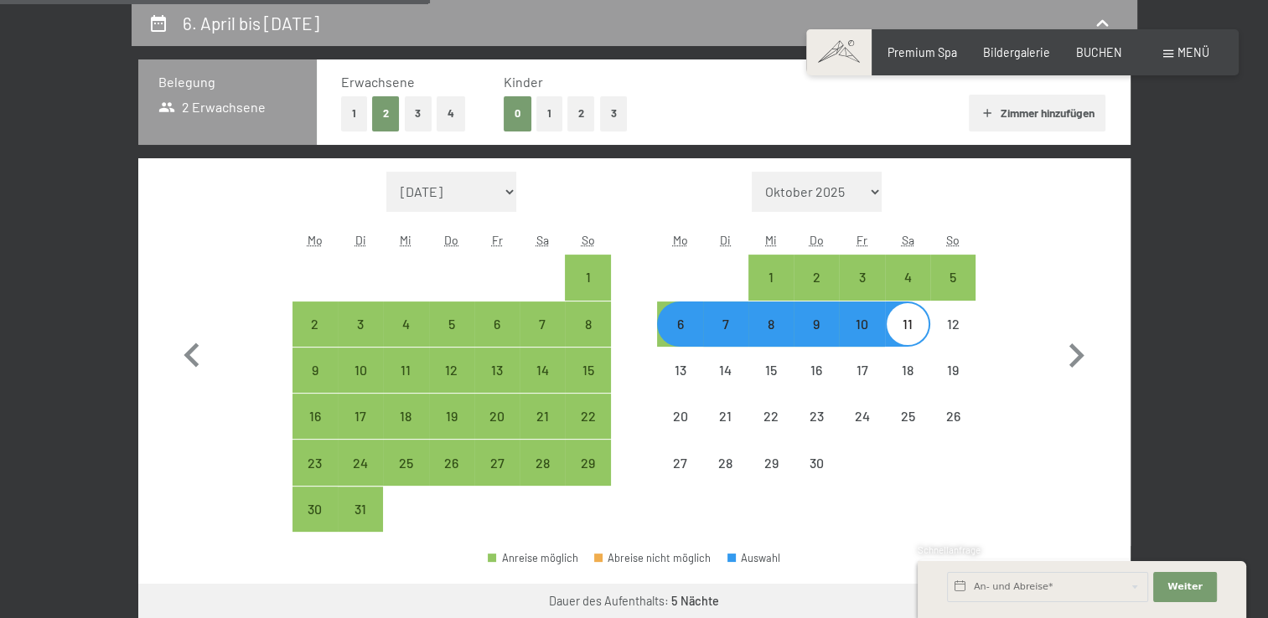
select select "[DATE]"
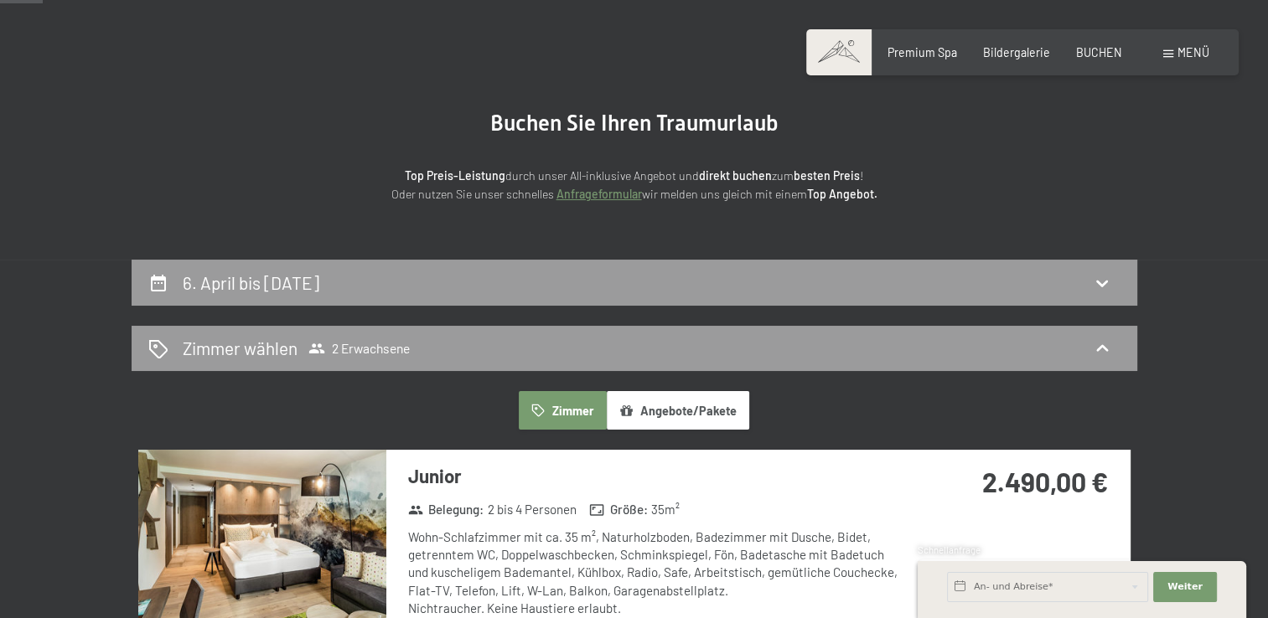
scroll to position [86, 0]
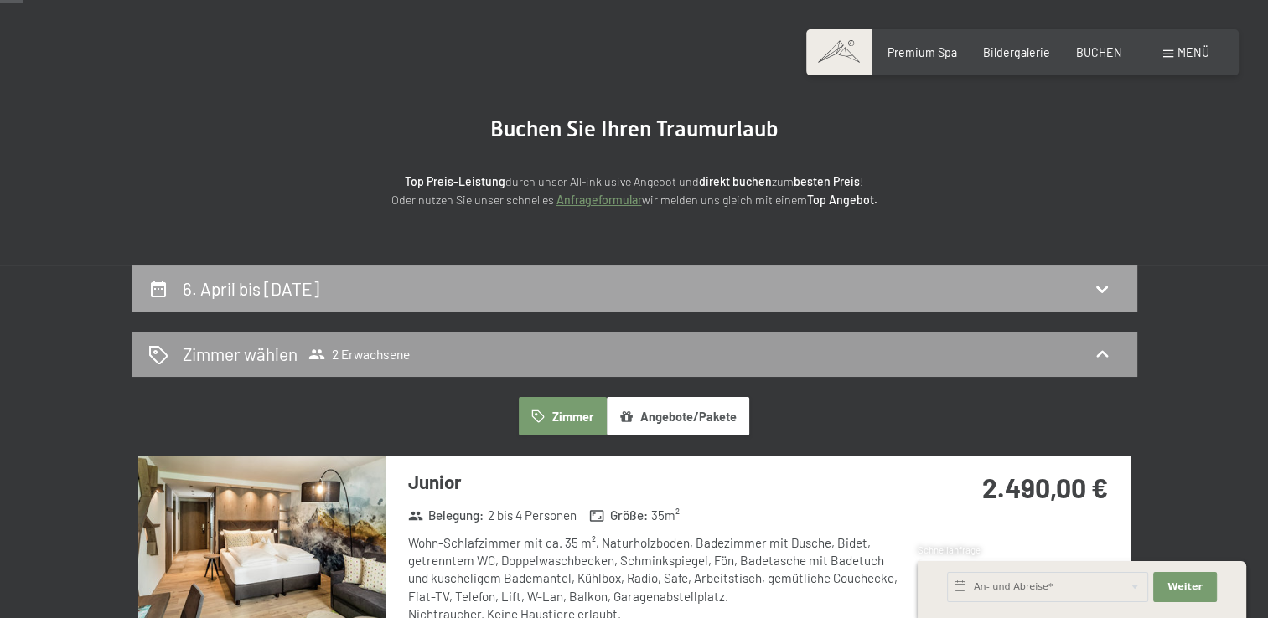
click at [157, 290] on icon at bounding box center [158, 289] width 20 height 20
select select "[DATE]"
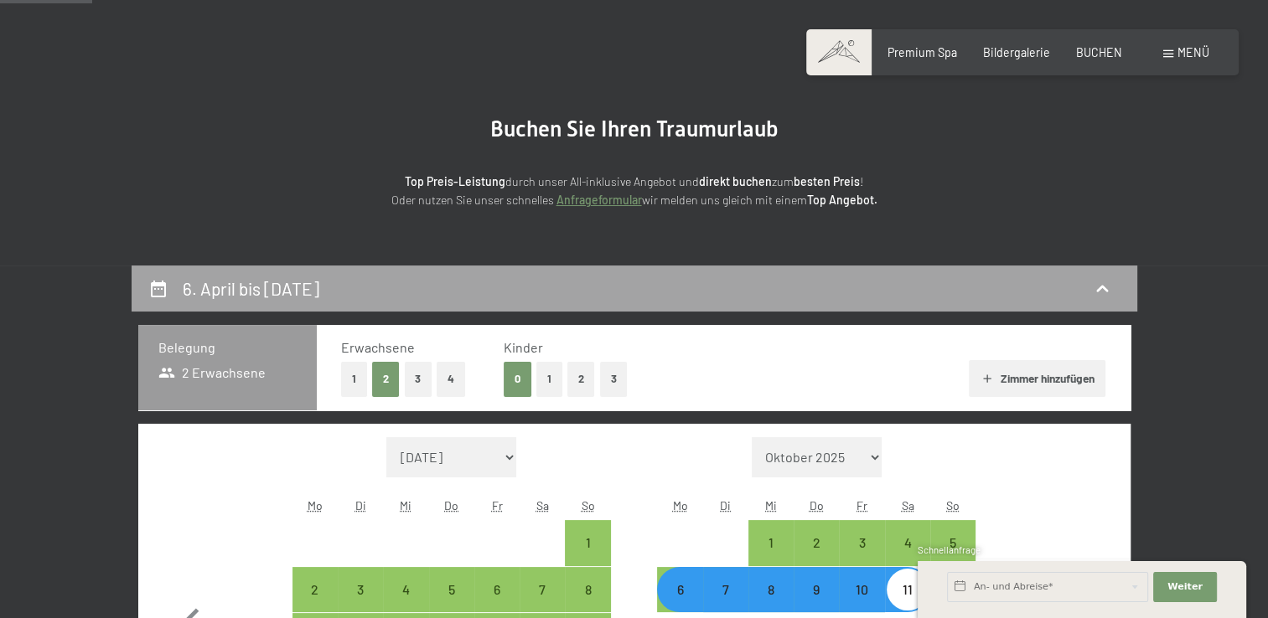
scroll to position [352, 0]
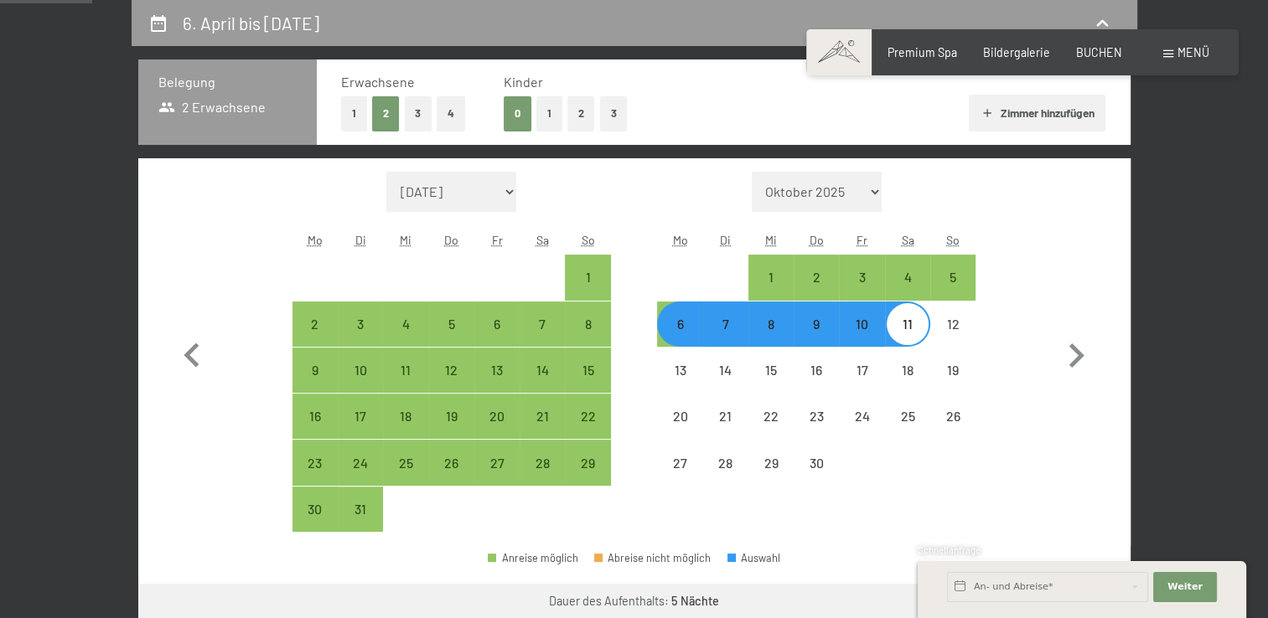
click at [670, 328] on div "6" at bounding box center [680, 339] width 42 height 42
select select "[DATE]"
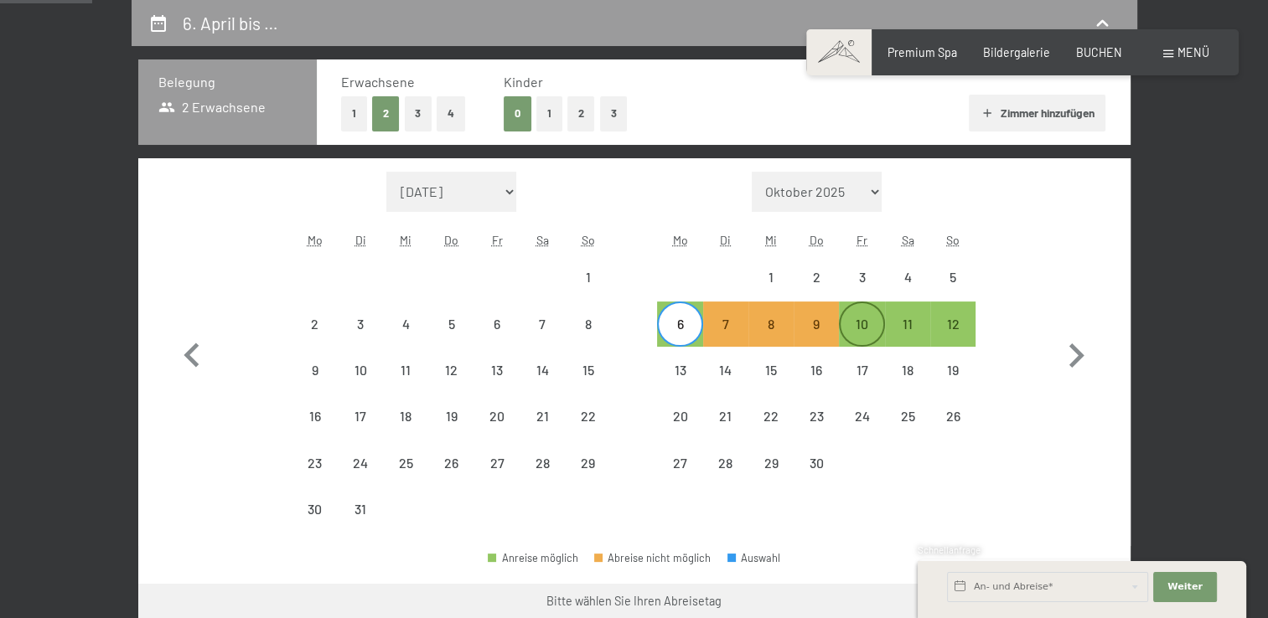
click at [857, 318] on div "10" at bounding box center [861, 339] width 42 height 42
select select "[DATE]"
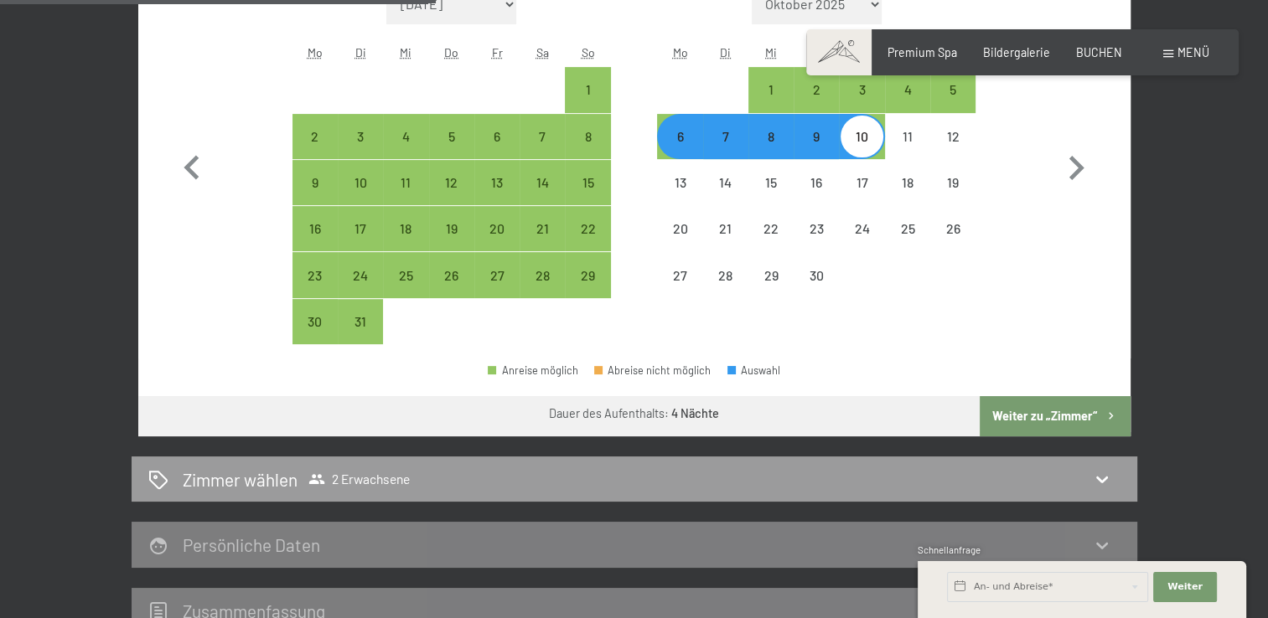
scroll to position [542, 0]
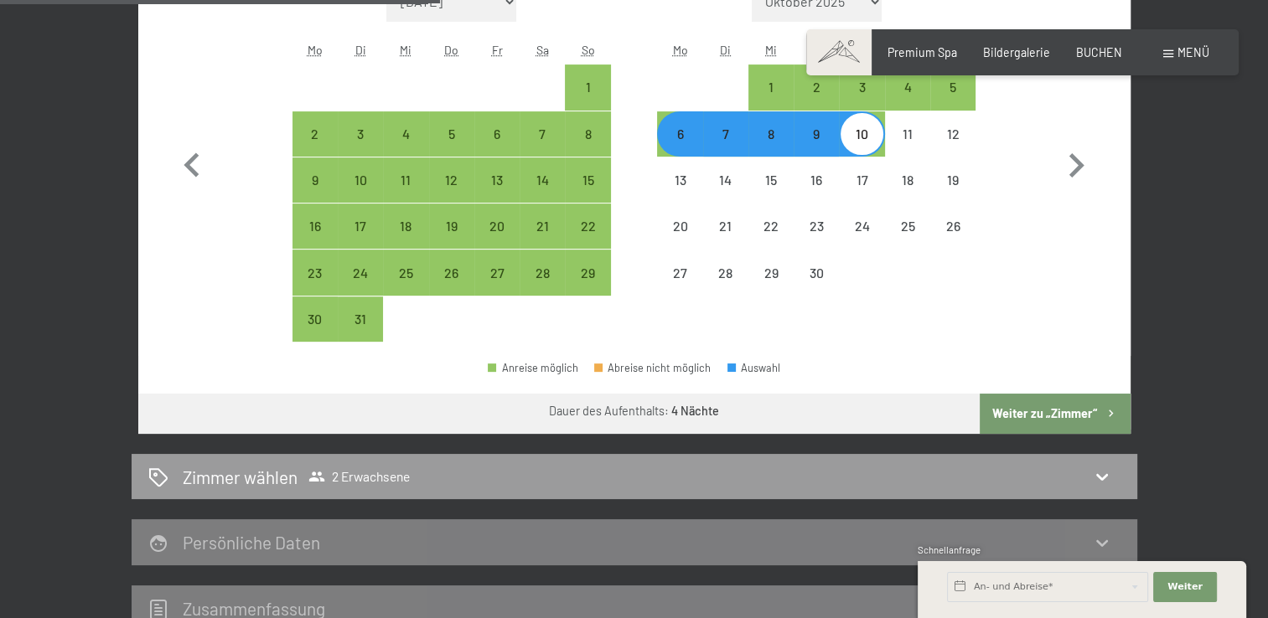
click at [1039, 411] on button "Weiter zu „Zimmer“" at bounding box center [1055, 414] width 150 height 40
select select "[DATE]"
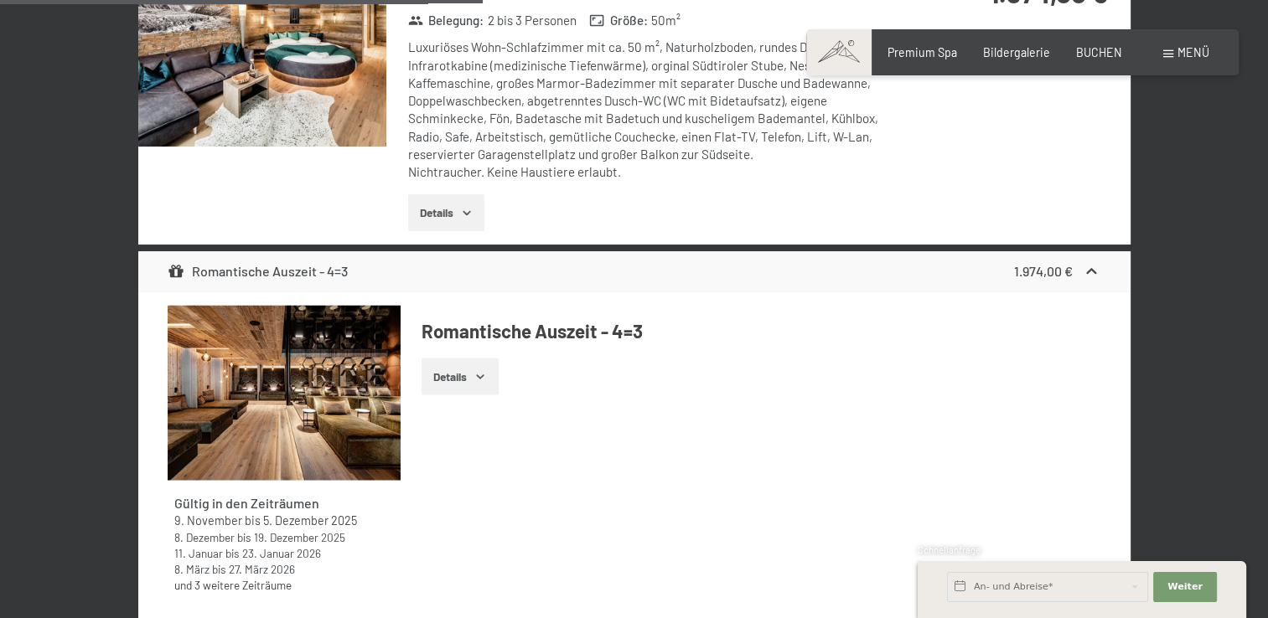
scroll to position [2645, 0]
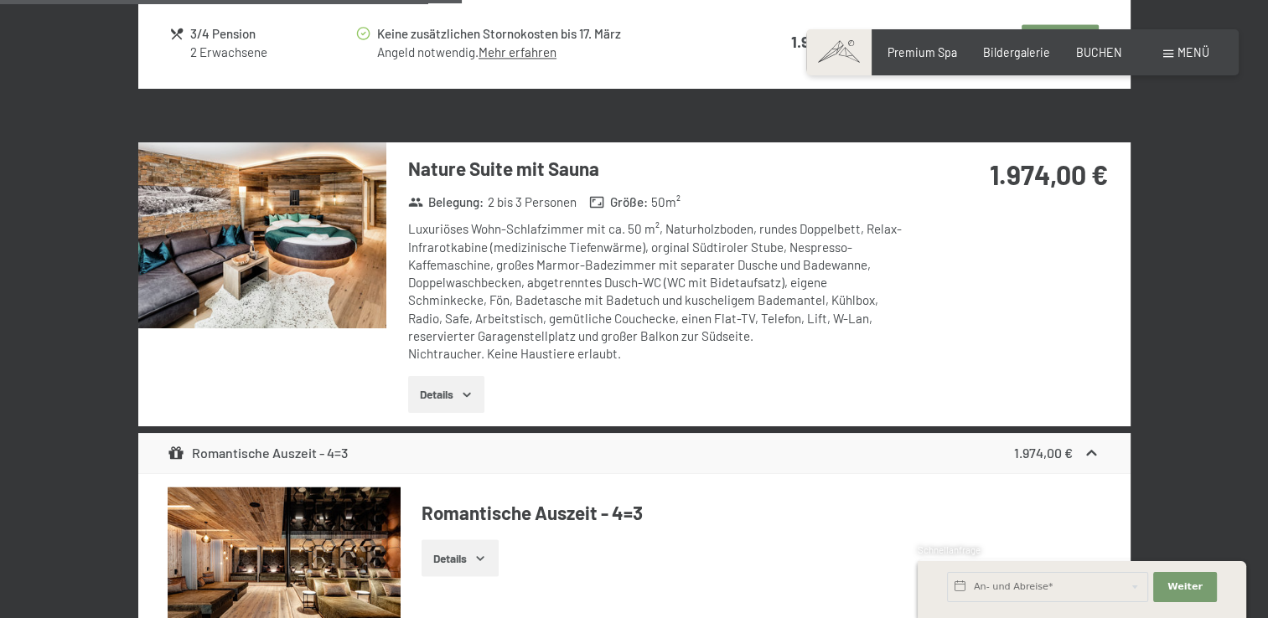
click at [286, 230] on img at bounding box center [262, 235] width 248 height 186
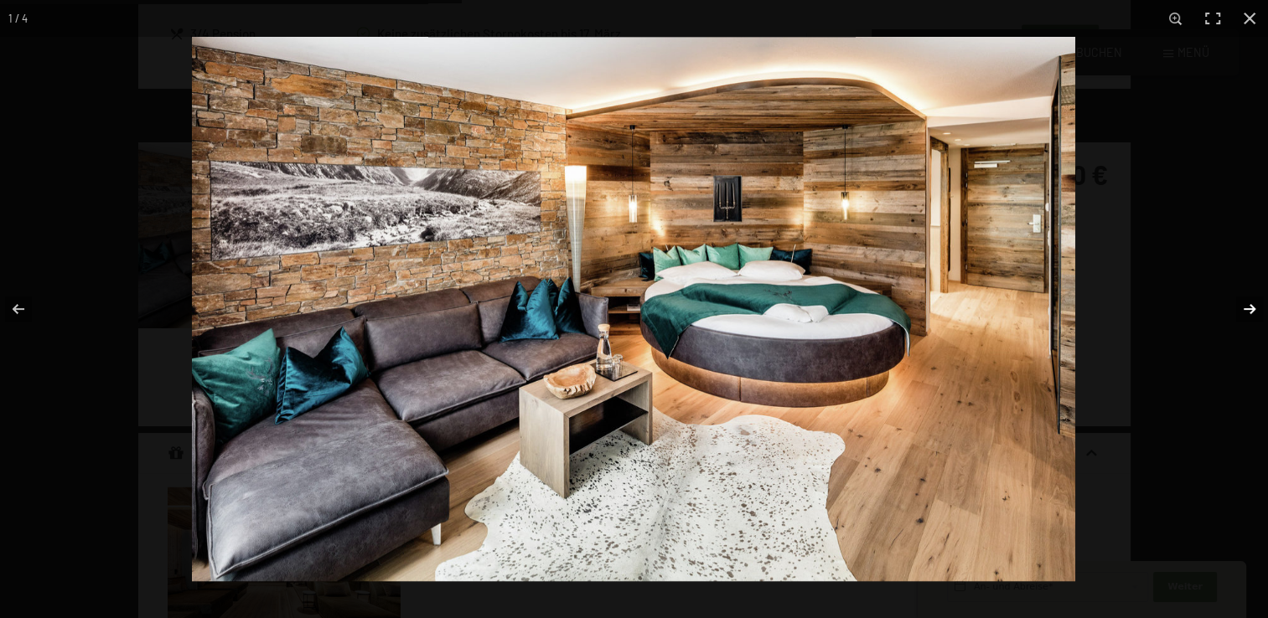
click at [1248, 303] on button "button" at bounding box center [1238, 309] width 59 height 84
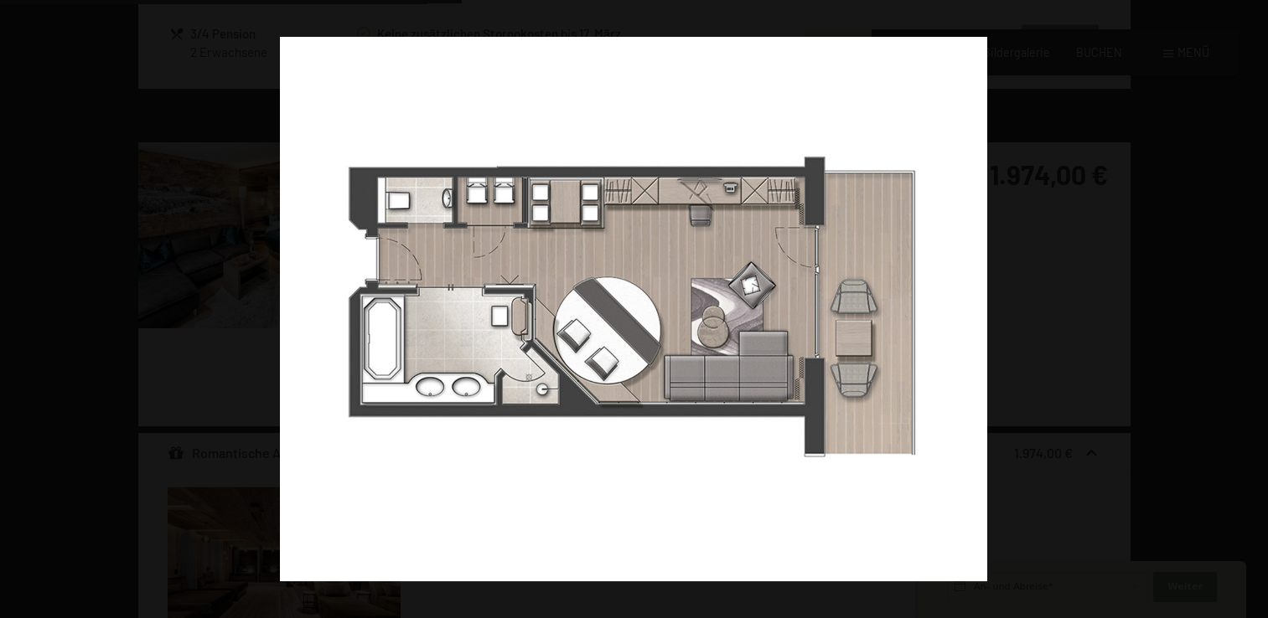
click at [1248, 303] on button "button" at bounding box center [1238, 309] width 59 height 84
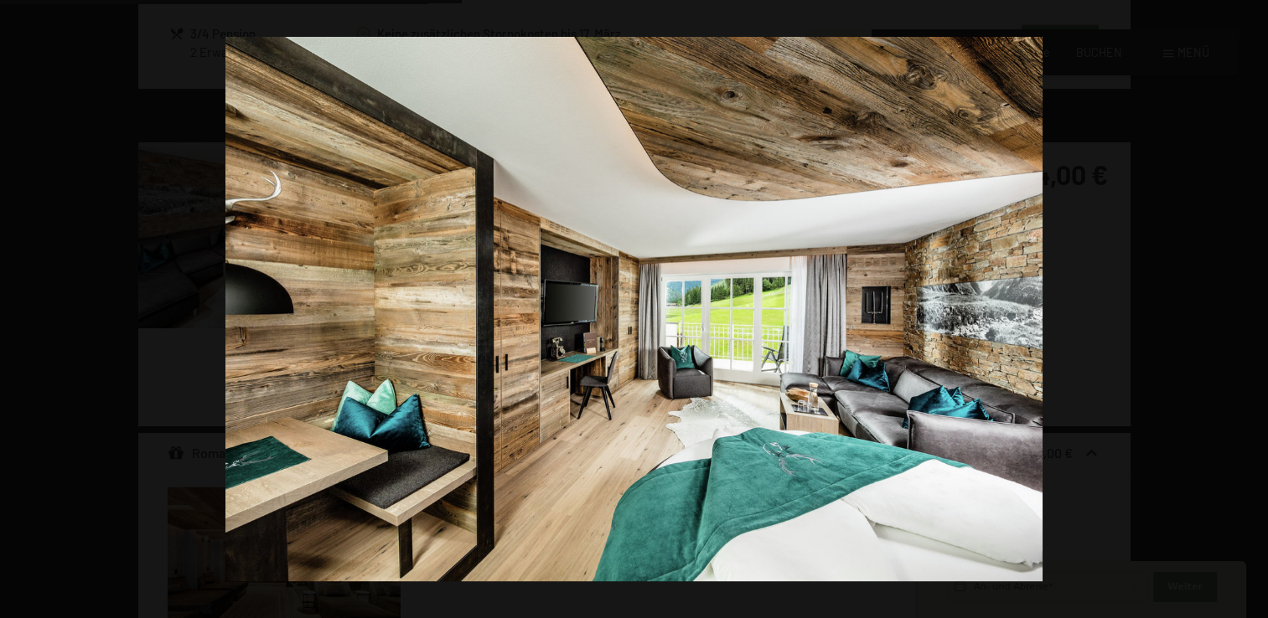
click at [1248, 303] on button "button" at bounding box center [1238, 309] width 59 height 84
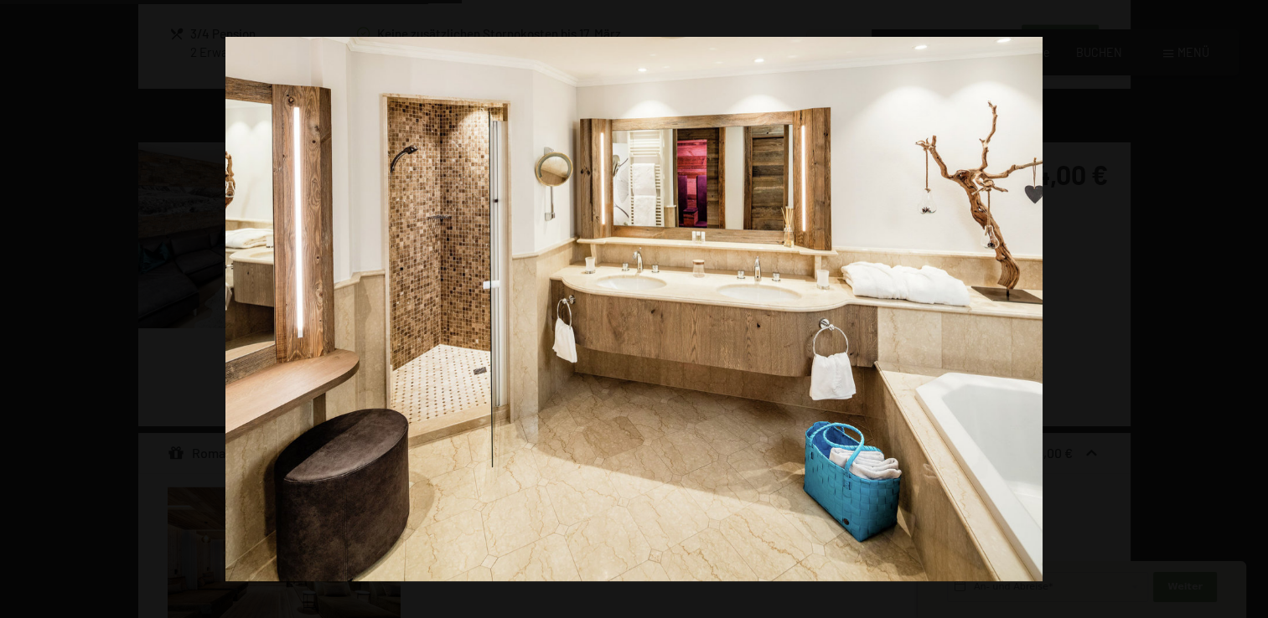
click at [1248, 303] on button "button" at bounding box center [1238, 309] width 59 height 84
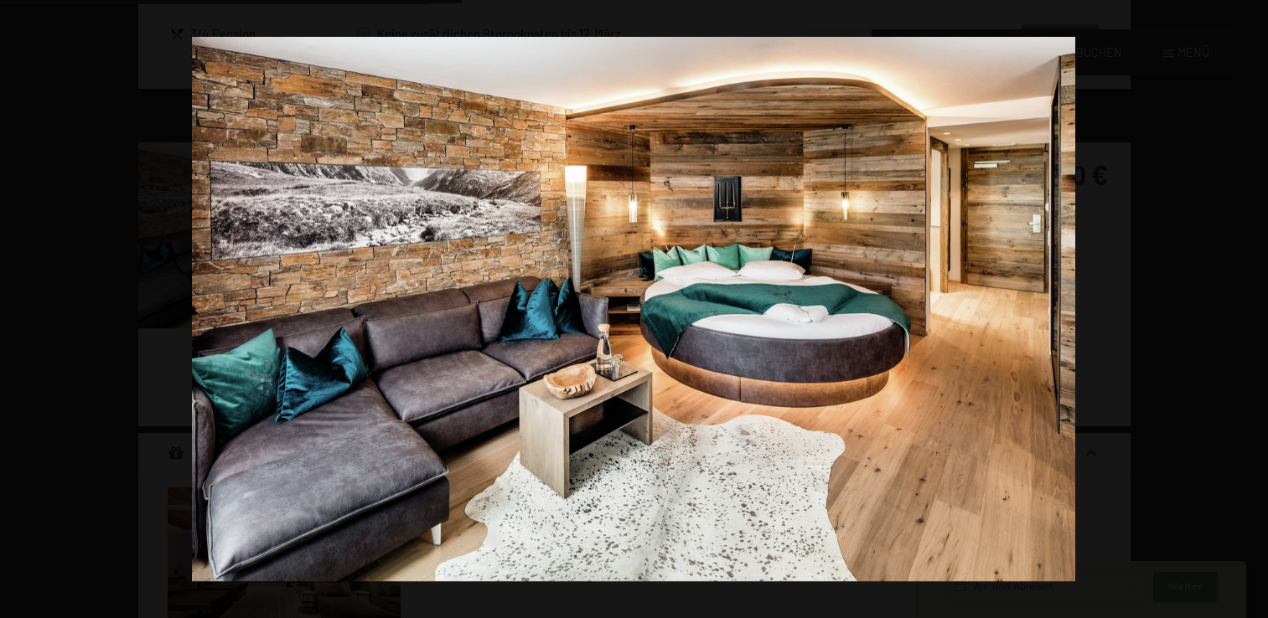
click at [1248, 303] on button "button" at bounding box center [1238, 309] width 59 height 84
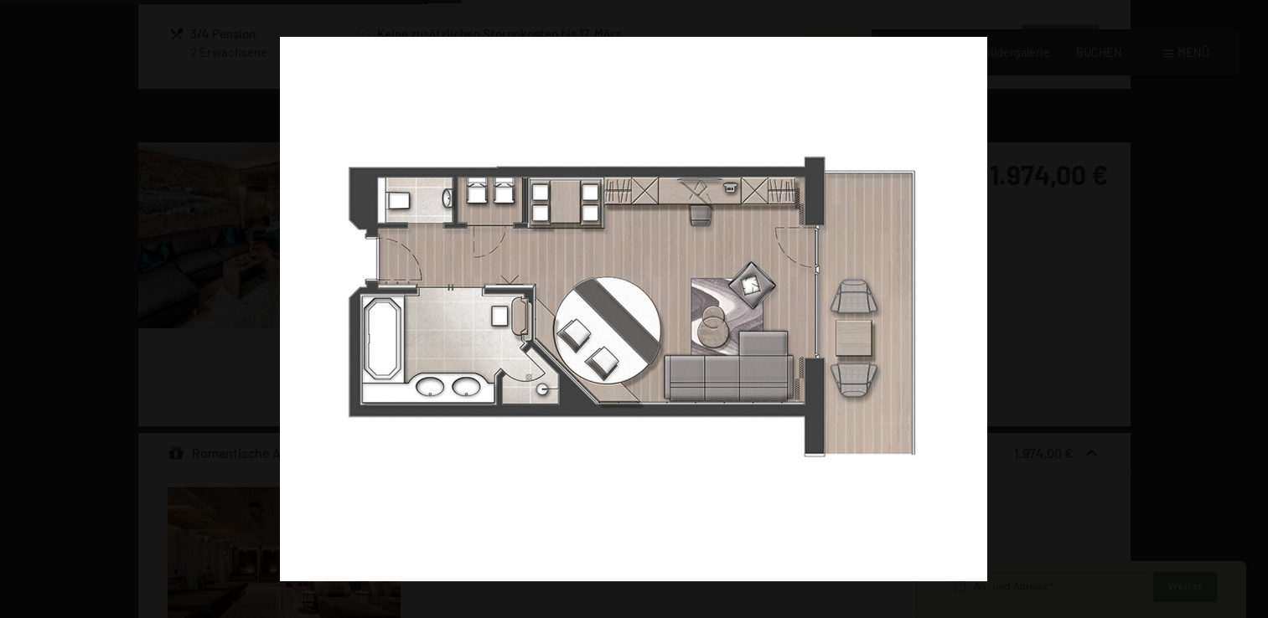
click at [1248, 303] on button "button" at bounding box center [1238, 309] width 59 height 84
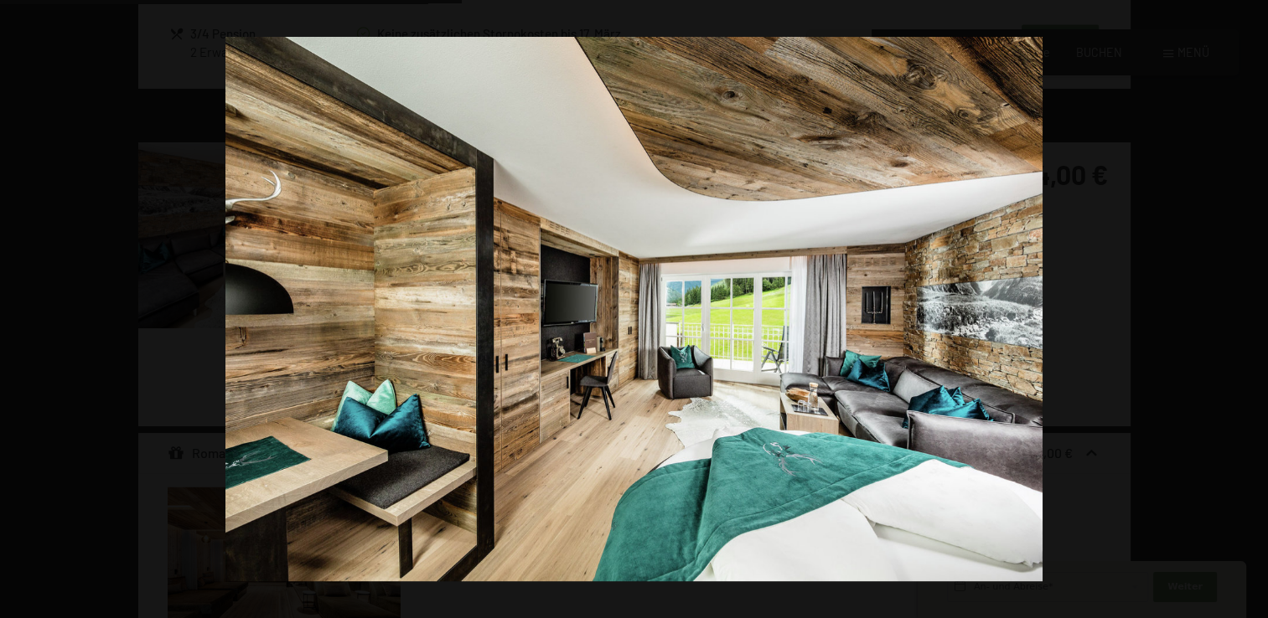
click at [1248, 303] on button "button" at bounding box center [1238, 309] width 59 height 84
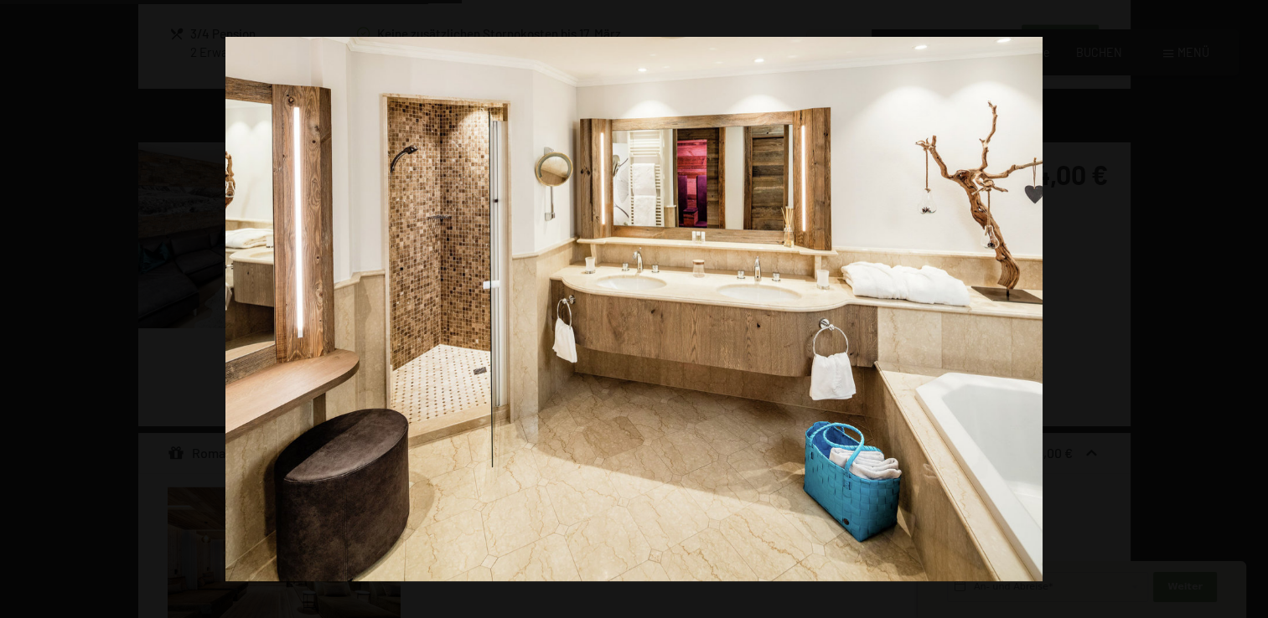
click at [1248, 303] on button "button" at bounding box center [1238, 309] width 59 height 84
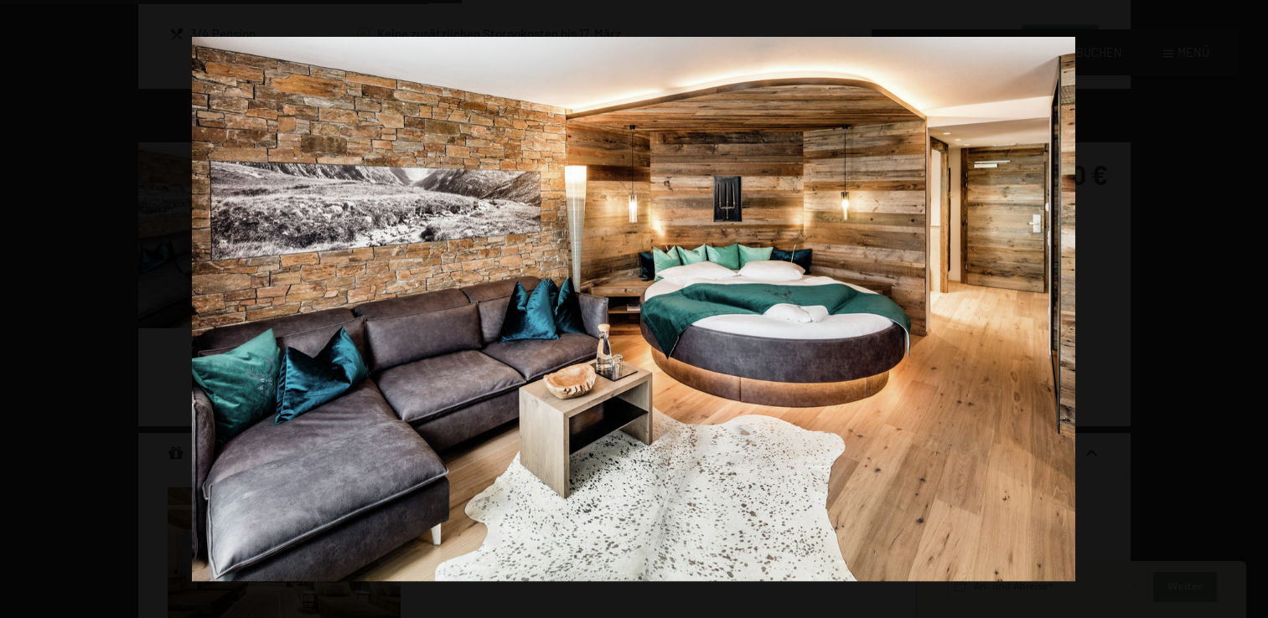
click at [1248, 303] on button "button" at bounding box center [1238, 309] width 59 height 84
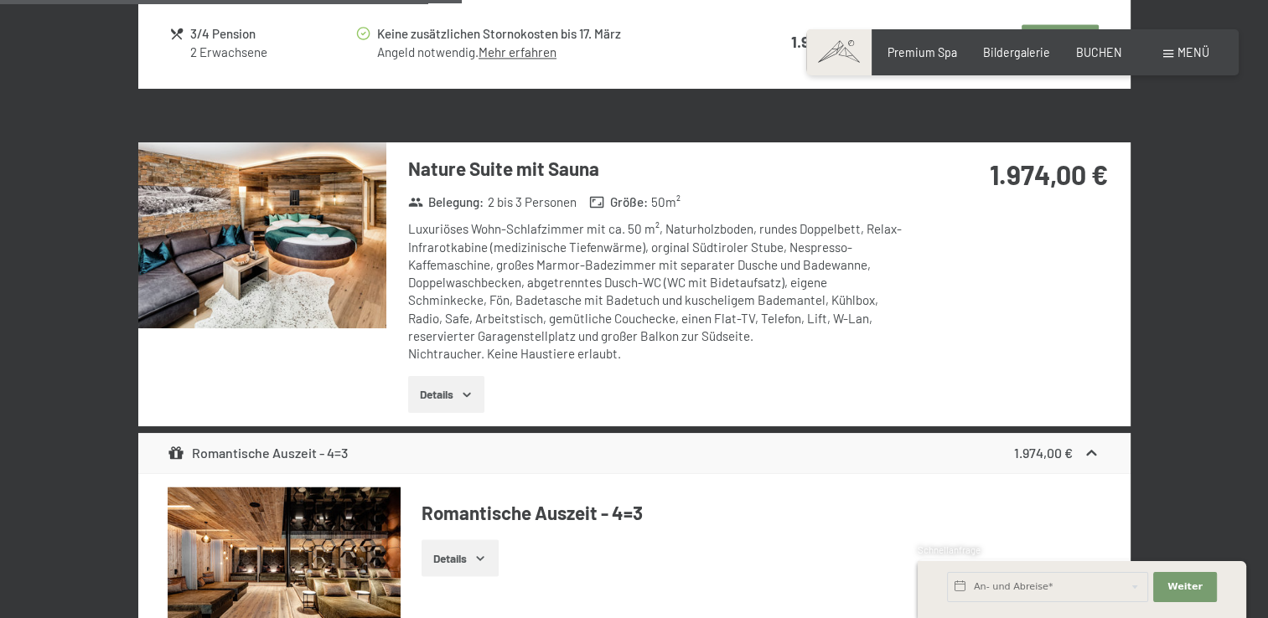
click at [0, 0] on button "button" at bounding box center [0, 0] width 0 height 0
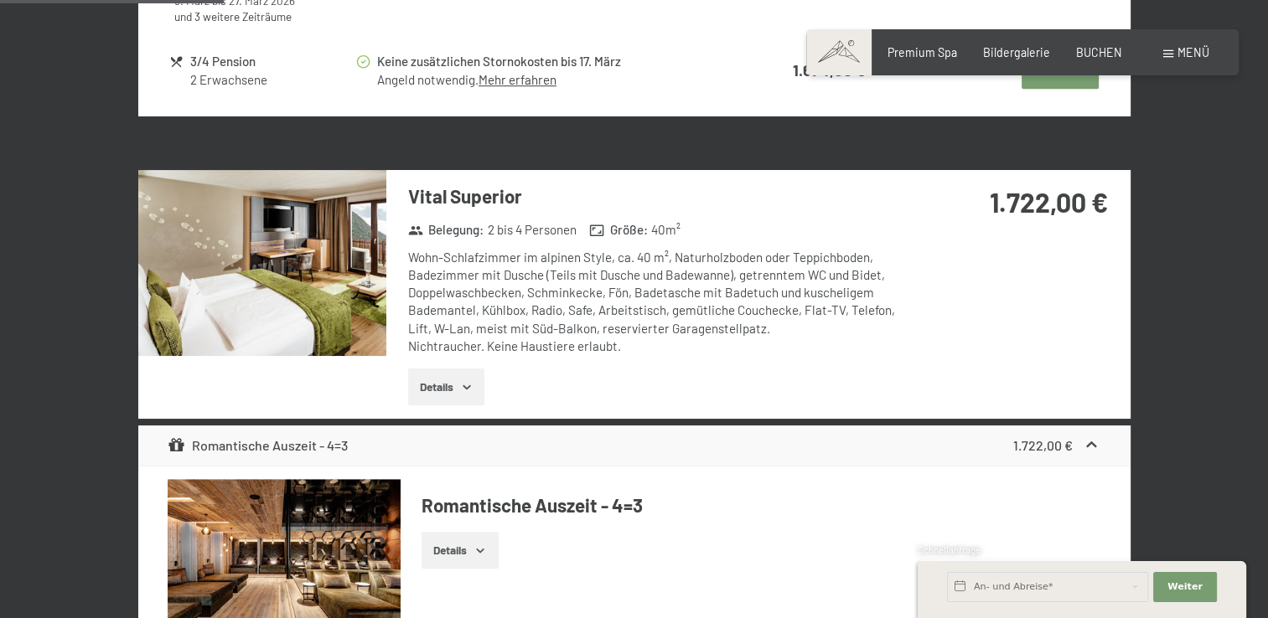
scroll to position [1069, 0]
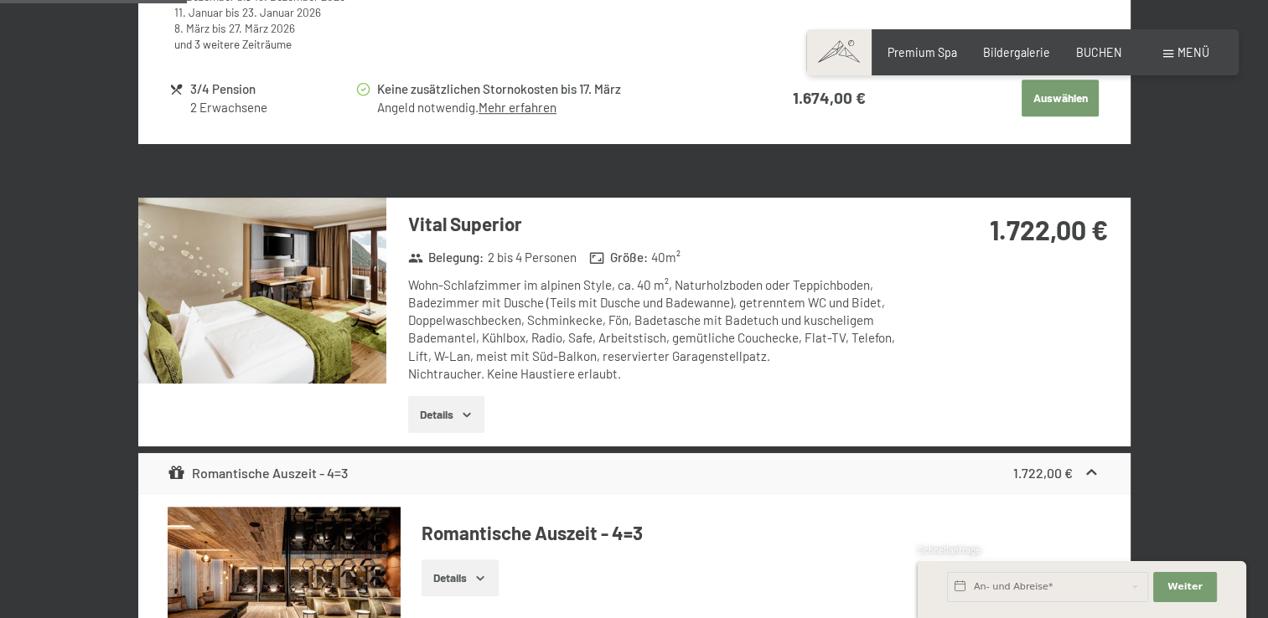
click at [320, 316] on img at bounding box center [262, 291] width 248 height 186
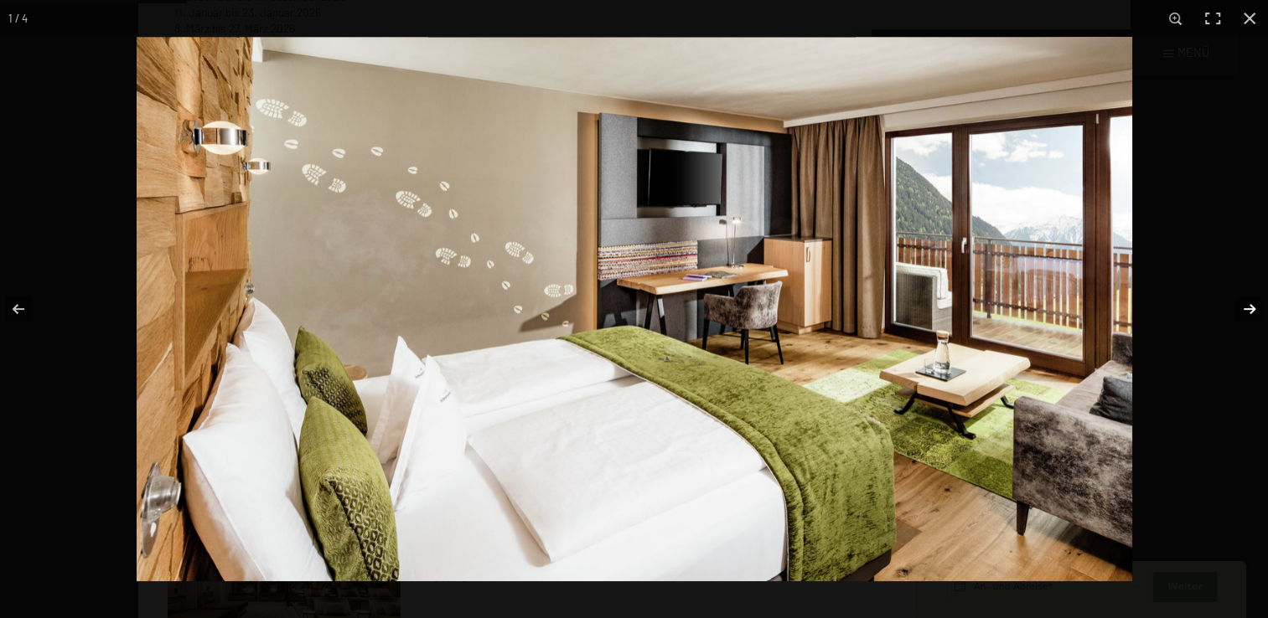
click at [1244, 310] on button "button" at bounding box center [1238, 309] width 59 height 84
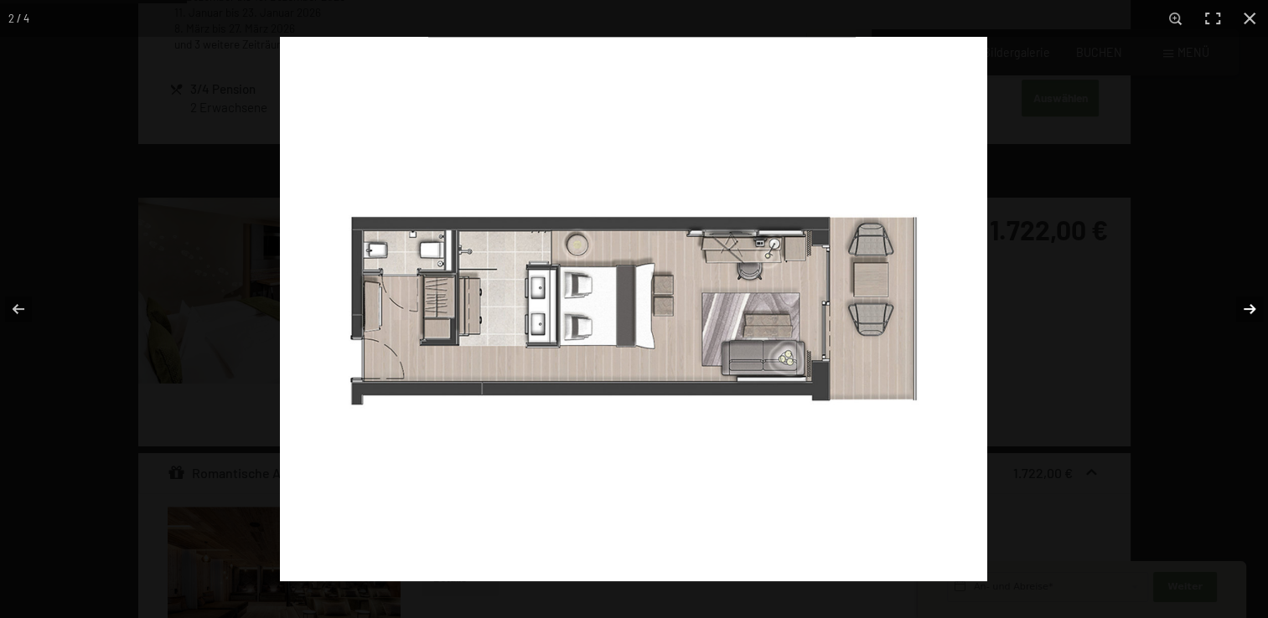
click at [1244, 310] on button "button" at bounding box center [1238, 309] width 59 height 84
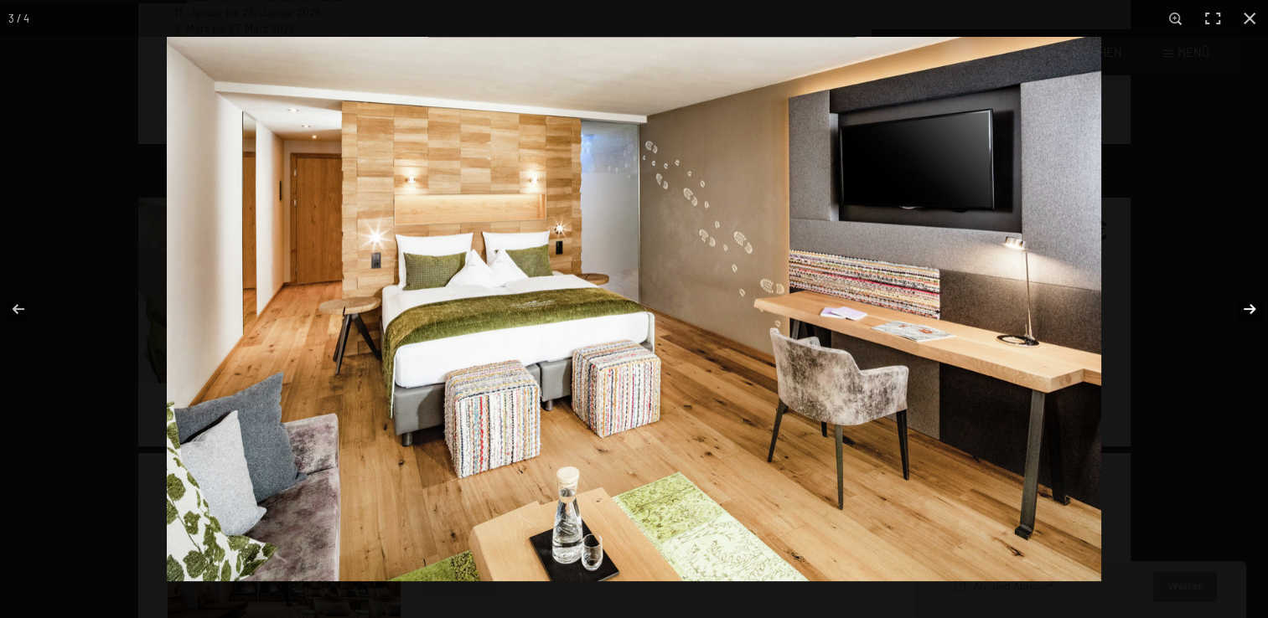
click at [1244, 310] on button "button" at bounding box center [1238, 309] width 59 height 84
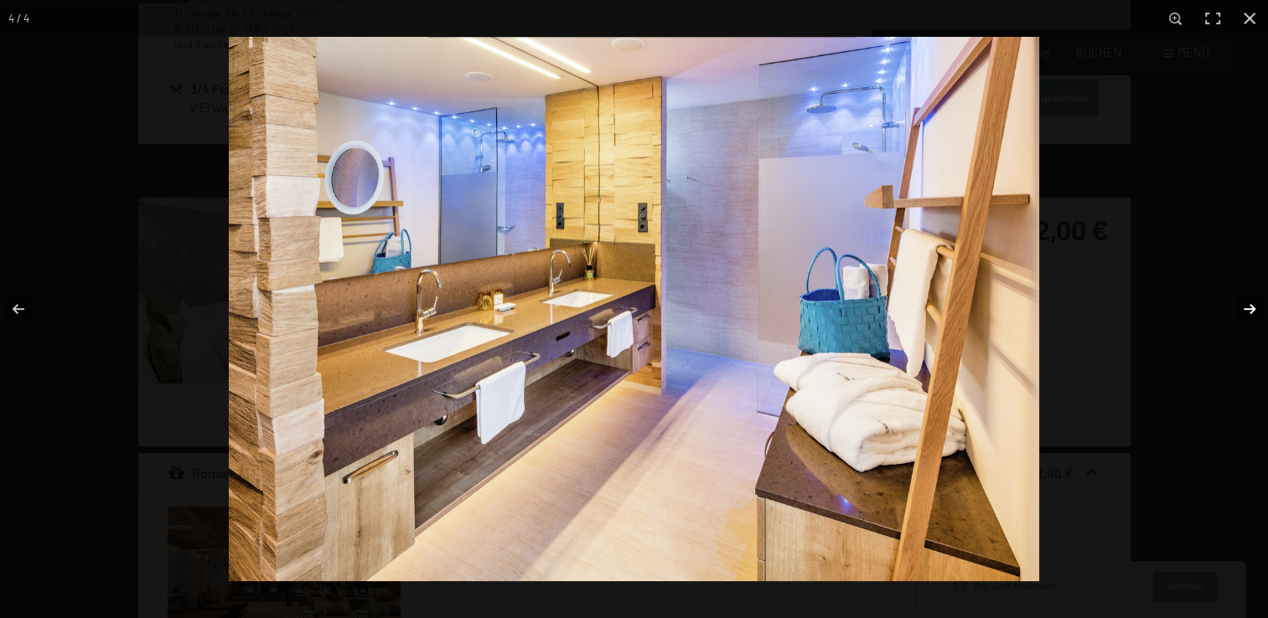
click at [1244, 310] on button "button" at bounding box center [1238, 309] width 59 height 84
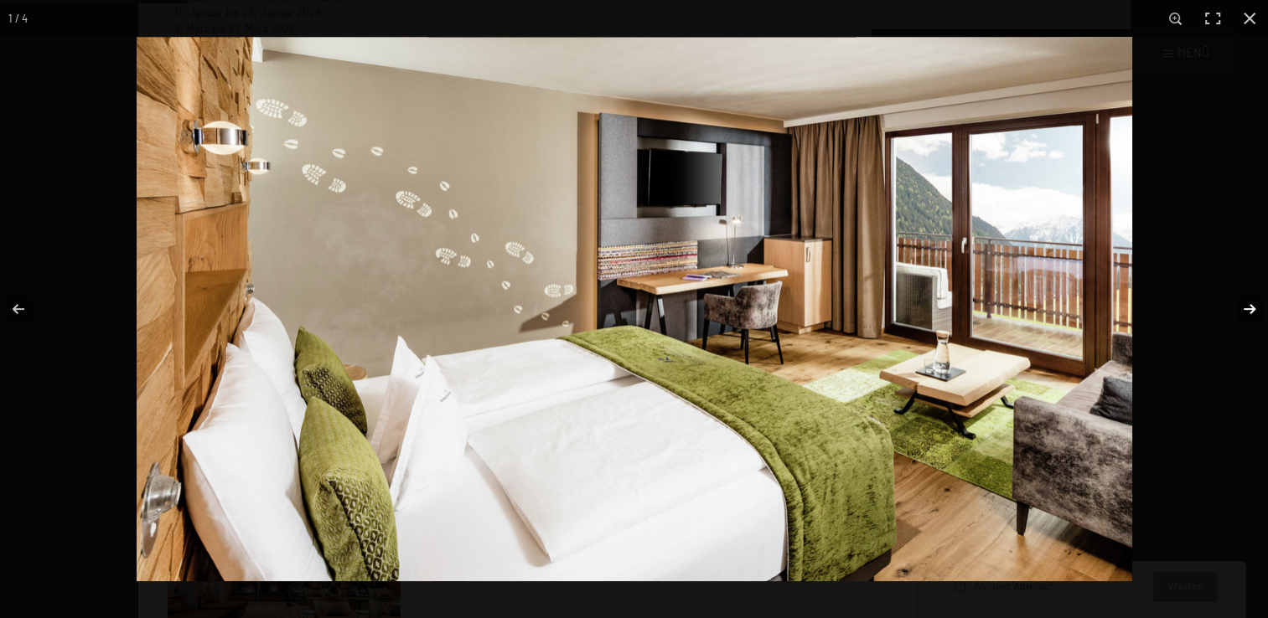
click at [1244, 310] on button "button" at bounding box center [1238, 309] width 59 height 84
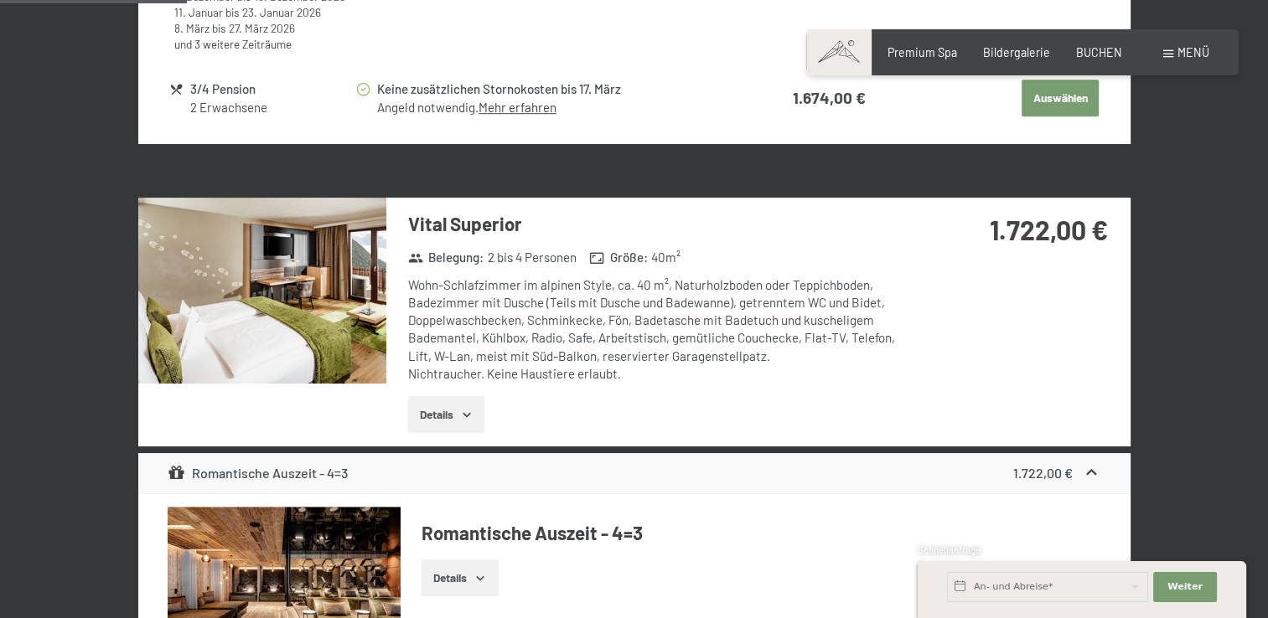
click at [0, 0] on button "button" at bounding box center [0, 0] width 0 height 0
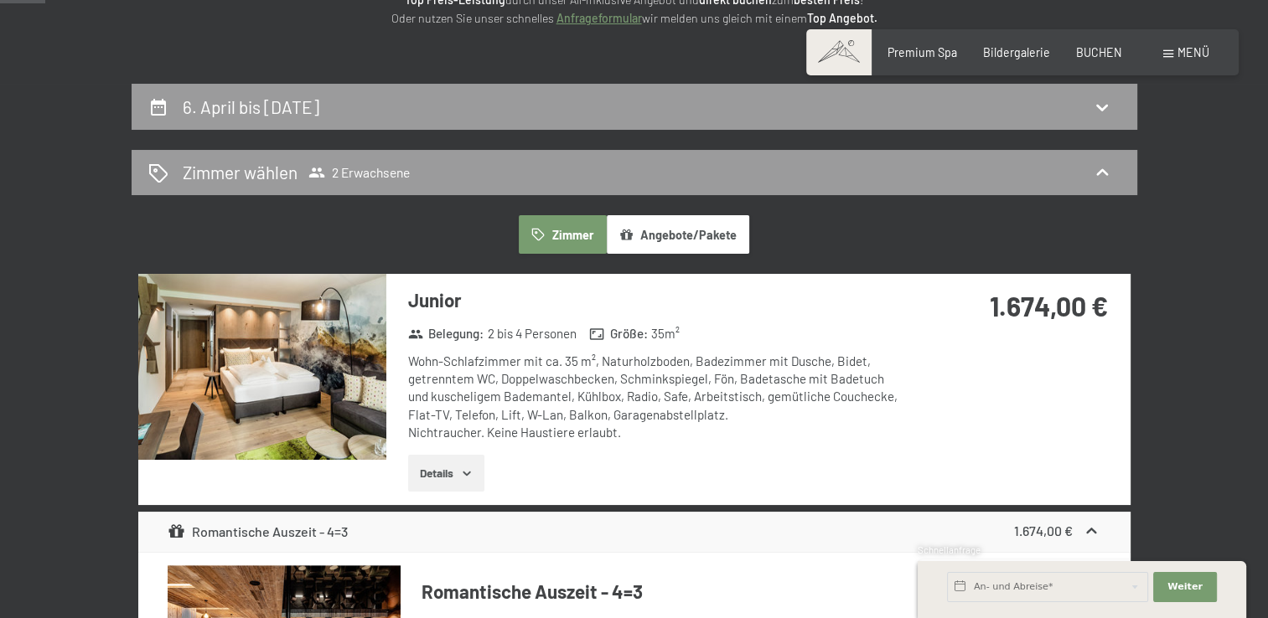
scroll to position [259, 0]
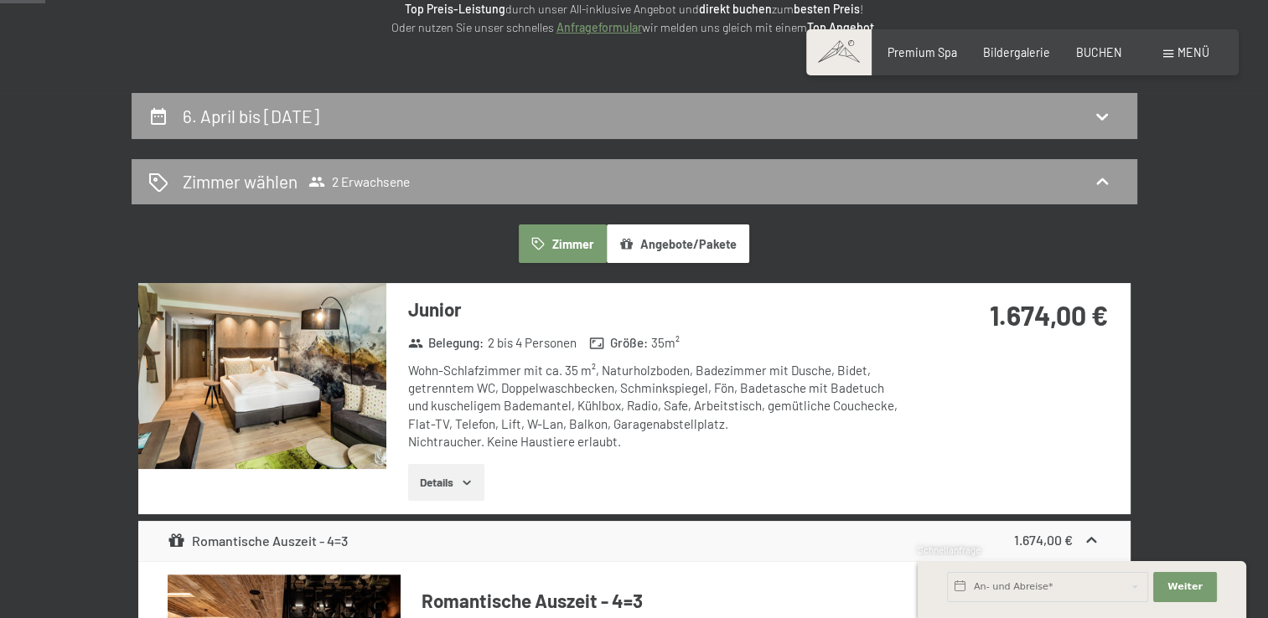
click at [320, 416] on img at bounding box center [262, 376] width 248 height 186
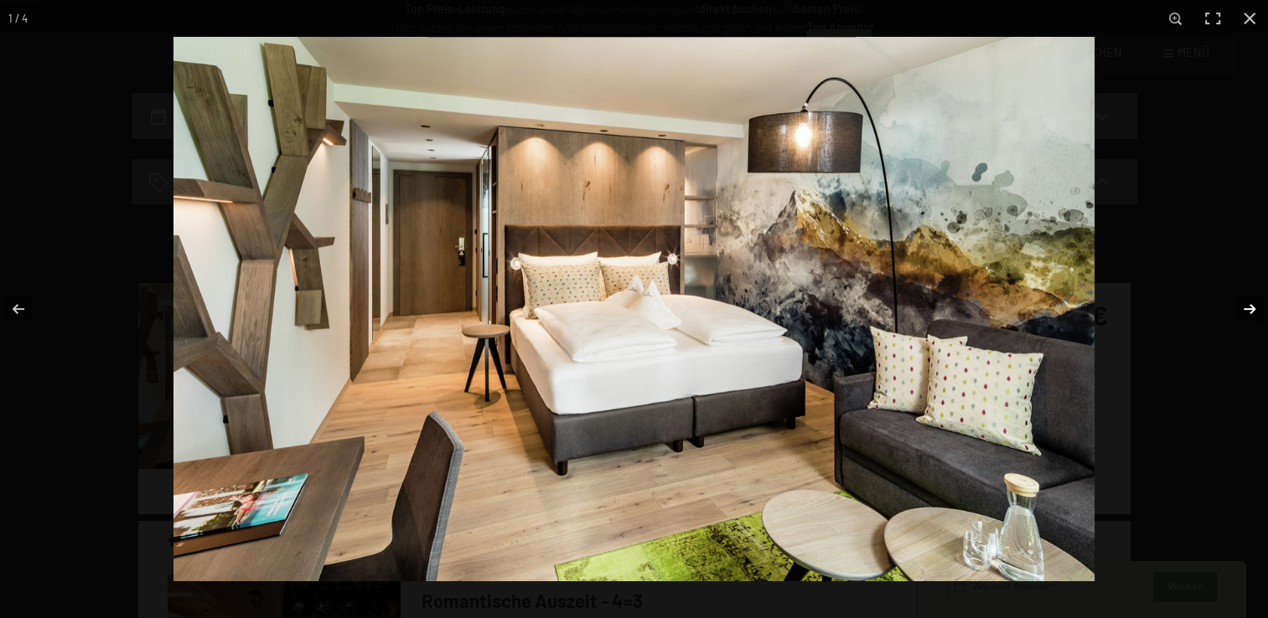
click at [1246, 310] on button "button" at bounding box center [1238, 309] width 59 height 84
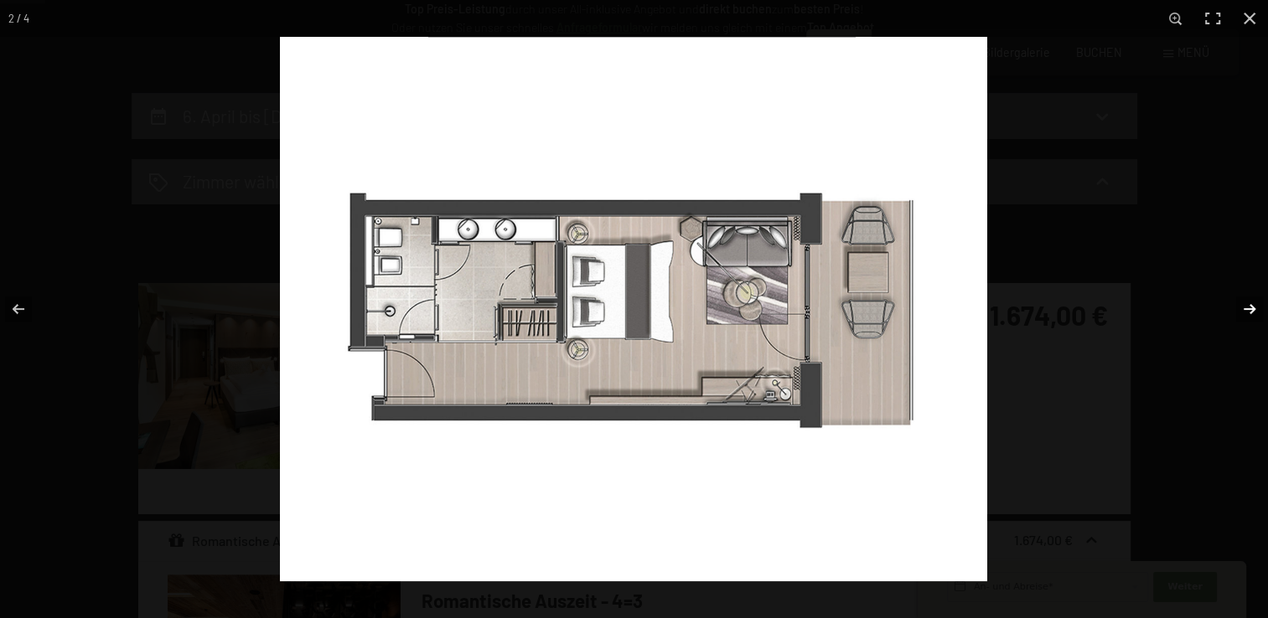
click at [1246, 310] on button "button" at bounding box center [1238, 309] width 59 height 84
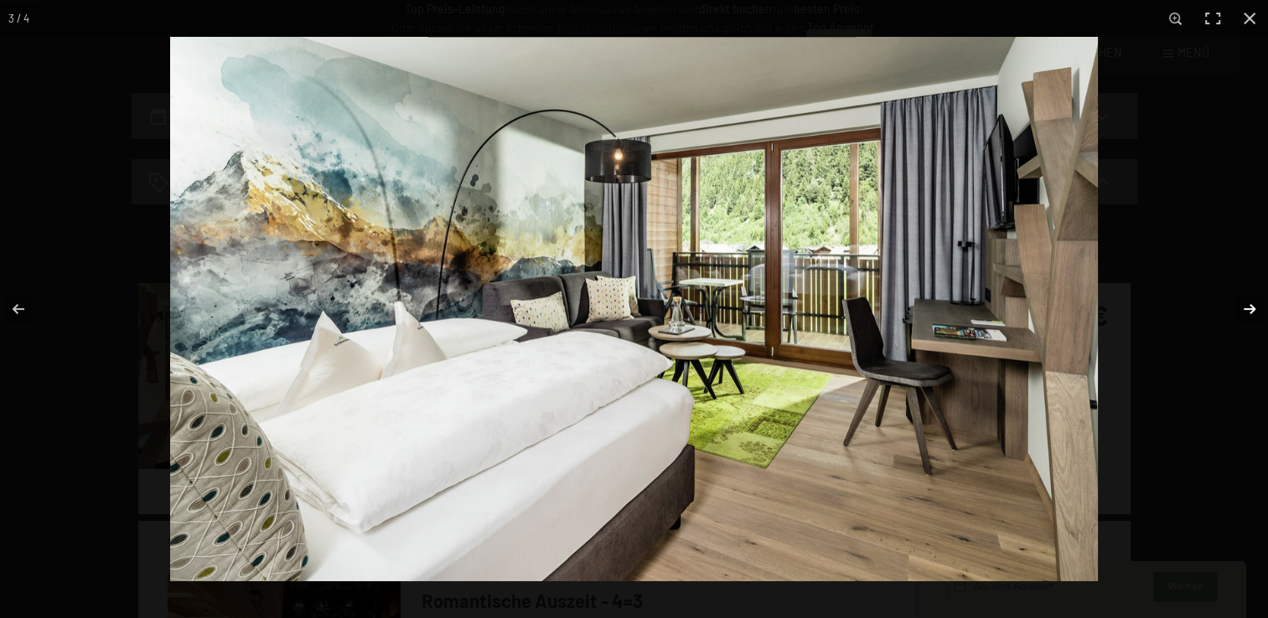
click at [1246, 310] on button "button" at bounding box center [1238, 309] width 59 height 84
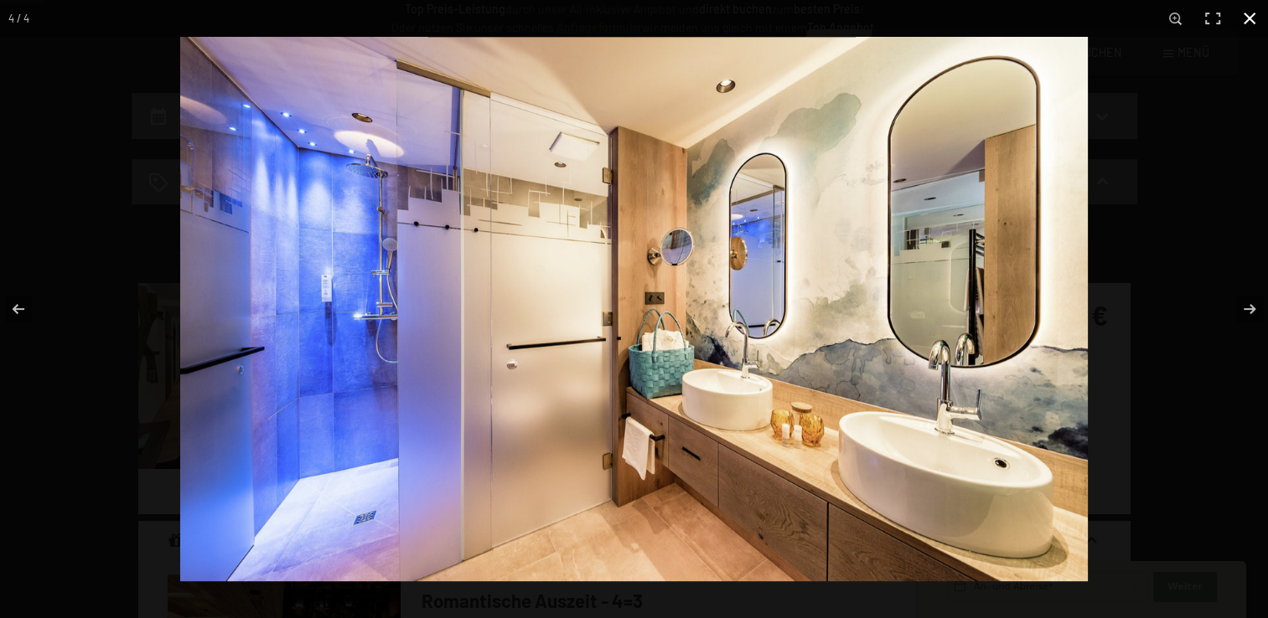
click at [1254, 23] on button "button" at bounding box center [1249, 18] width 37 height 37
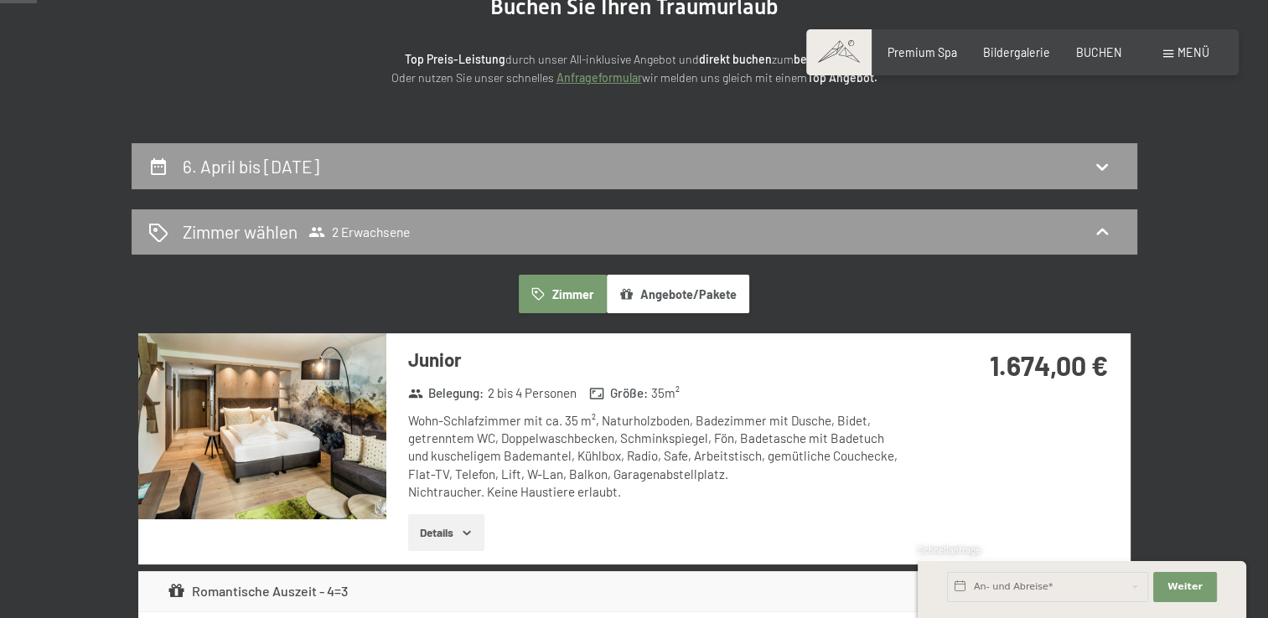
scroll to position [200, 0]
